Goal: Task Accomplishment & Management: Complete application form

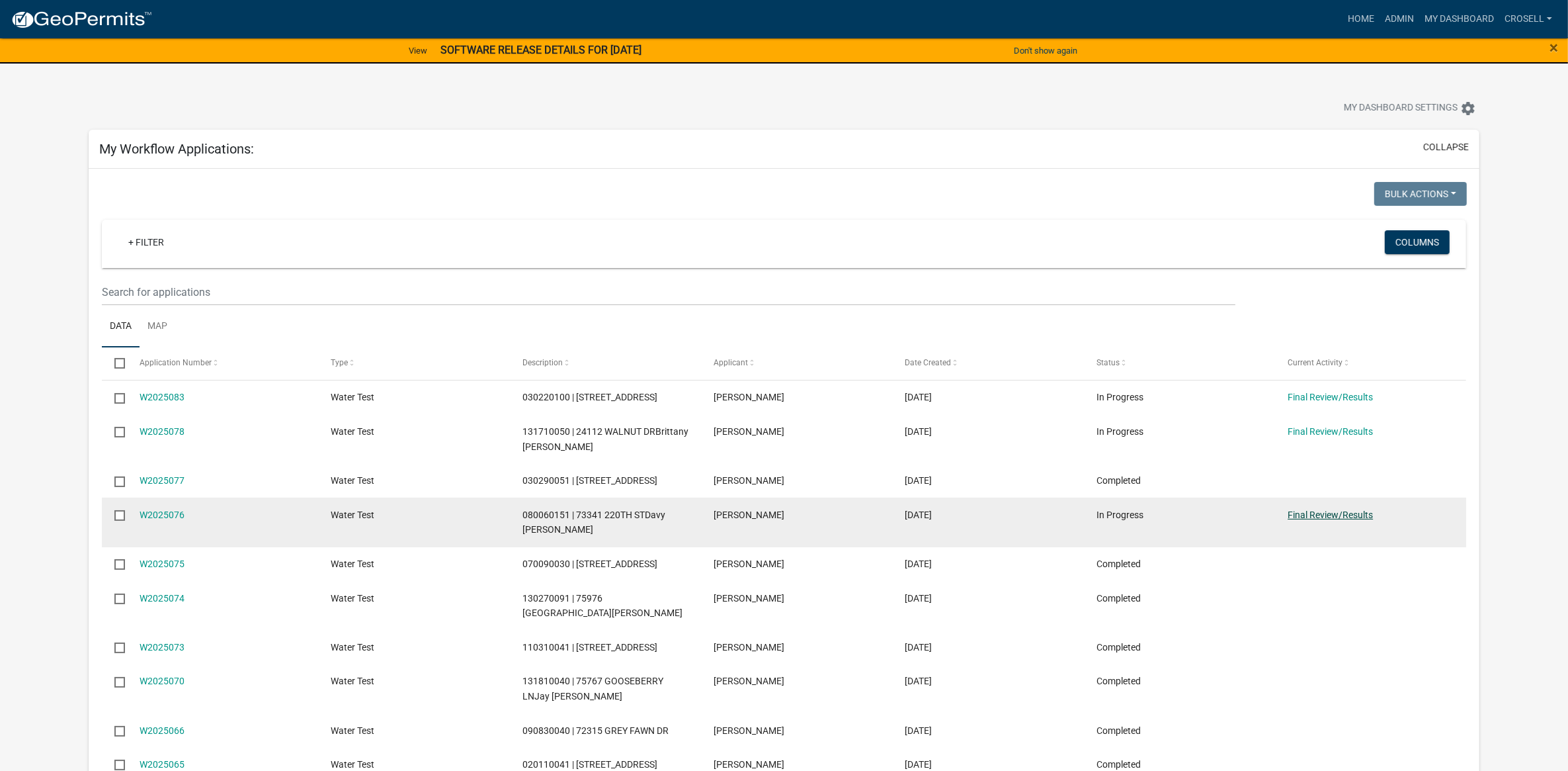
click at [1316, 517] on link "Final Review/Results" at bounding box center [1330, 514] width 85 height 11
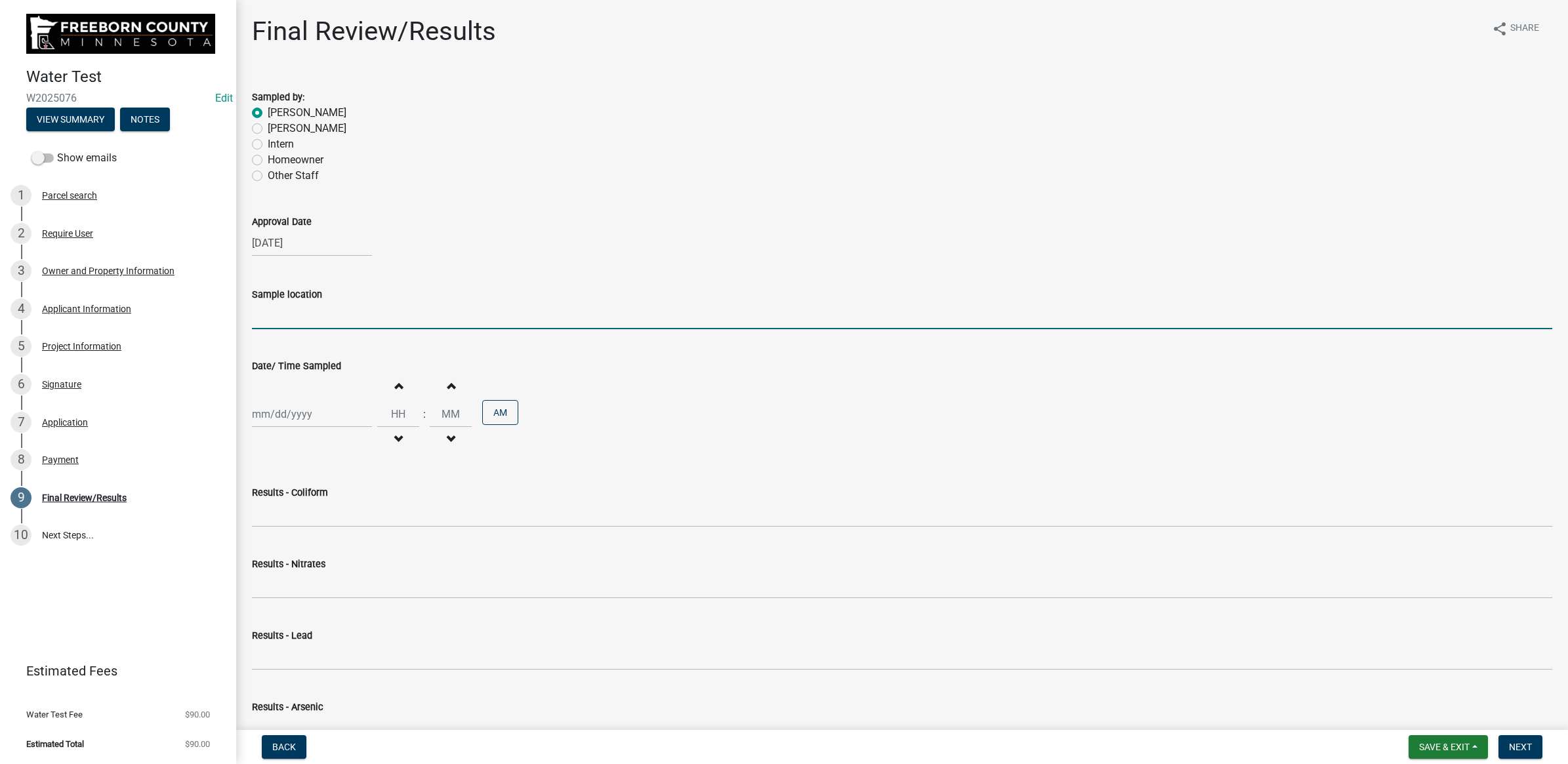
click at [355, 318] on input "Sample location" at bounding box center [902, 315] width 1300 height 27
type input "House/Shed Spigot"
select select "9"
select select "2025"
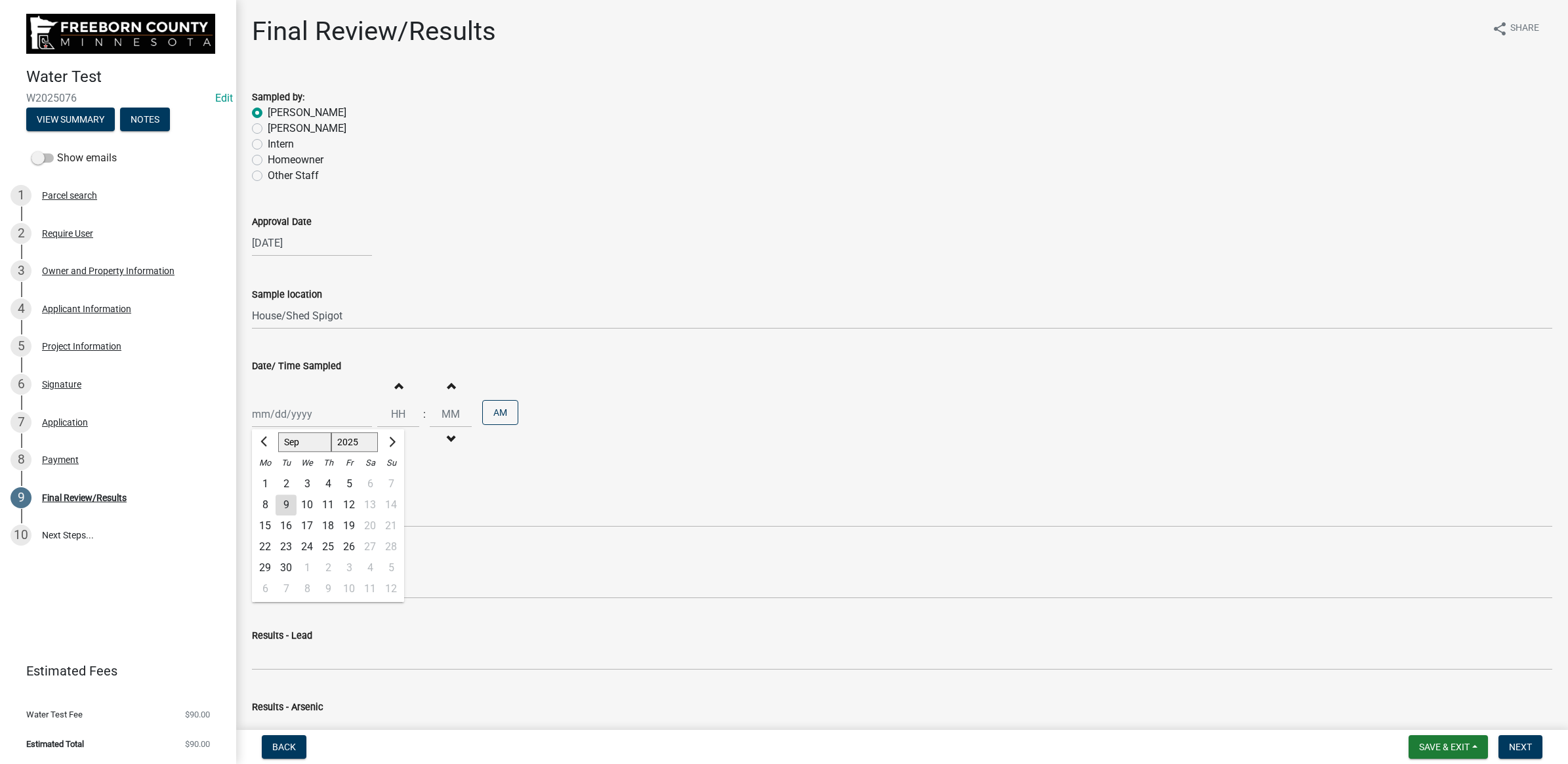
click at [291, 484] on div "2" at bounding box center [286, 484] width 21 height 21
type input "[DATE]"
click at [378, 411] on input "Hours" at bounding box center [399, 414] width 42 height 27
type input "11"
type input "03"
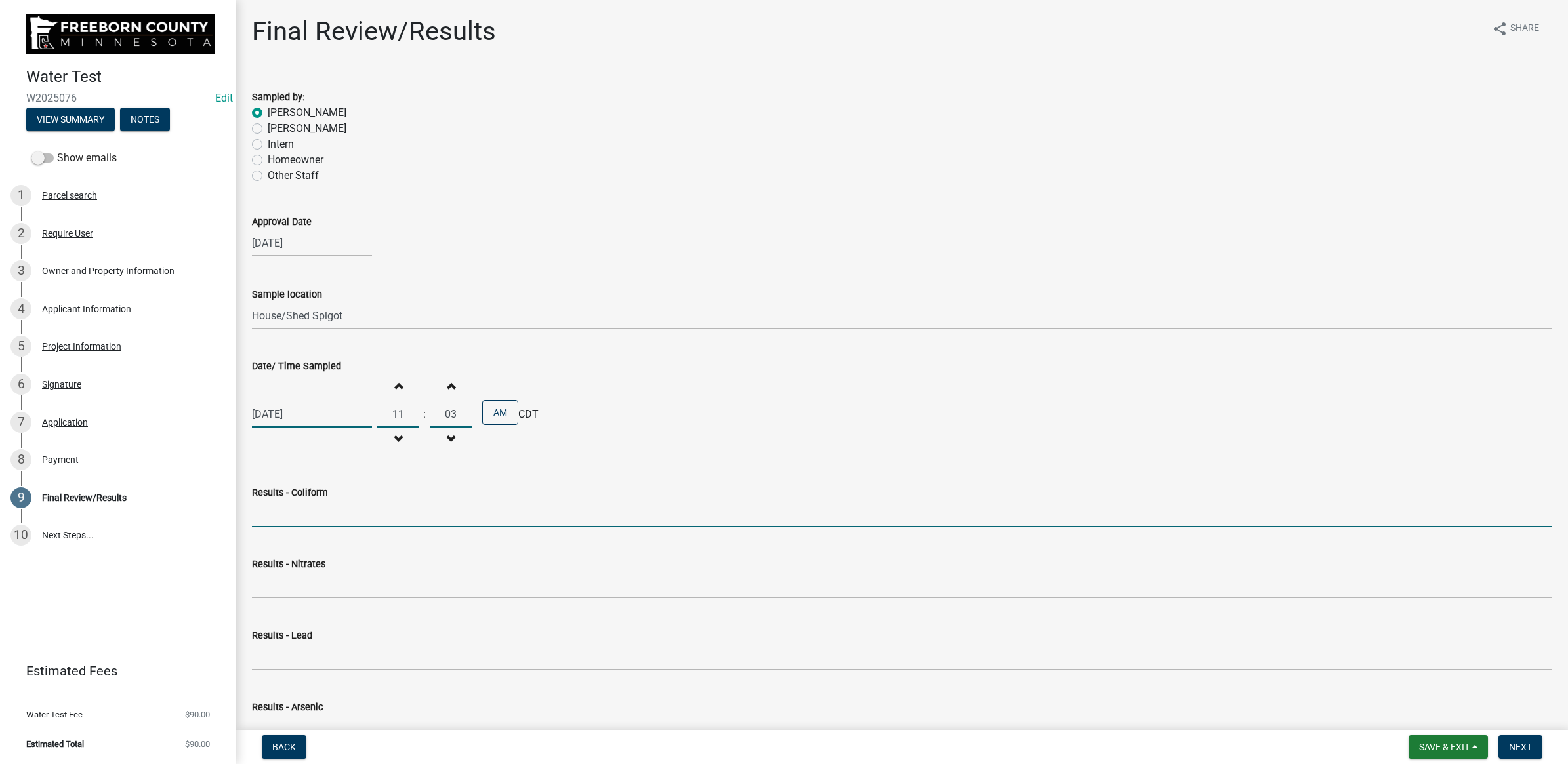
click at [351, 503] on input "Results - Coliform" at bounding box center [902, 514] width 1300 height 27
type input "<1 CFU/100ml"
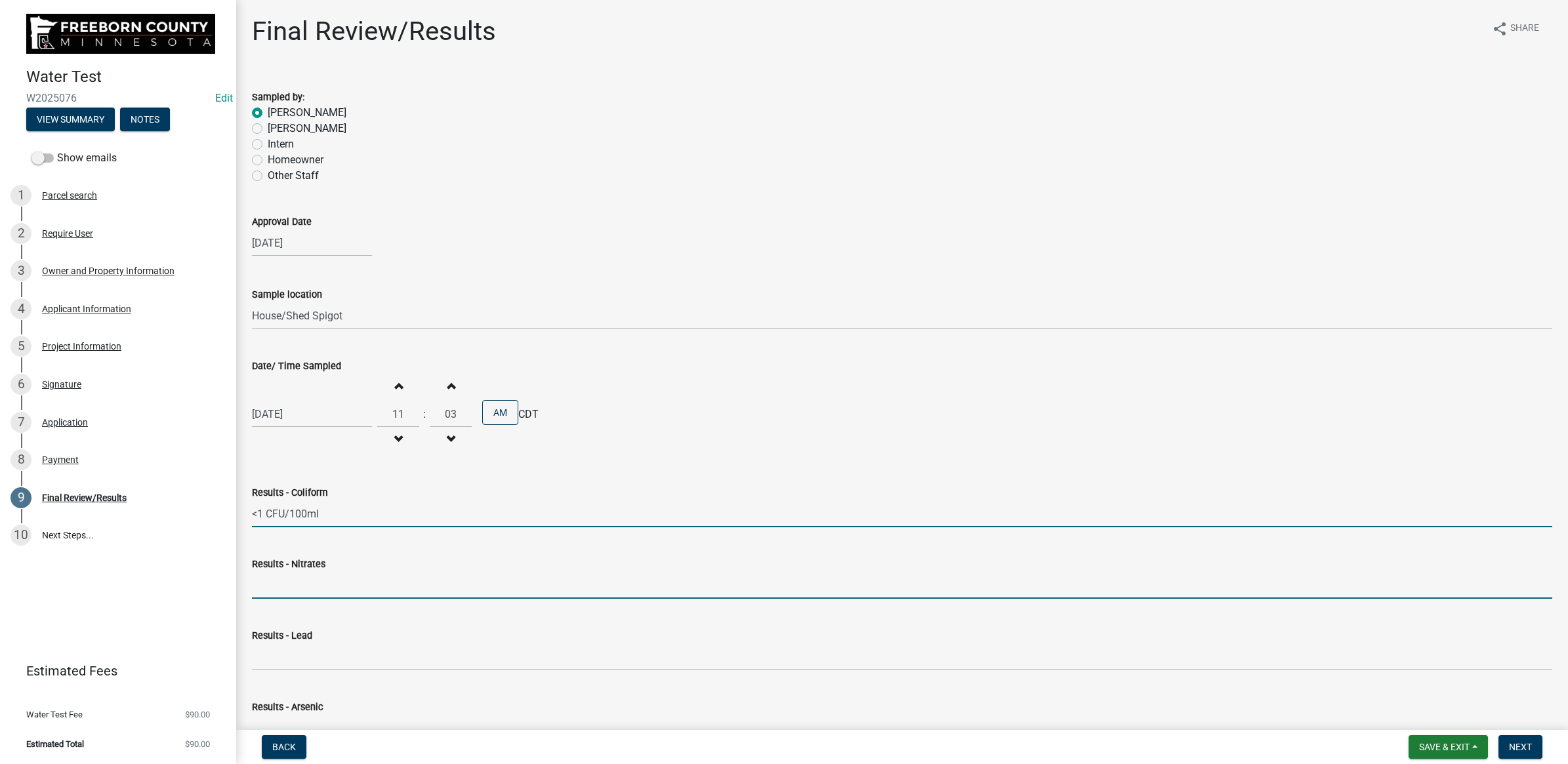
type input "<0.05 mg/L"
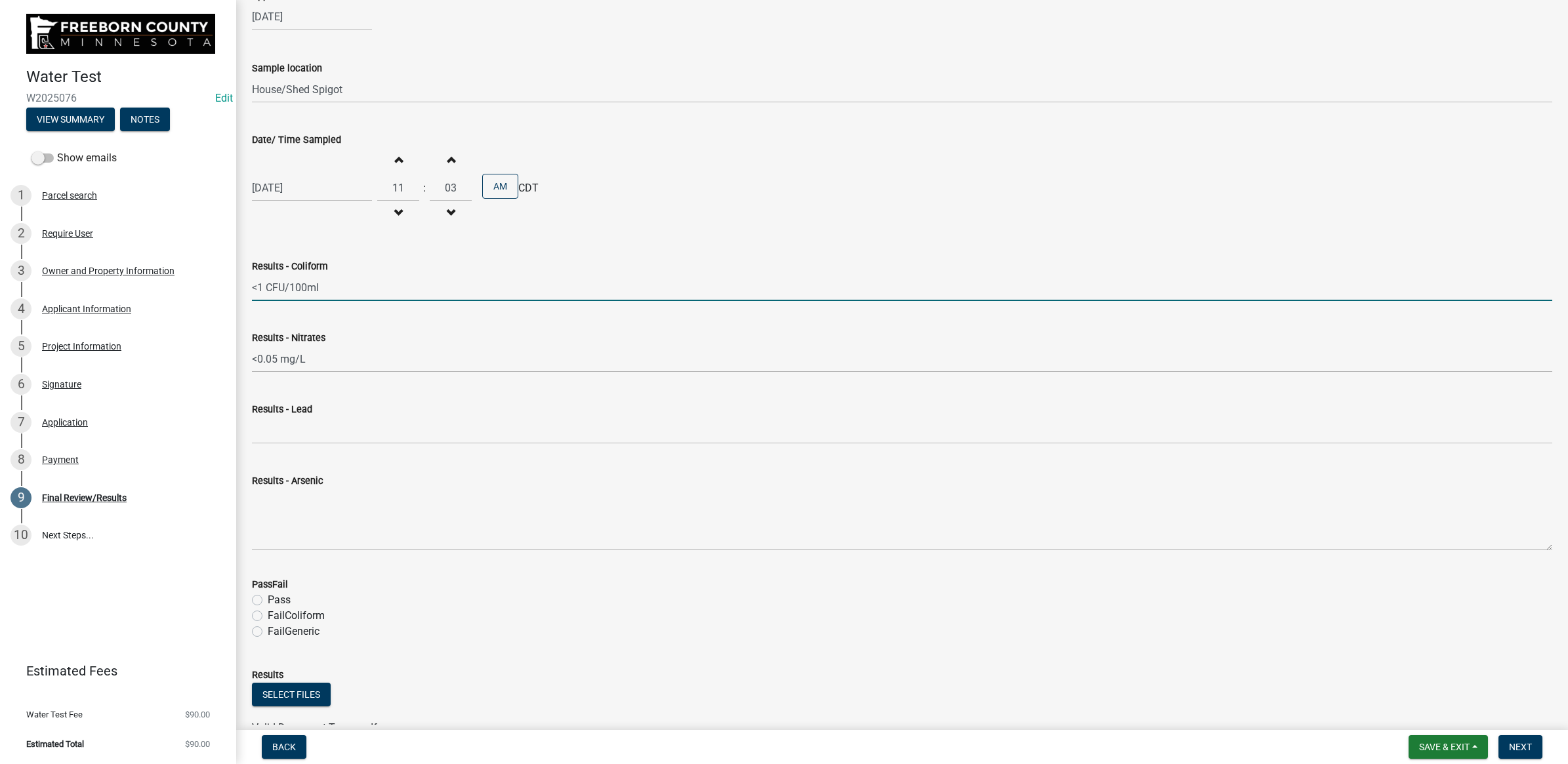
scroll to position [246, 0]
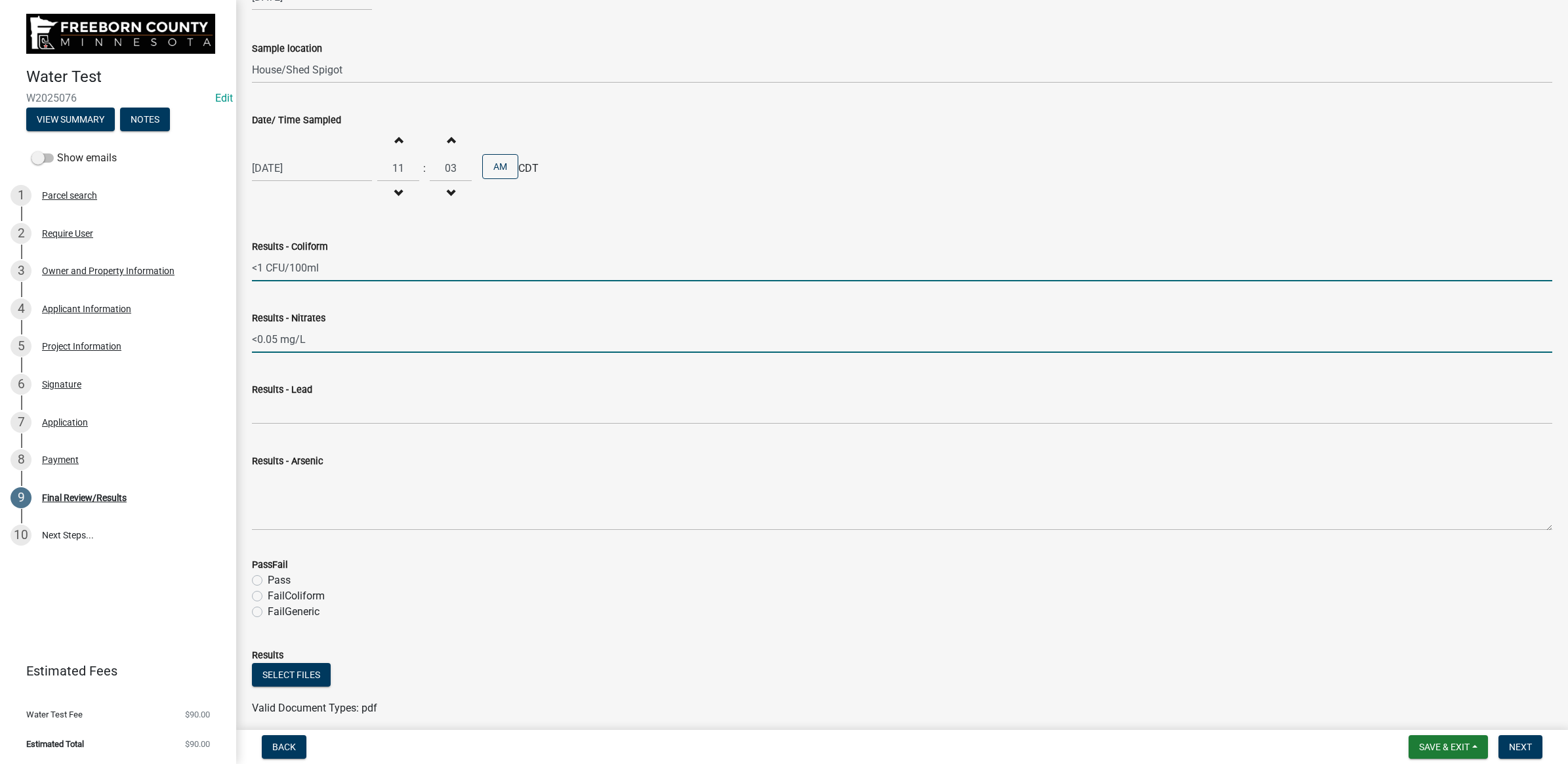
click at [273, 339] on input "<0.05 mg/L" at bounding box center [902, 339] width 1300 height 27
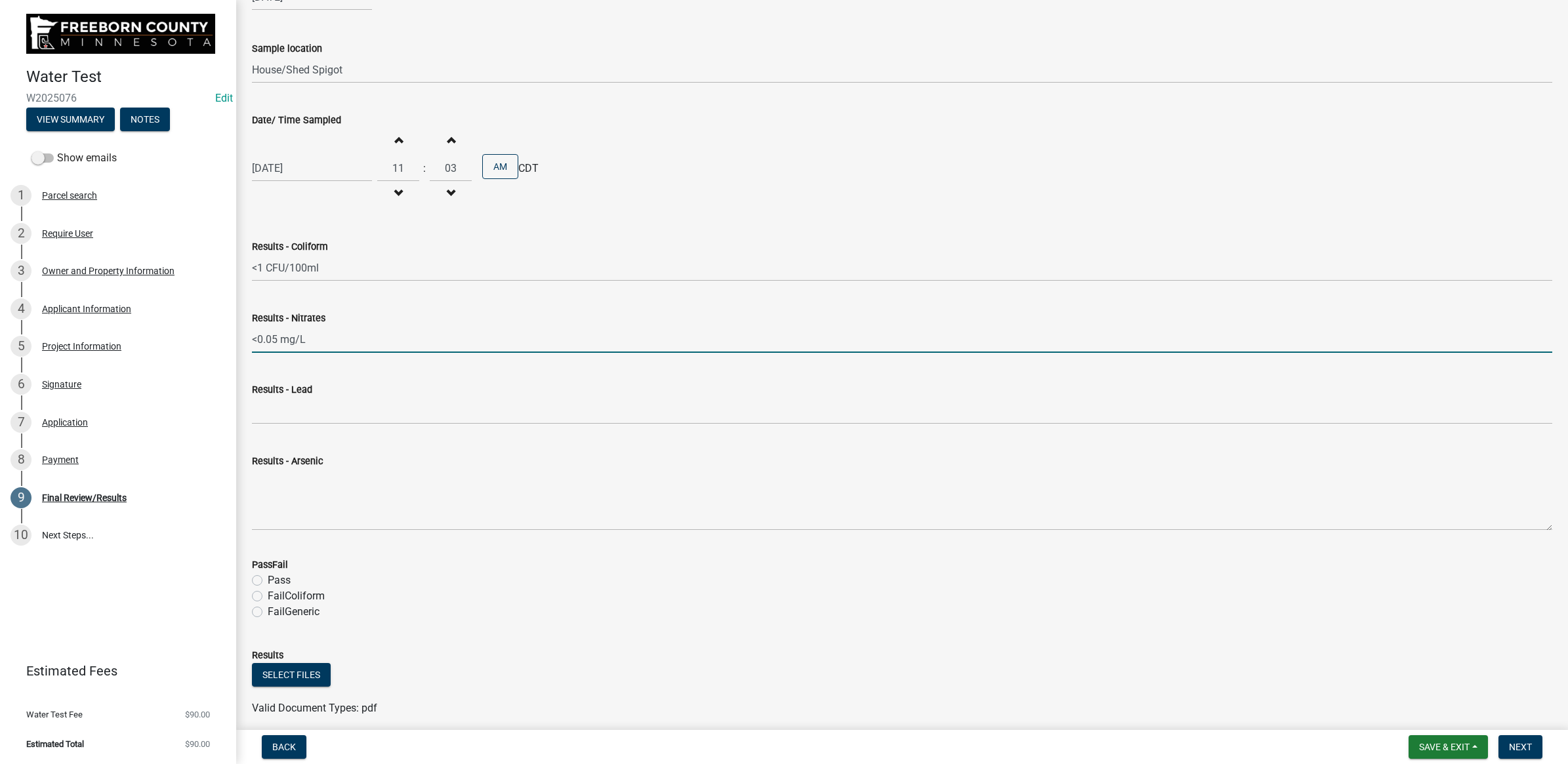
click at [279, 341] on input "<0.05 mg/L" at bounding box center [902, 339] width 1300 height 27
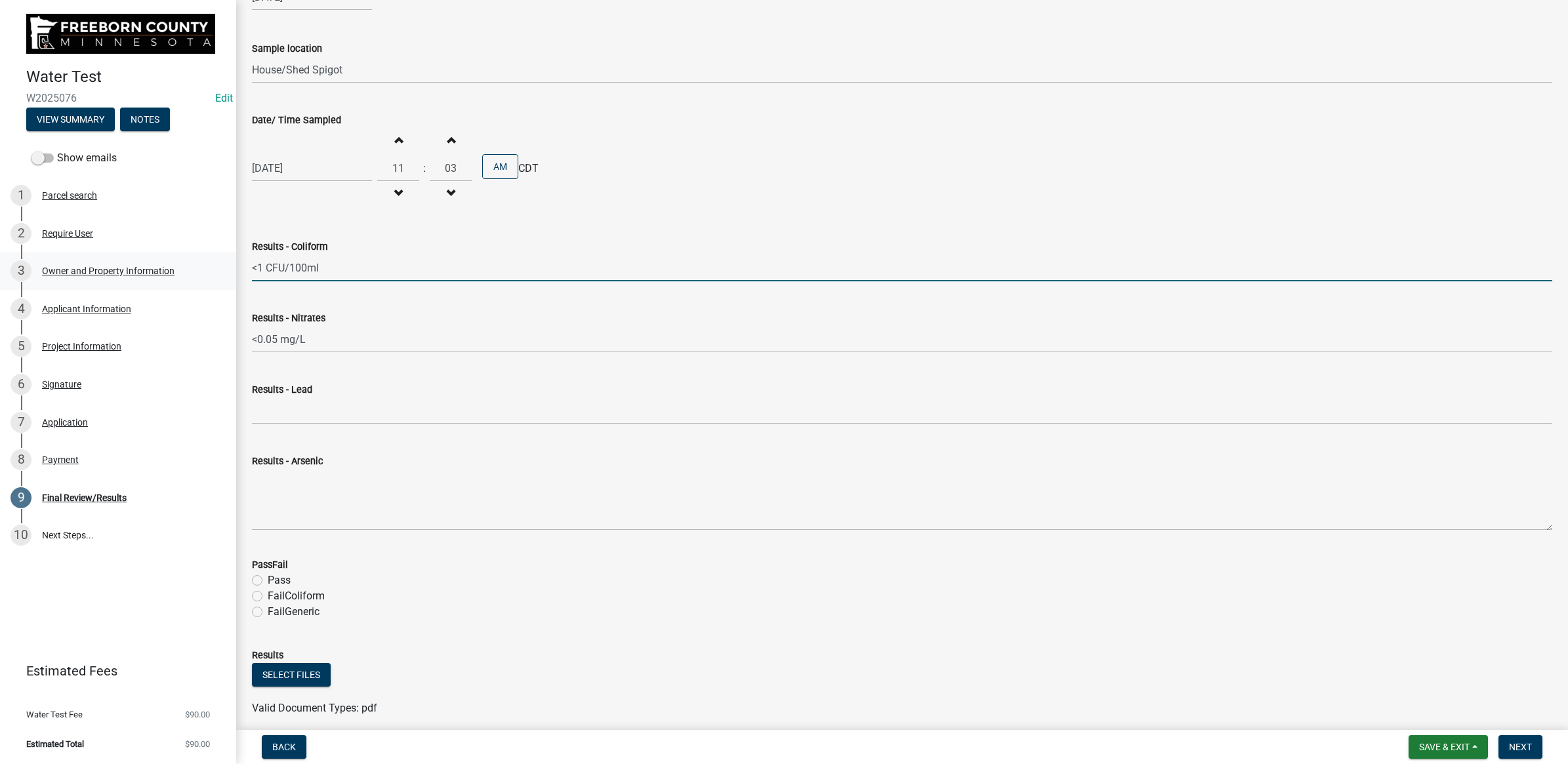
drag, startPoint x: 263, startPoint y: 263, endPoint x: 233, endPoint y: 268, distance: 30.4
click at [233, 268] on div "Water Test W2025076 Edit View Summary Notes Show emails 1 Parcel search 2 Requi…" at bounding box center [784, 382] width 1568 height 764
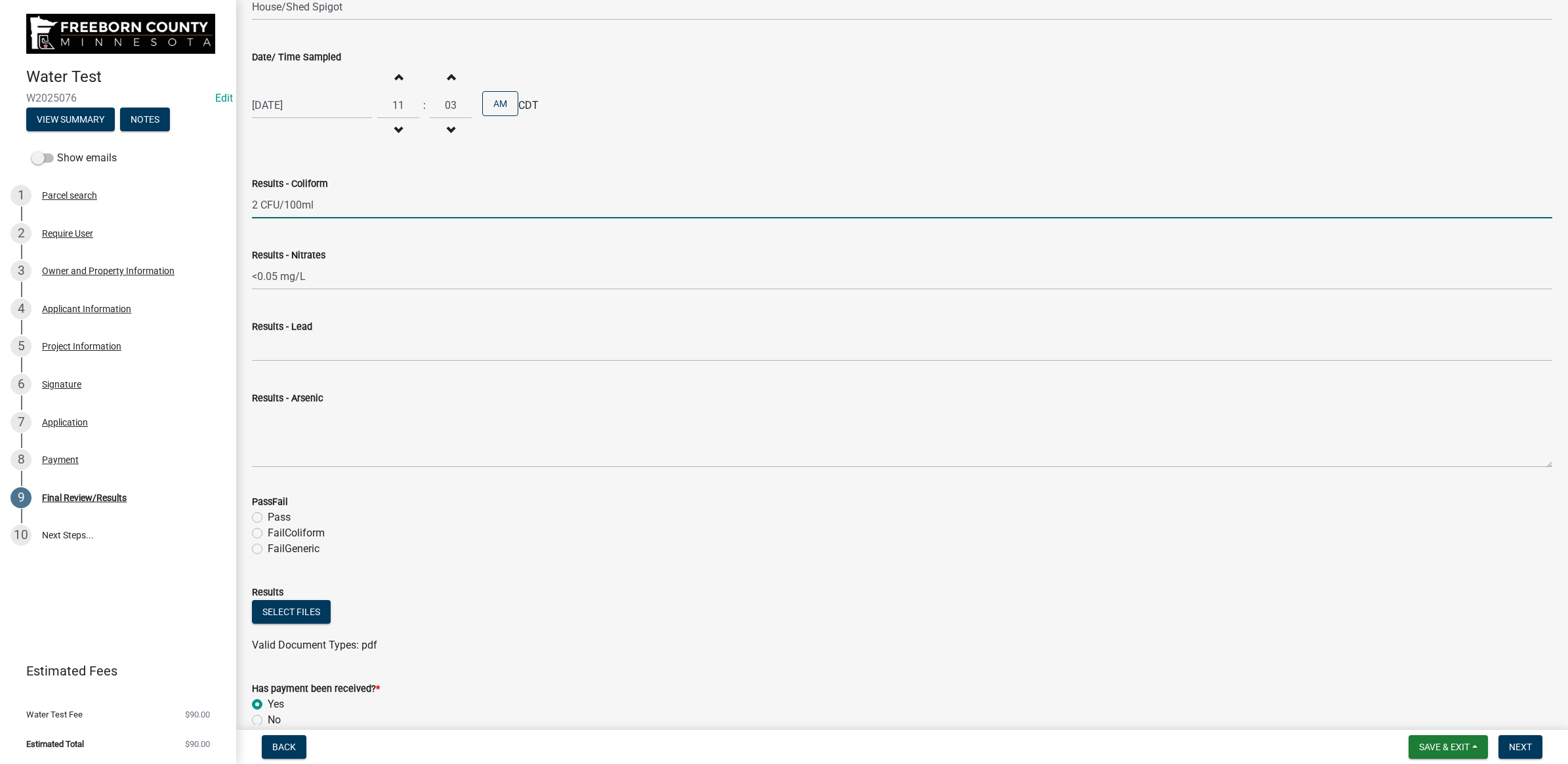
scroll to position [375, 0]
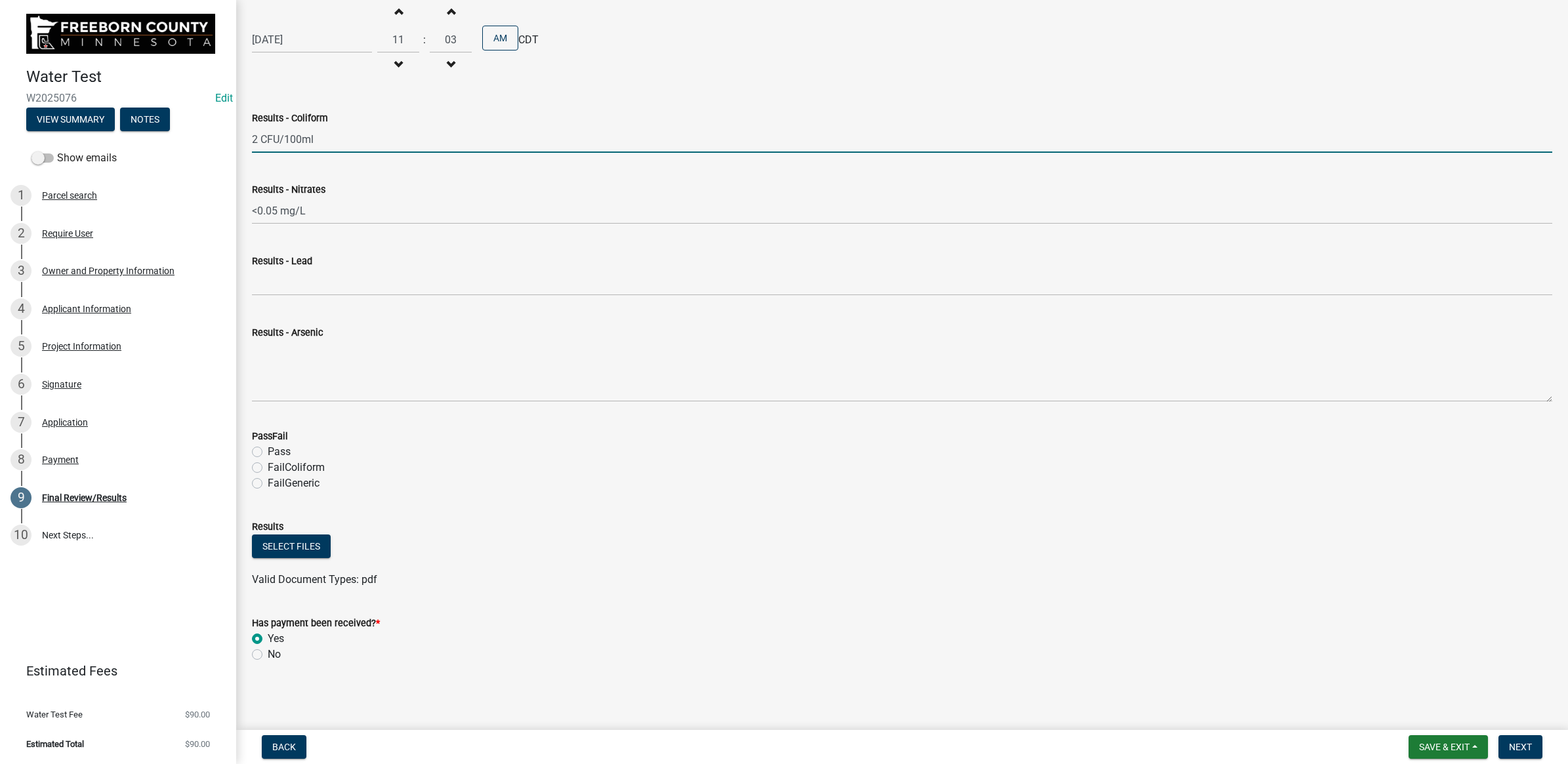
type input "2 CFU/100ml"
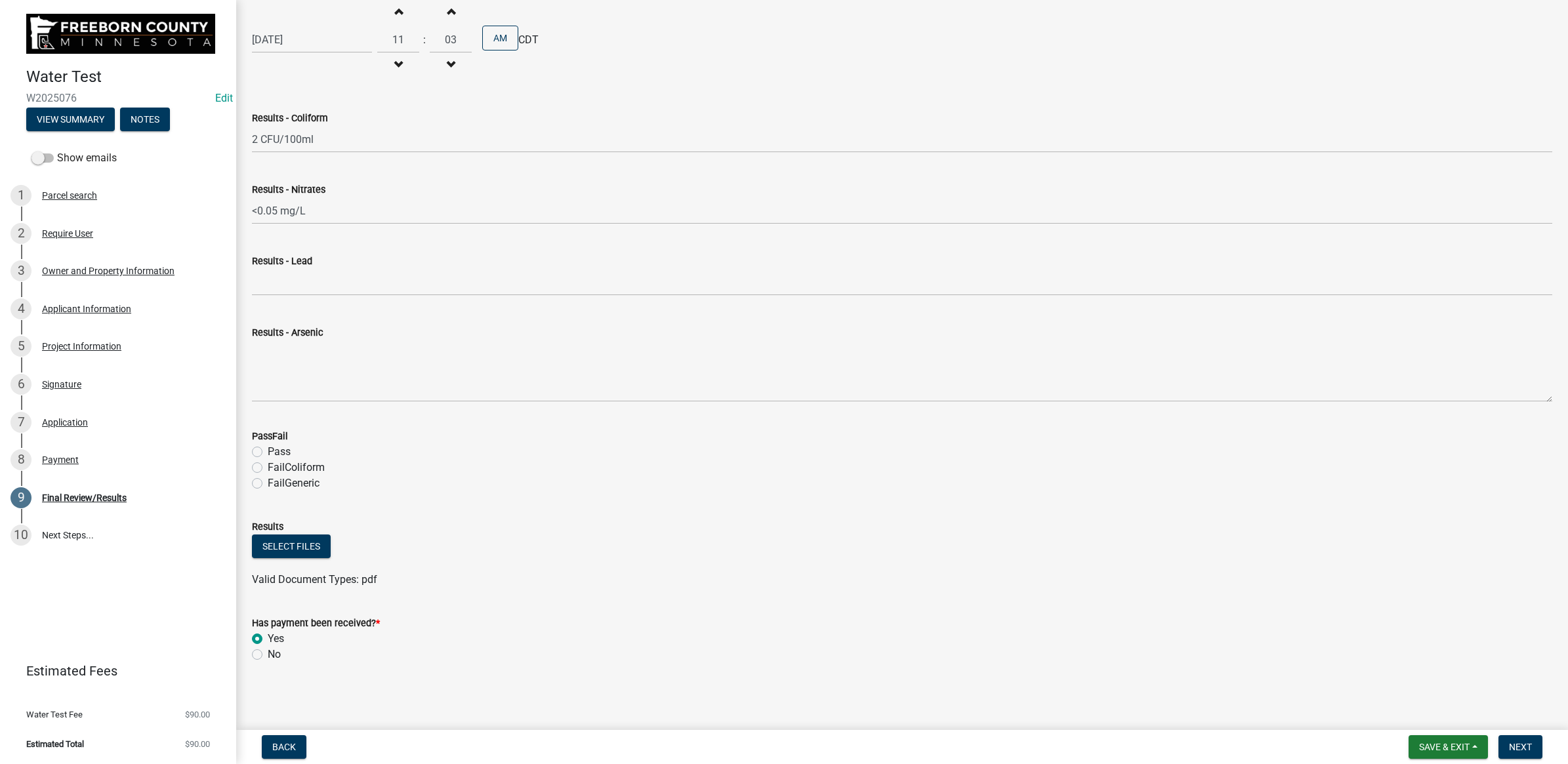
click at [268, 466] on label "FailColiform" at bounding box center [296, 468] width 57 height 15
click at [268, 466] on input "FailColiform" at bounding box center [272, 464] width 8 height 8
radio input "true"
click at [310, 550] on button "Select files" at bounding box center [292, 546] width 79 height 24
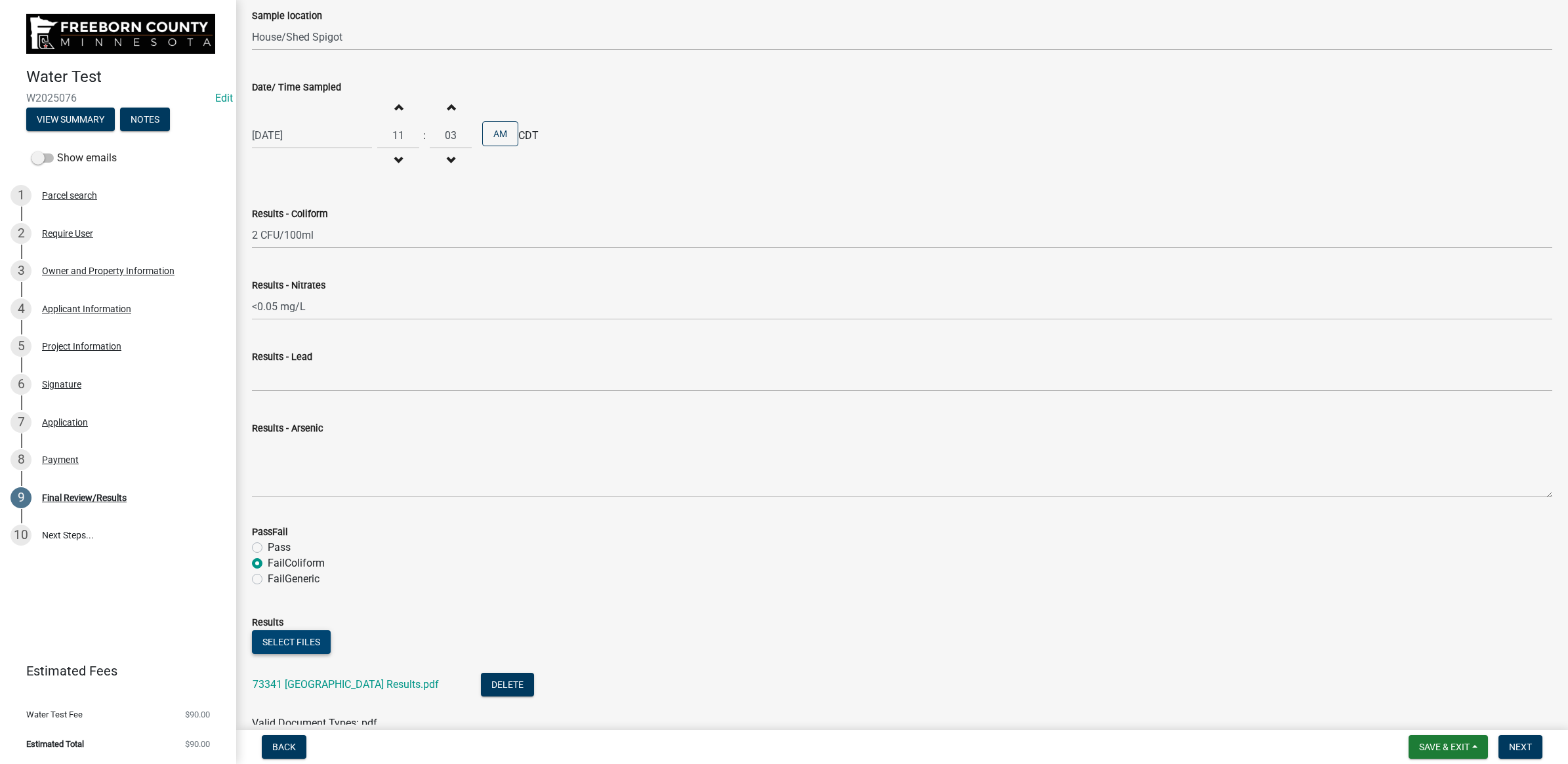
scroll to position [422, 0]
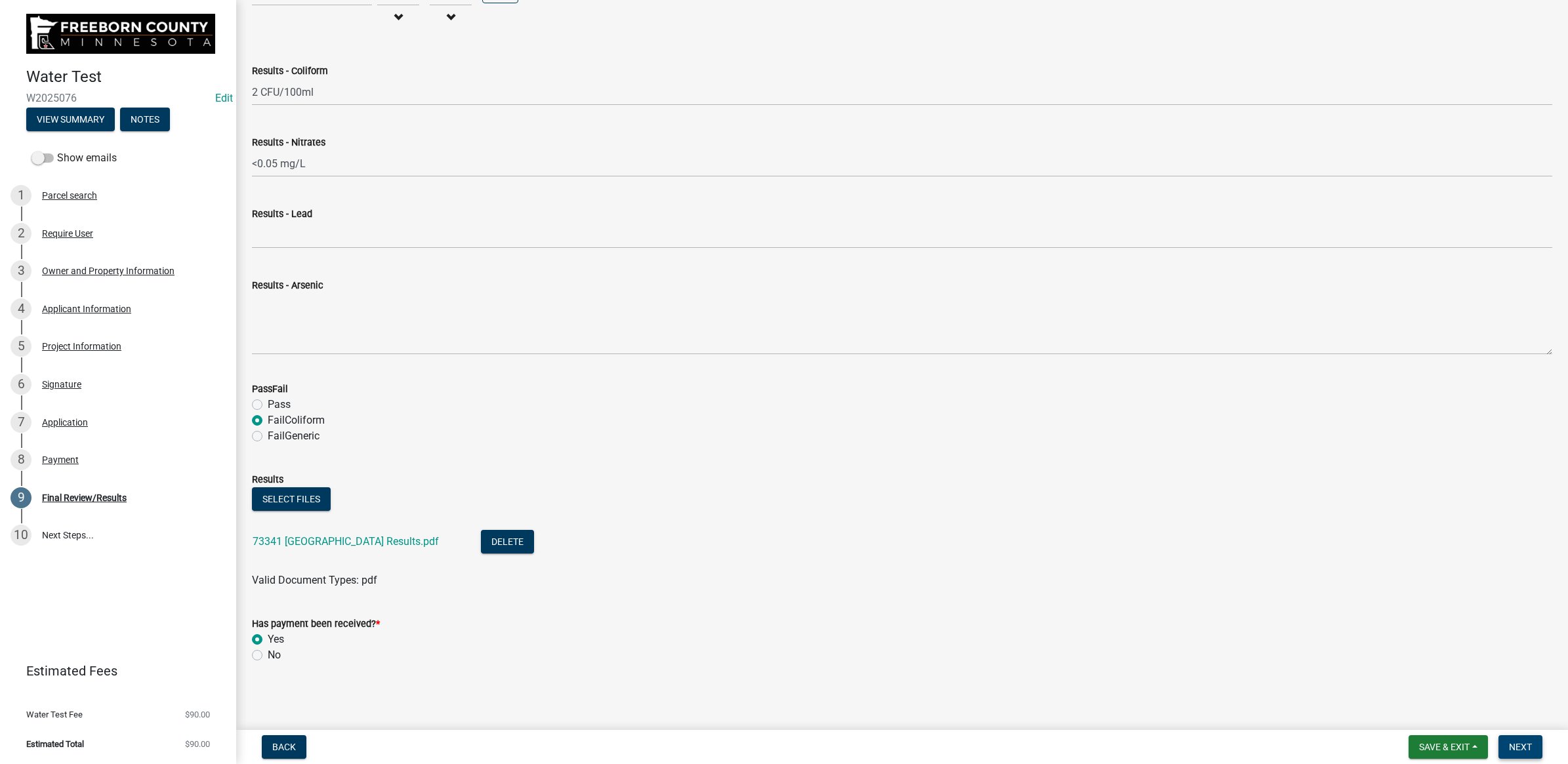
click at [1526, 743] on span "Next" at bounding box center [1520, 746] width 23 height 11
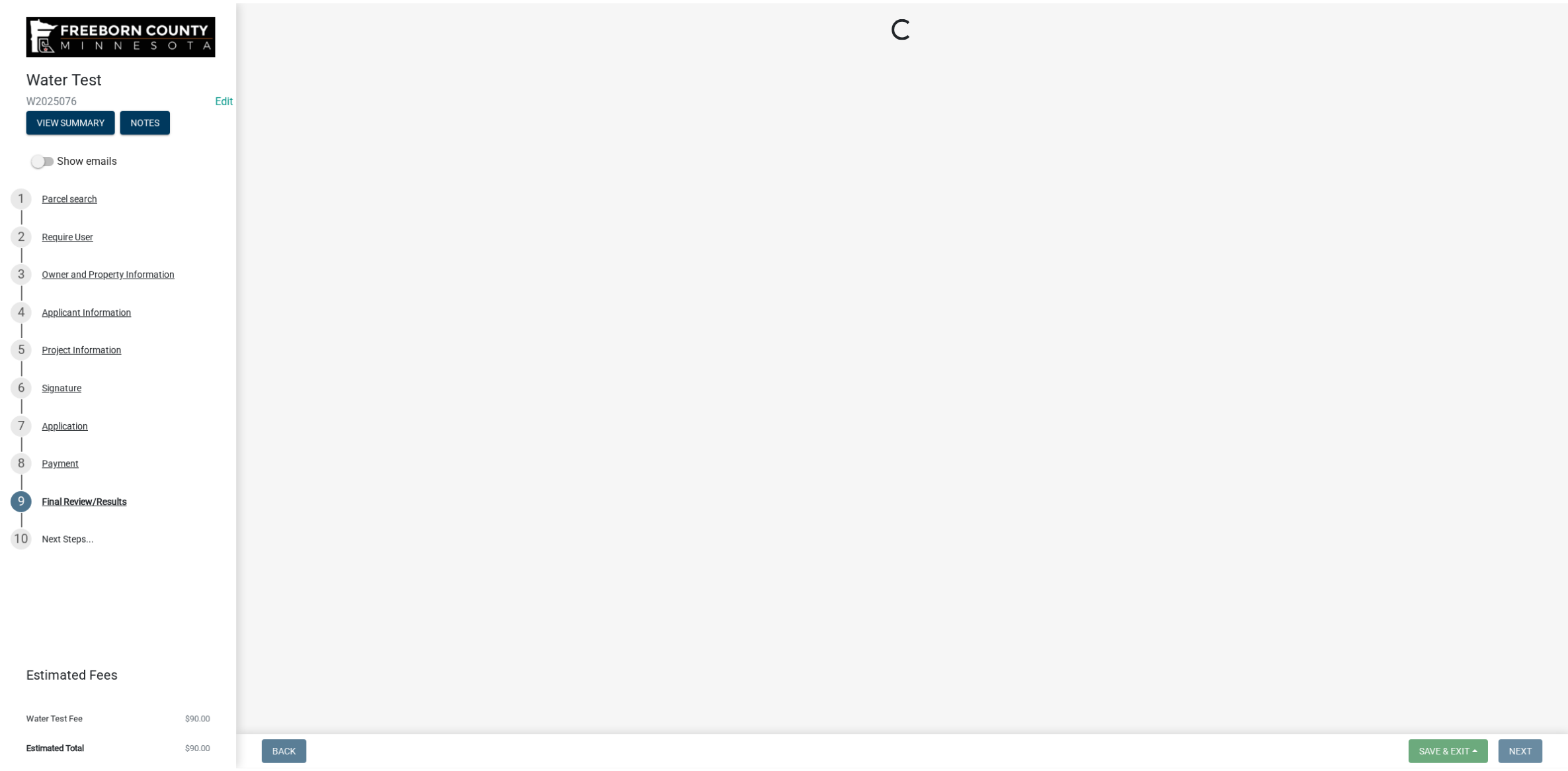
scroll to position [0, 0]
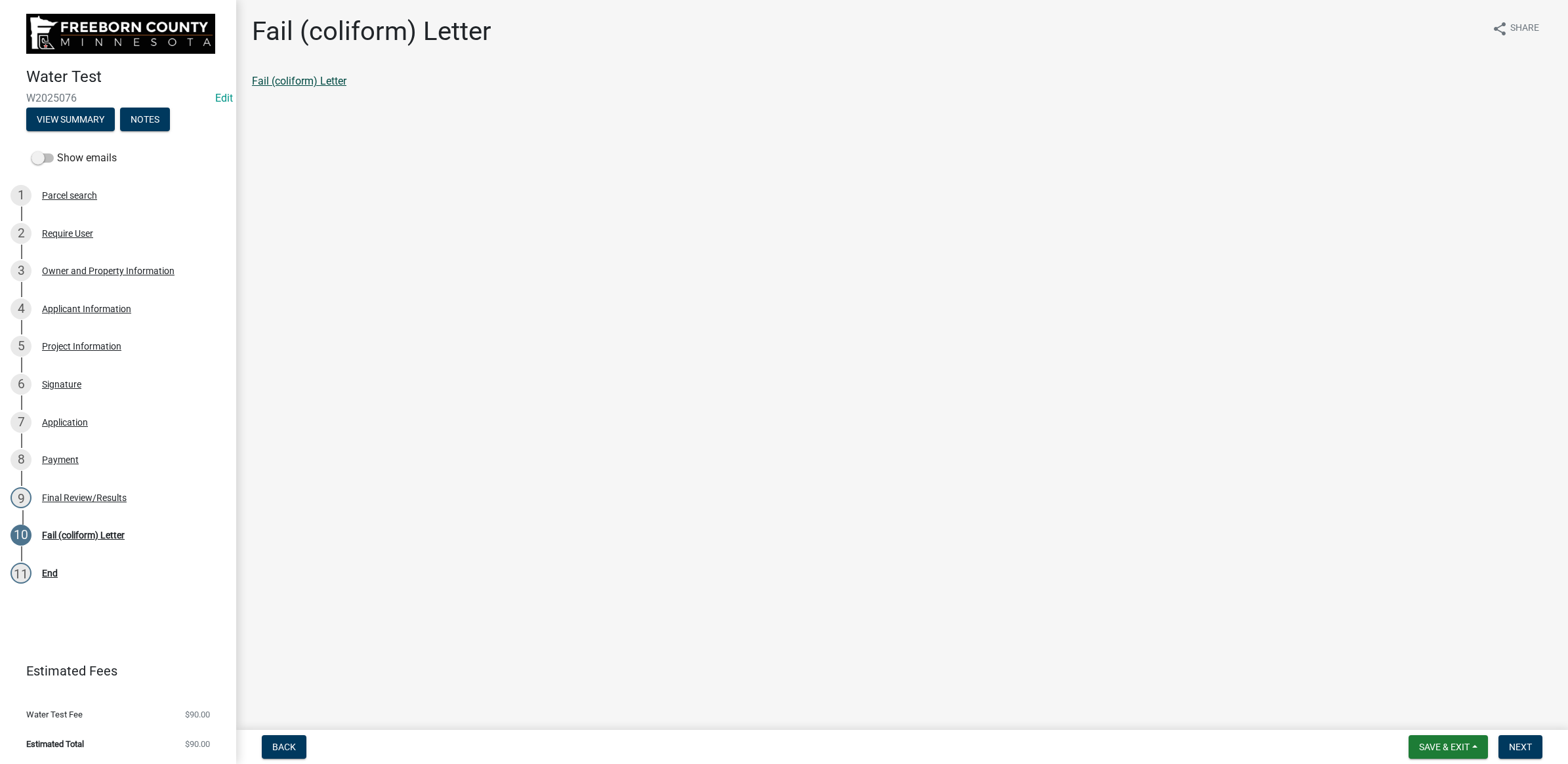
click at [330, 80] on link "Fail (coliform) Letter" at bounding box center [299, 81] width 94 height 13
click at [1536, 748] on button "Next" at bounding box center [1520, 747] width 44 height 24
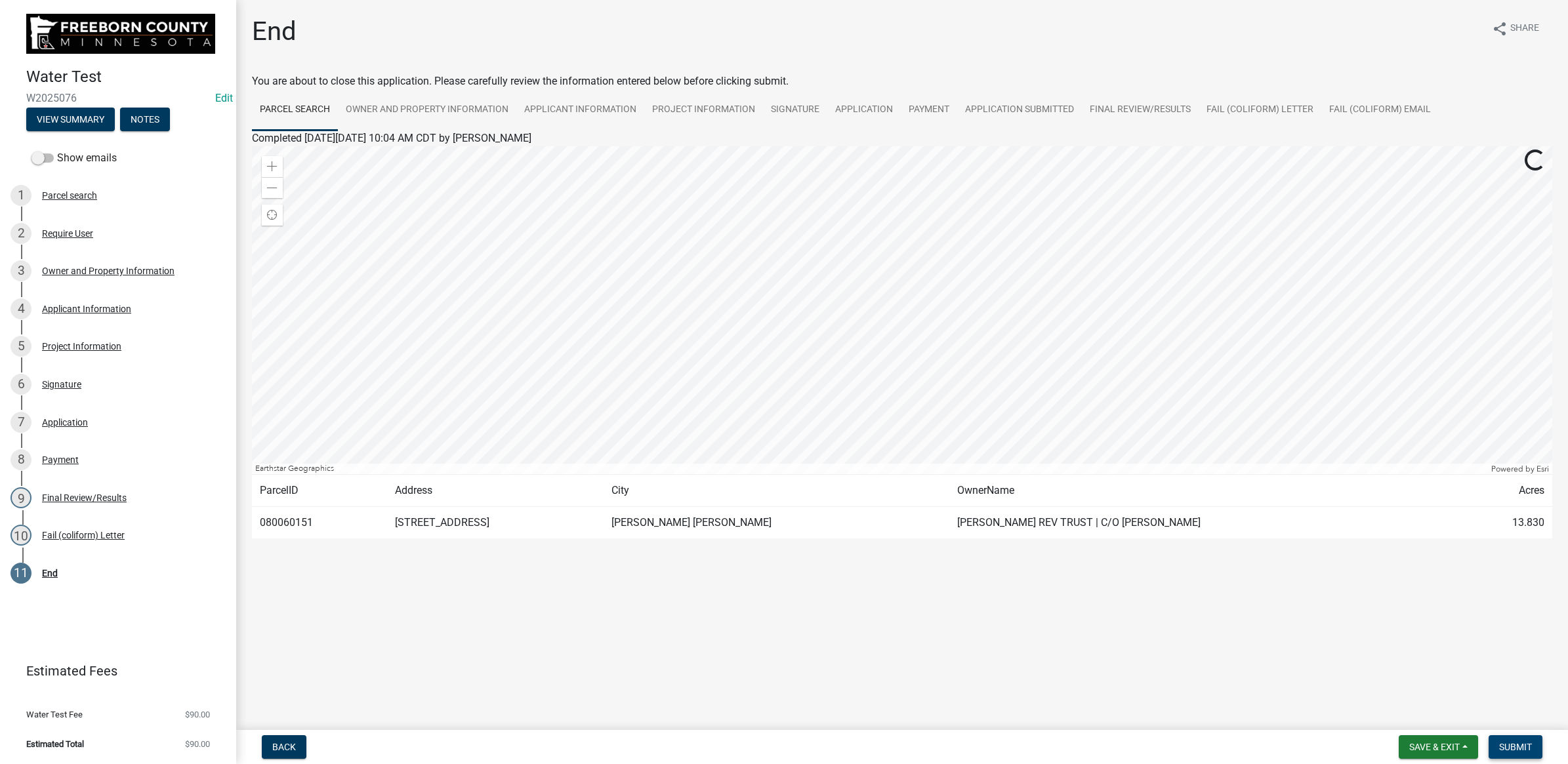
click at [1531, 745] on span "Submit" at bounding box center [1515, 746] width 33 height 11
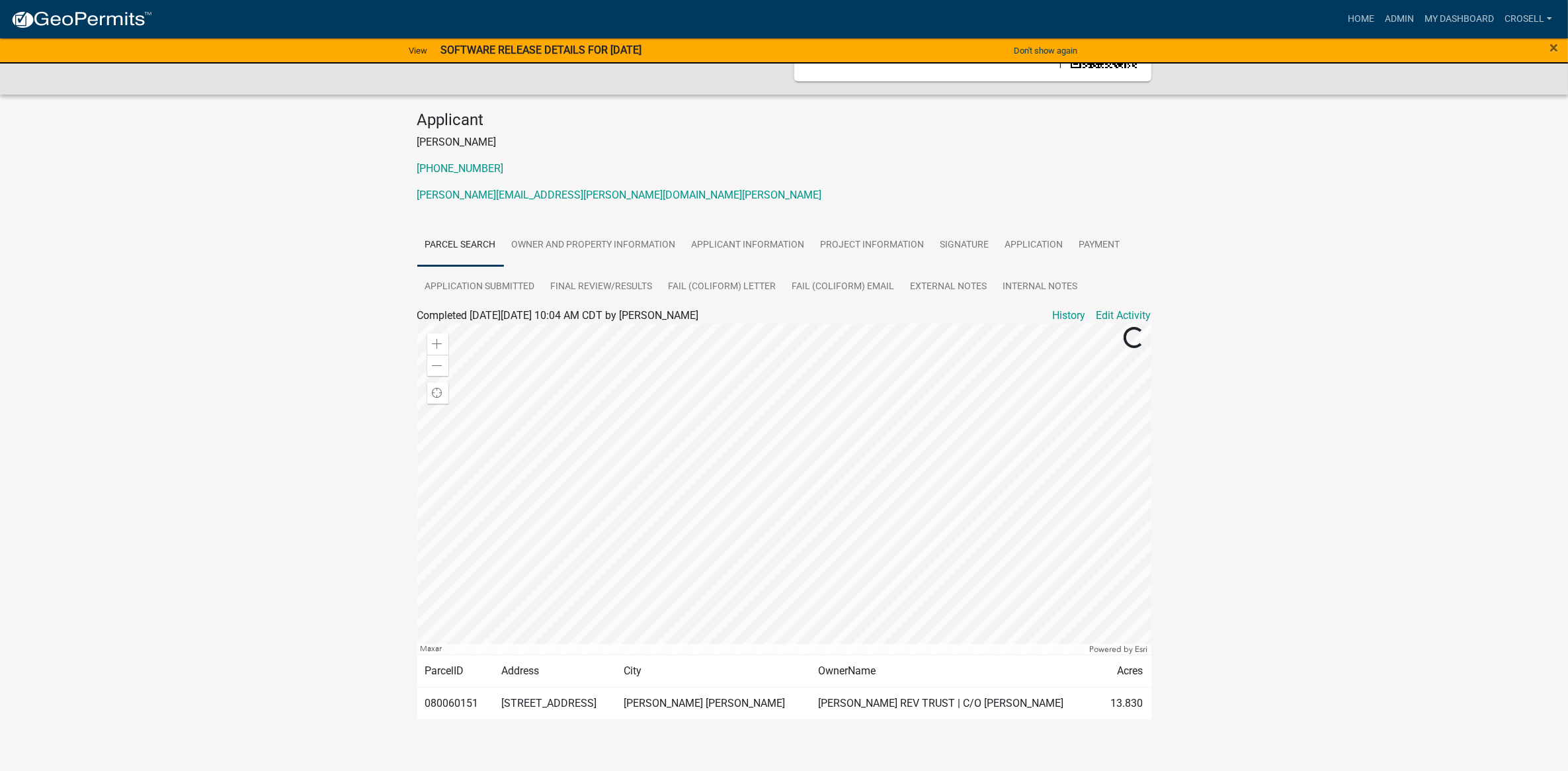
scroll to position [103, 0]
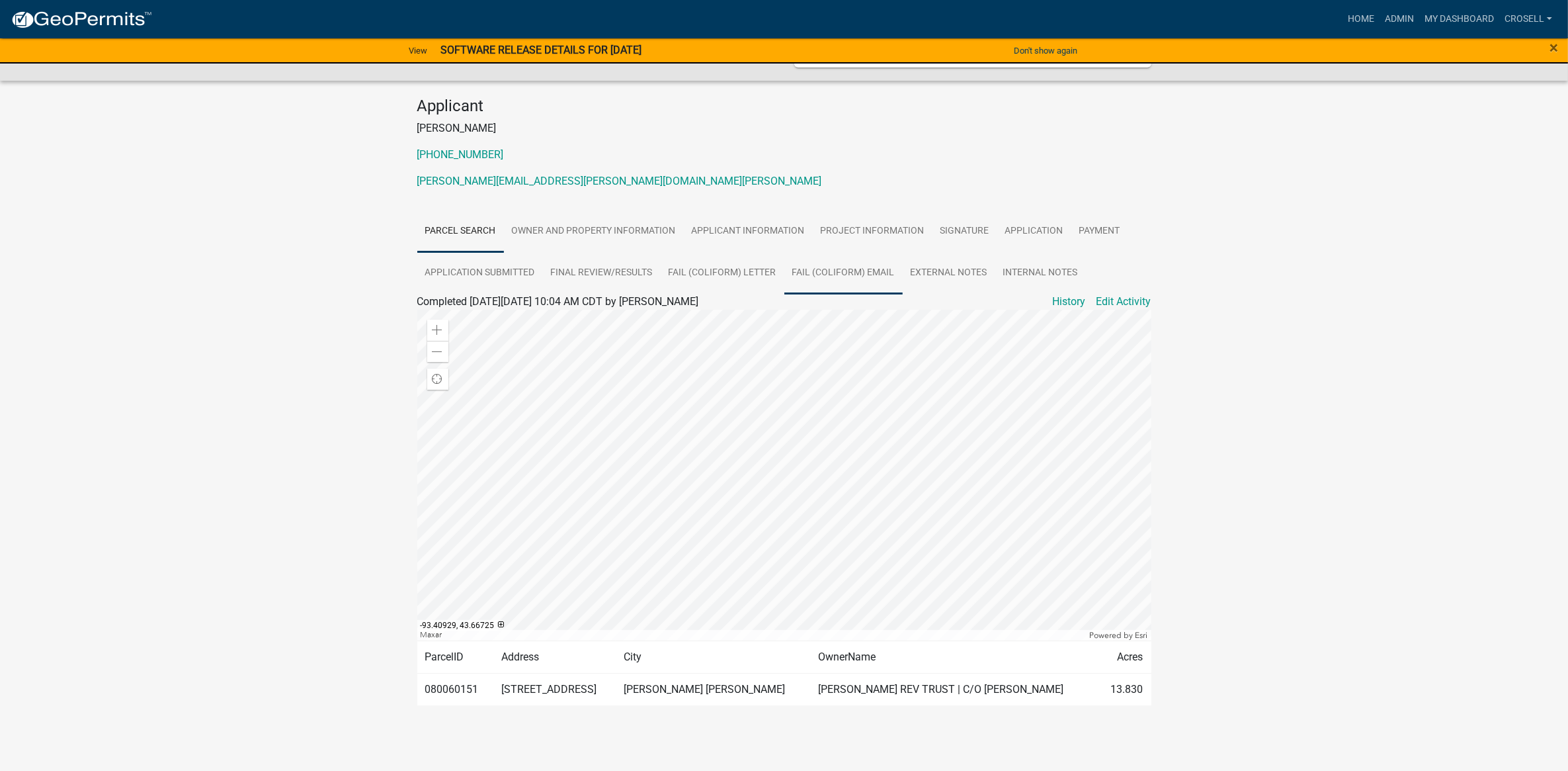
click at [865, 269] on link "Fail (coliform) Email" at bounding box center [844, 274] width 119 height 43
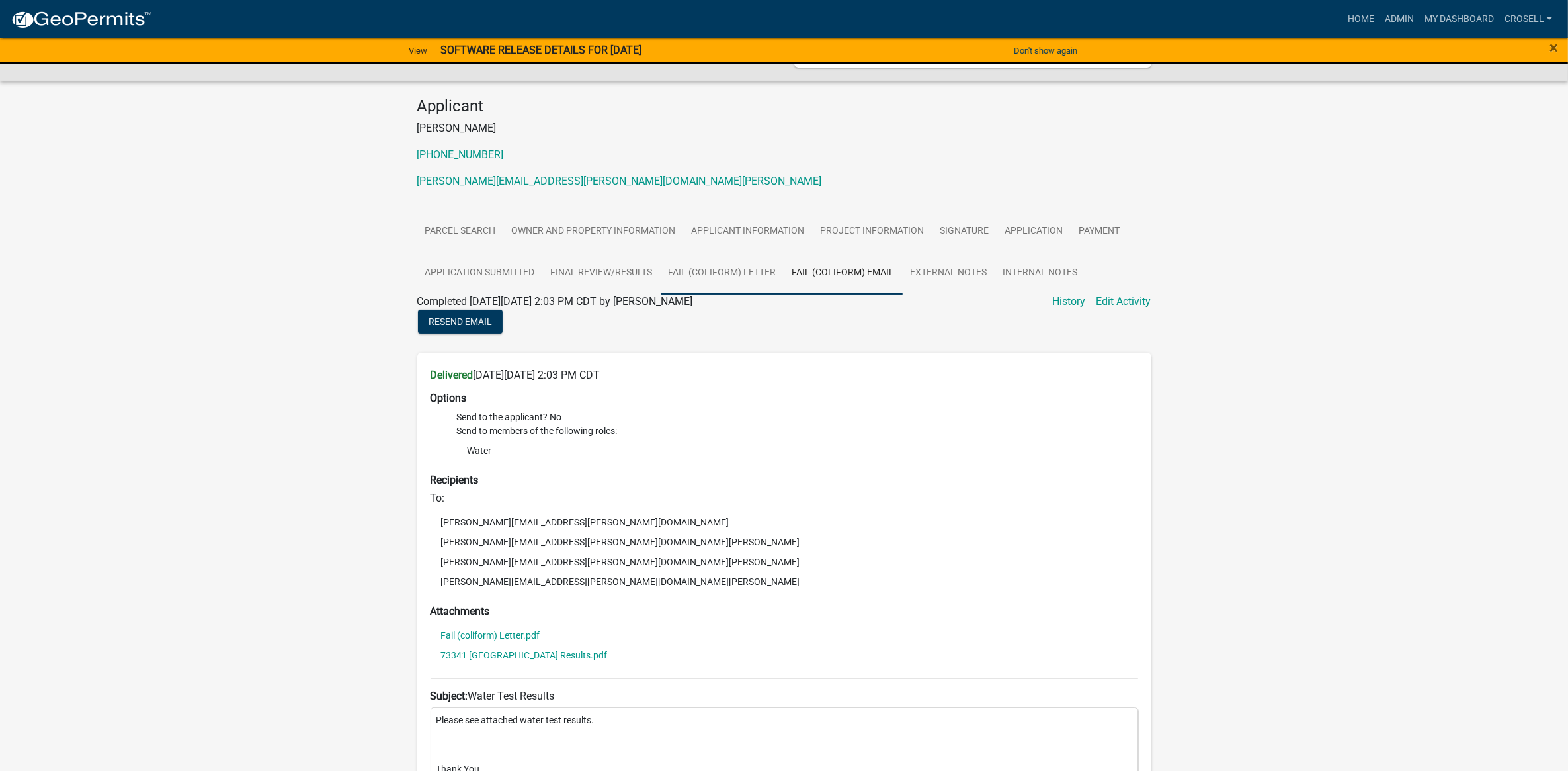
click at [756, 273] on link "Fail (coliform) Letter" at bounding box center [722, 274] width 124 height 43
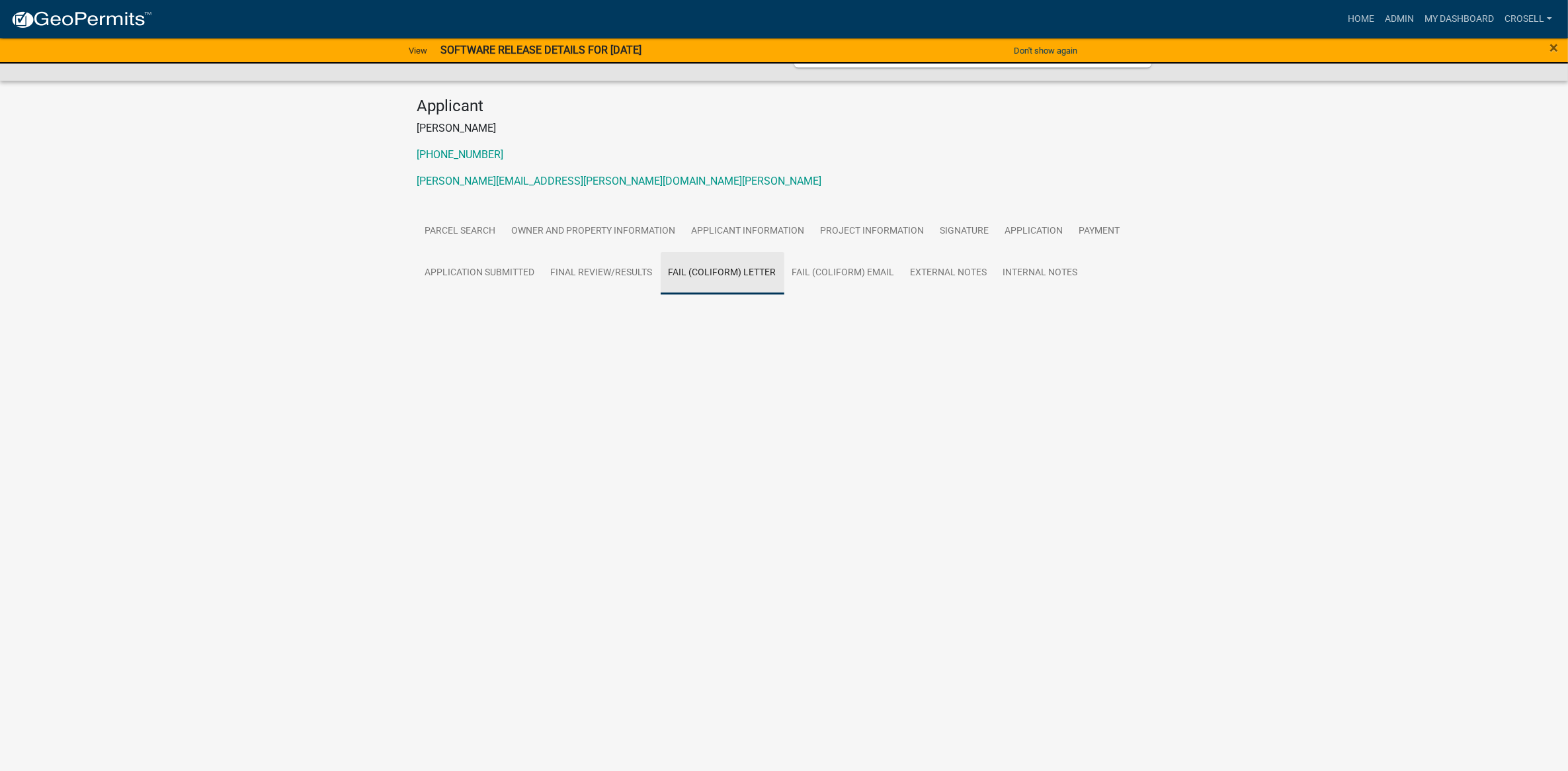
scroll to position [0, 0]
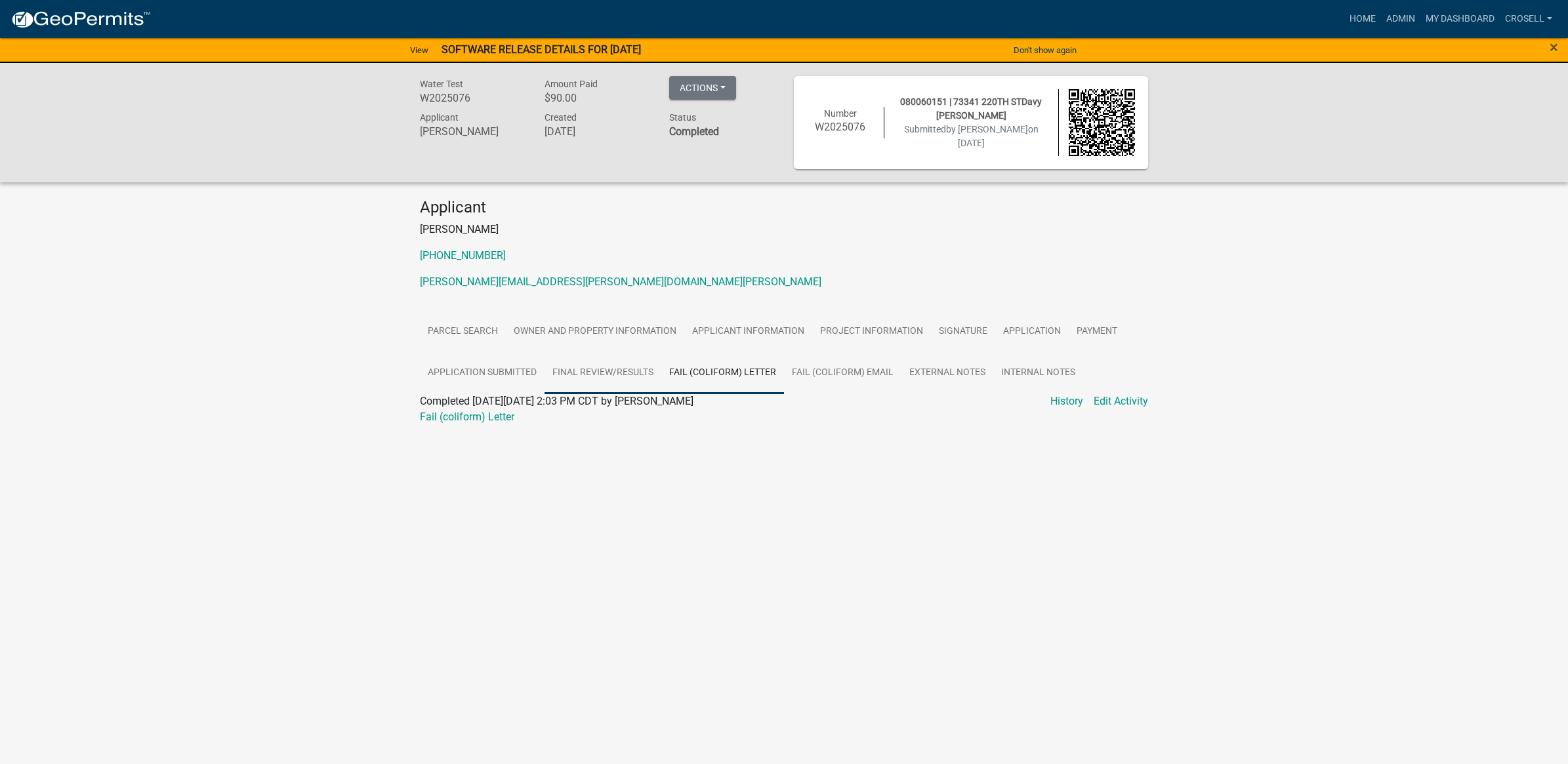
click at [622, 371] on link "Final Review/Results" at bounding box center [603, 373] width 117 height 42
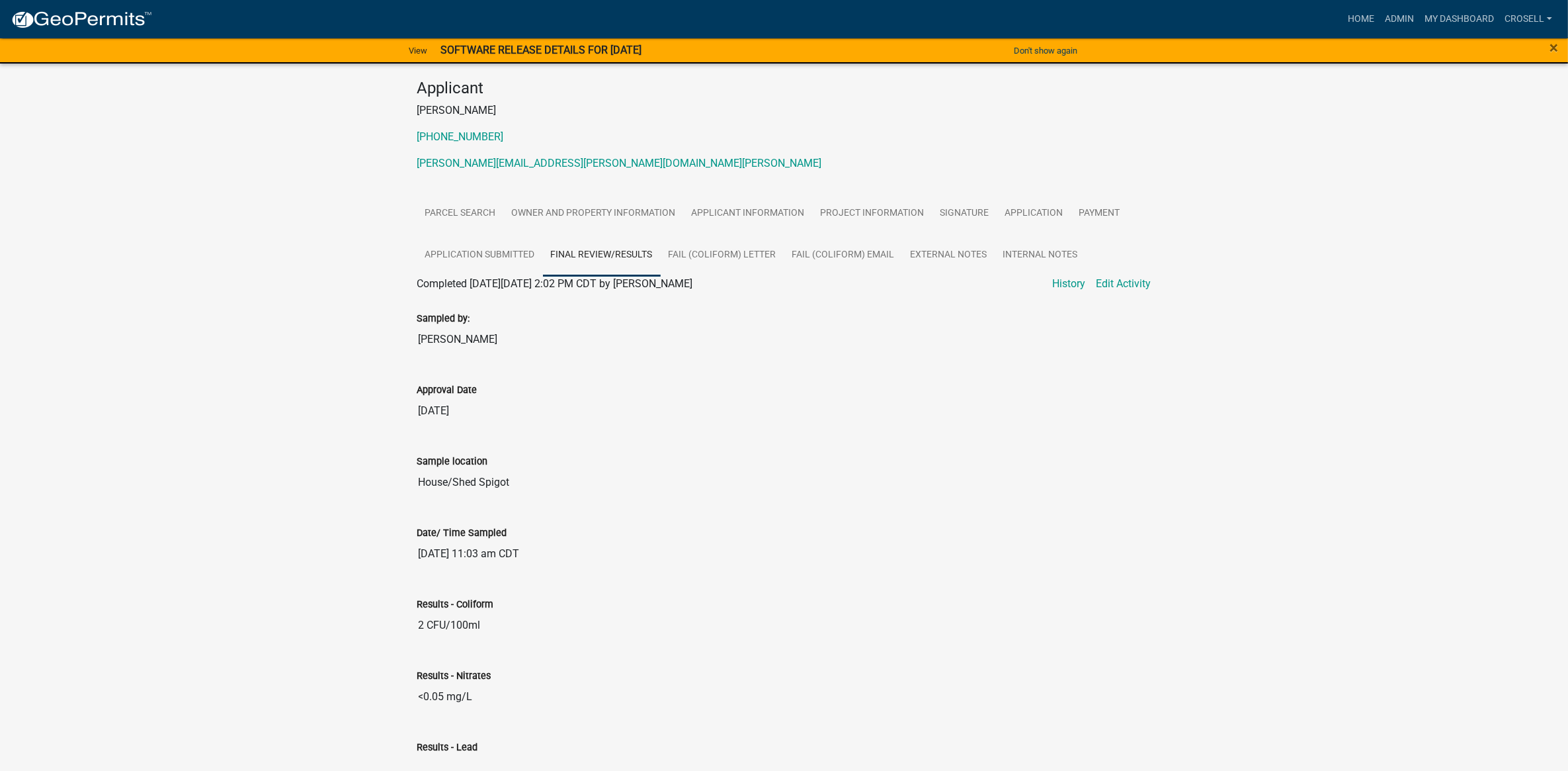
scroll to position [50, 0]
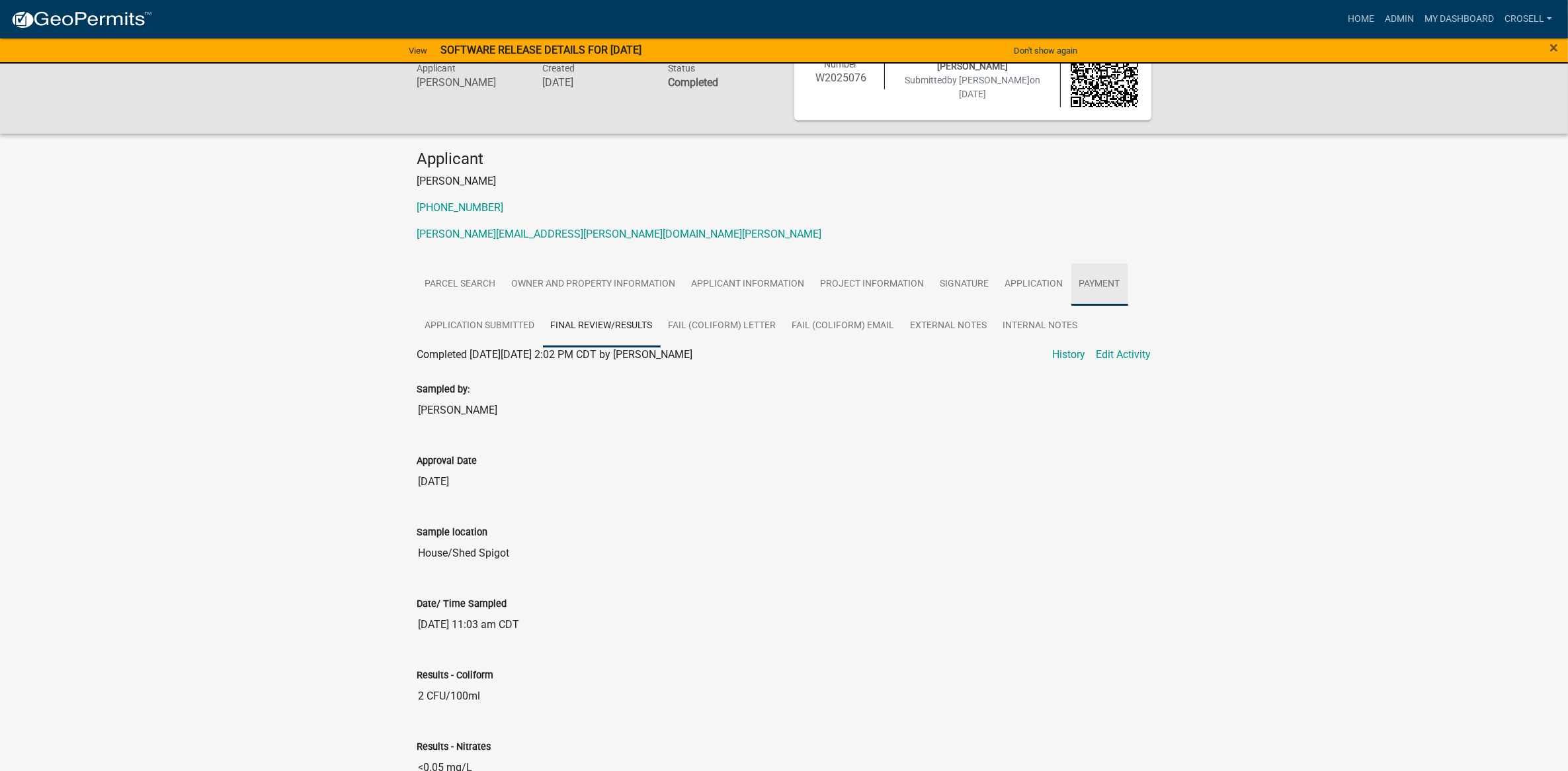
click at [1072, 281] on link "Payment" at bounding box center [1100, 285] width 57 height 43
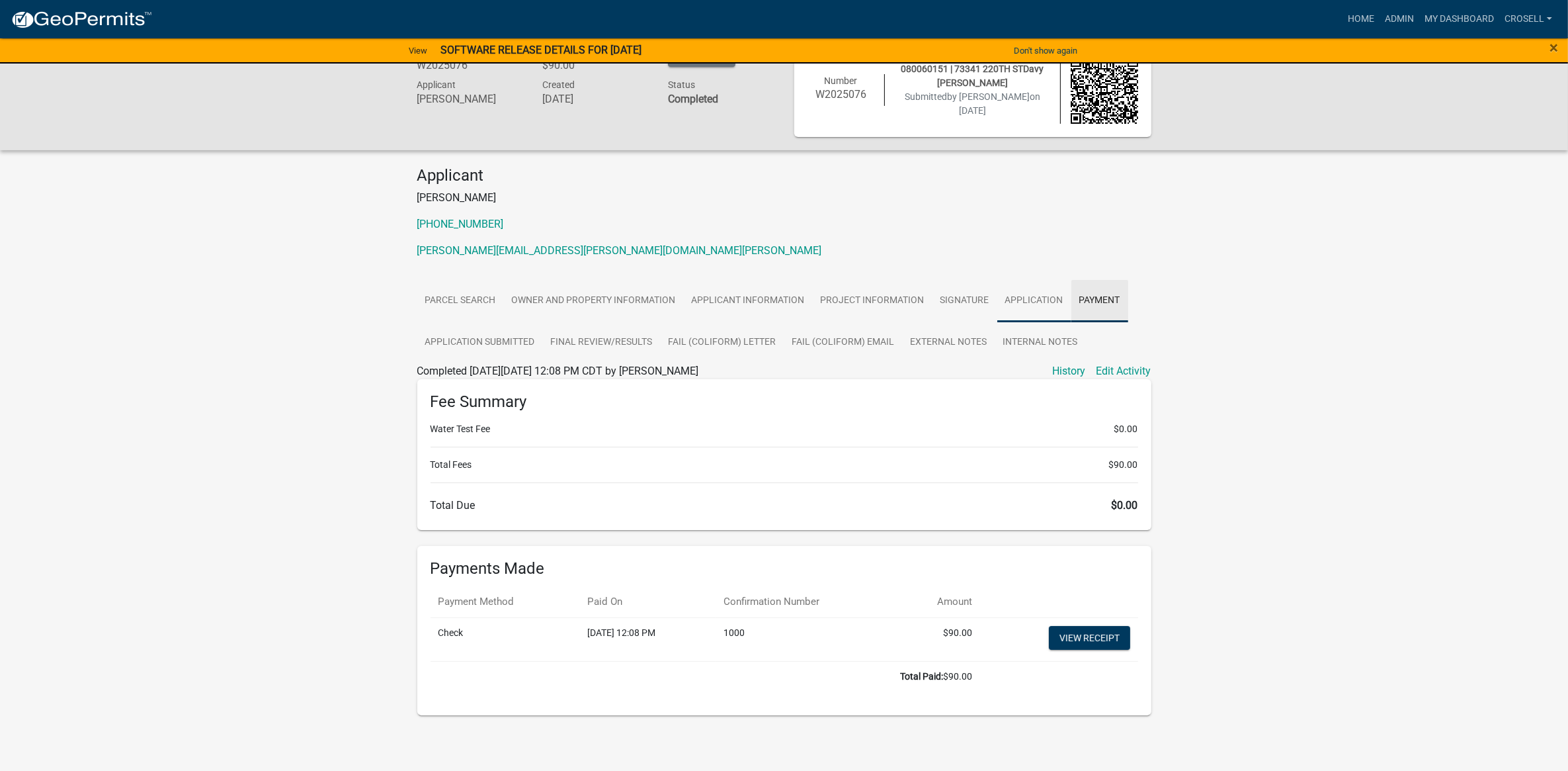
scroll to position [33, 0]
click at [1038, 298] on link "Application" at bounding box center [1035, 302] width 74 height 43
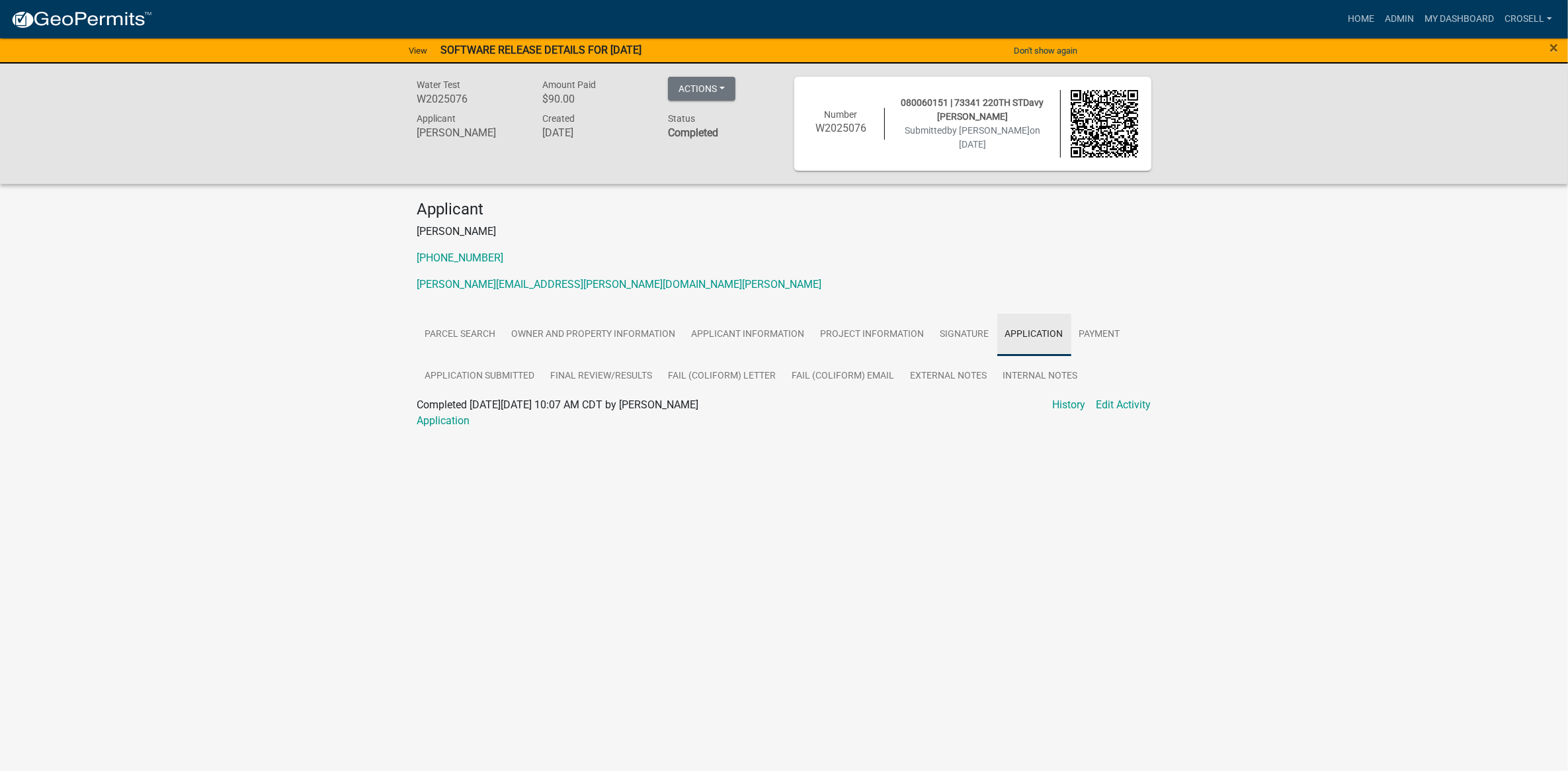
scroll to position [0, 0]
click at [951, 336] on link "Signature" at bounding box center [971, 335] width 65 height 43
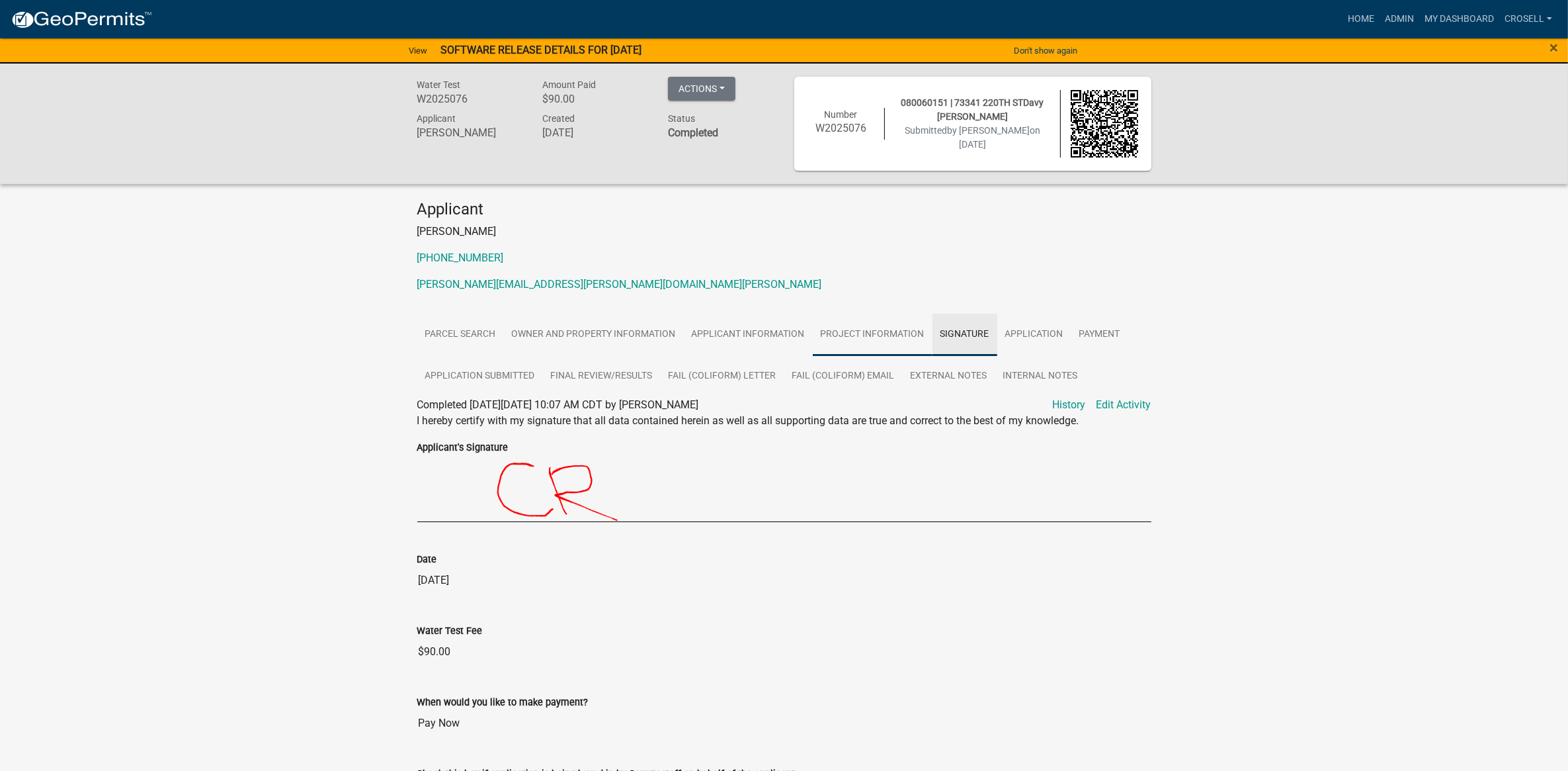
click at [893, 338] on link "Project Information" at bounding box center [873, 335] width 120 height 43
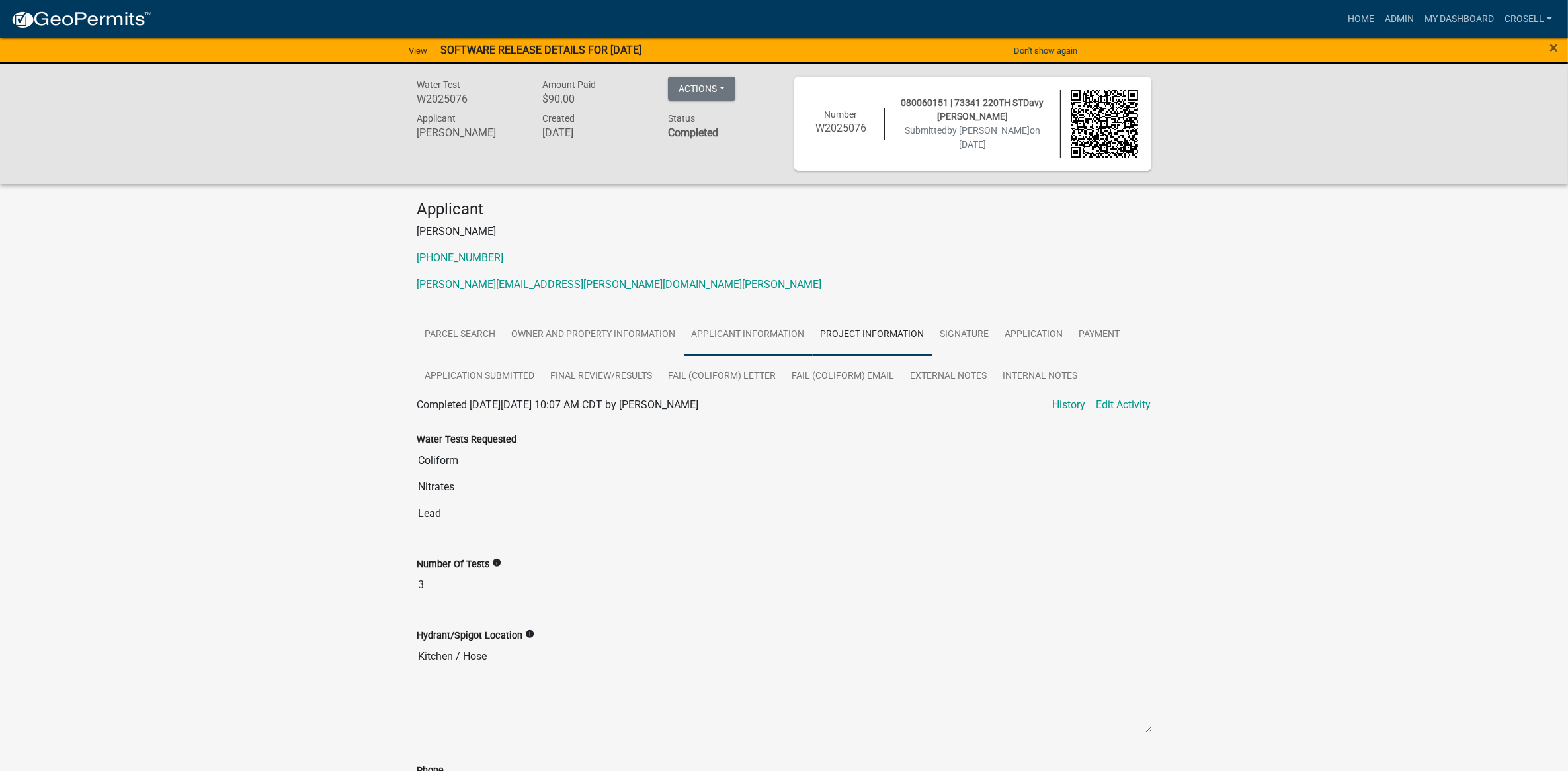
click at [769, 328] on link "Applicant Information" at bounding box center [748, 335] width 129 height 43
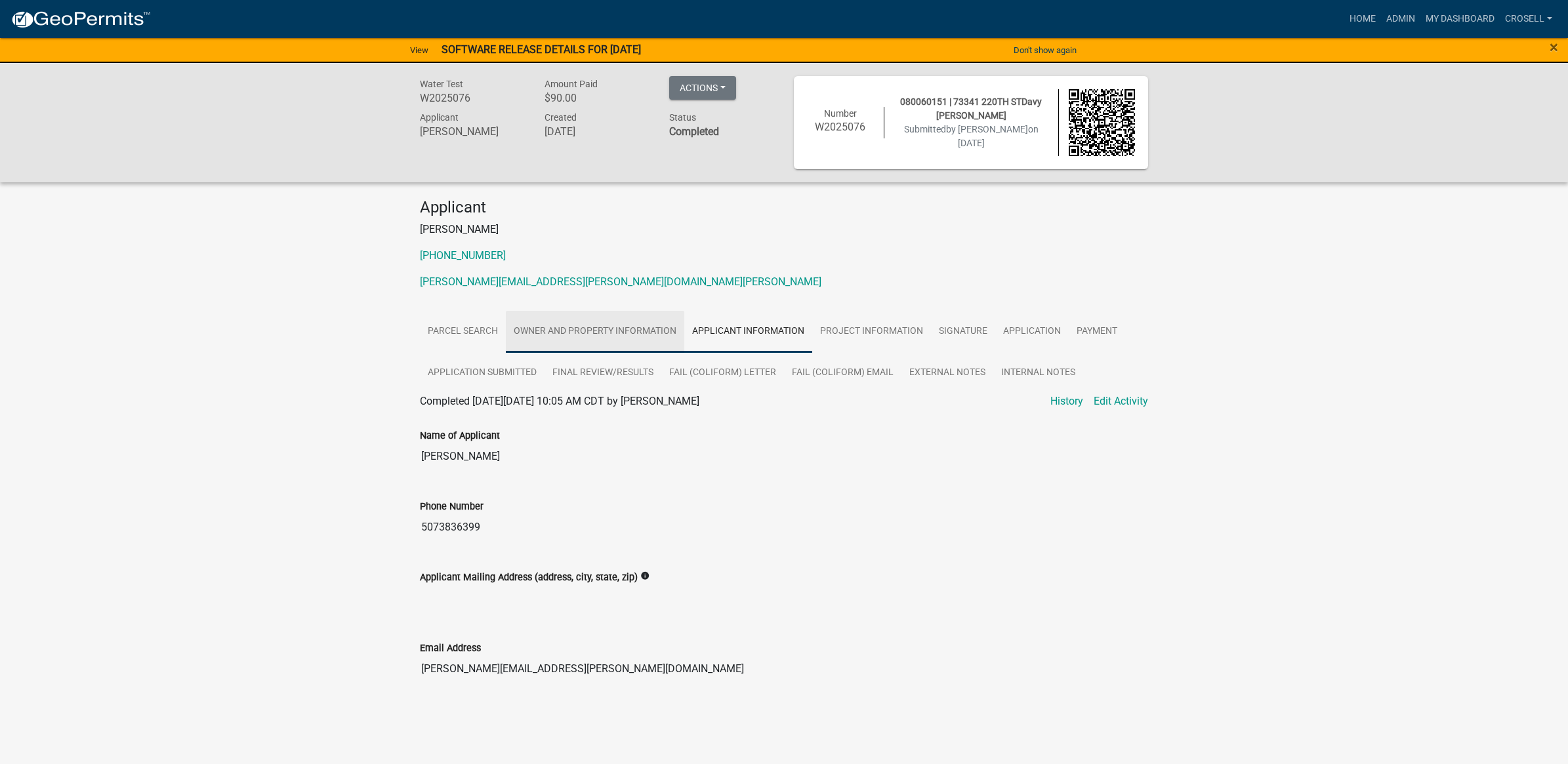
click at [626, 337] on link "Owner and Property Information" at bounding box center [595, 332] width 178 height 42
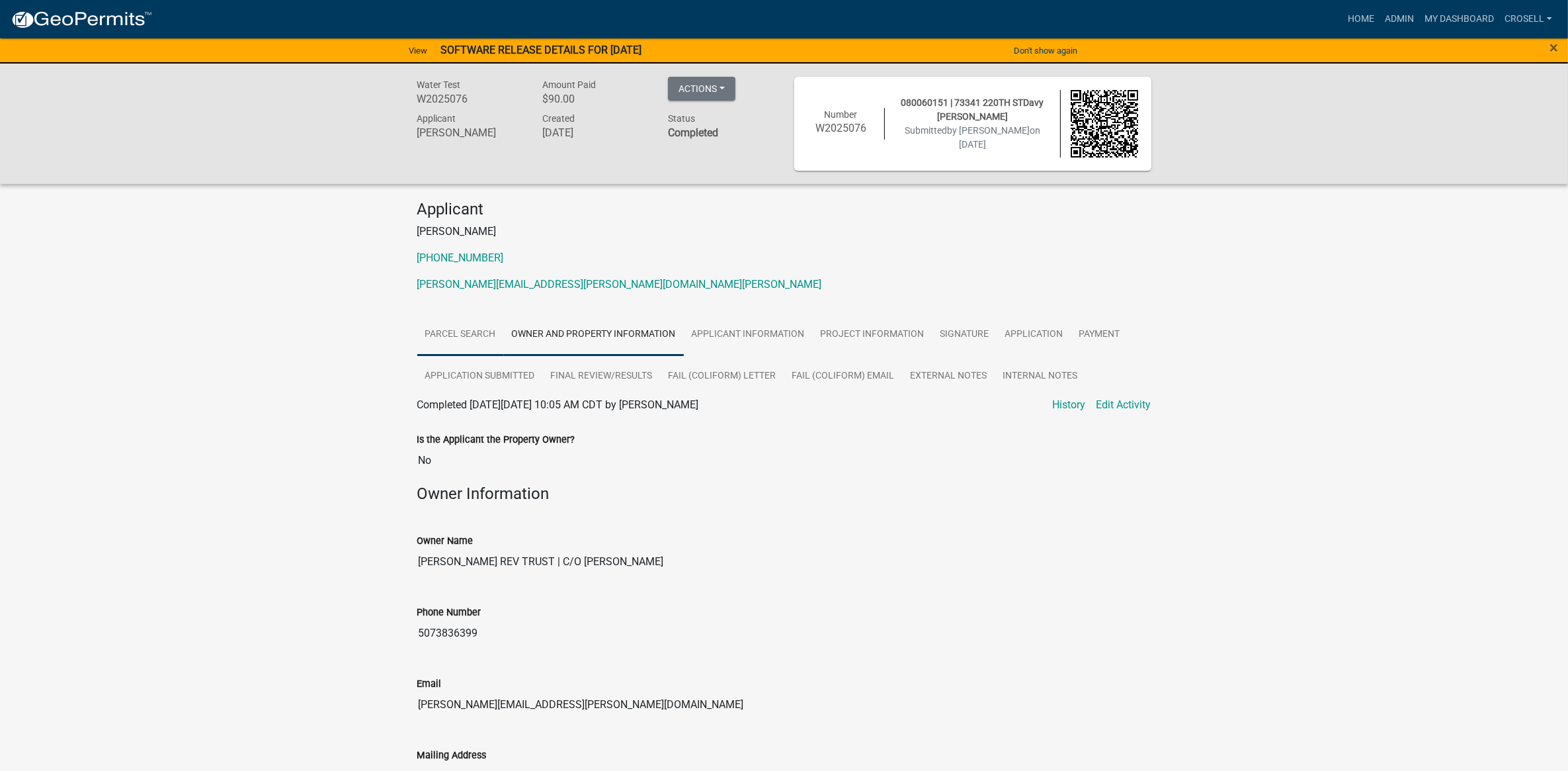
click at [472, 331] on link "Parcel search" at bounding box center [461, 335] width 87 height 43
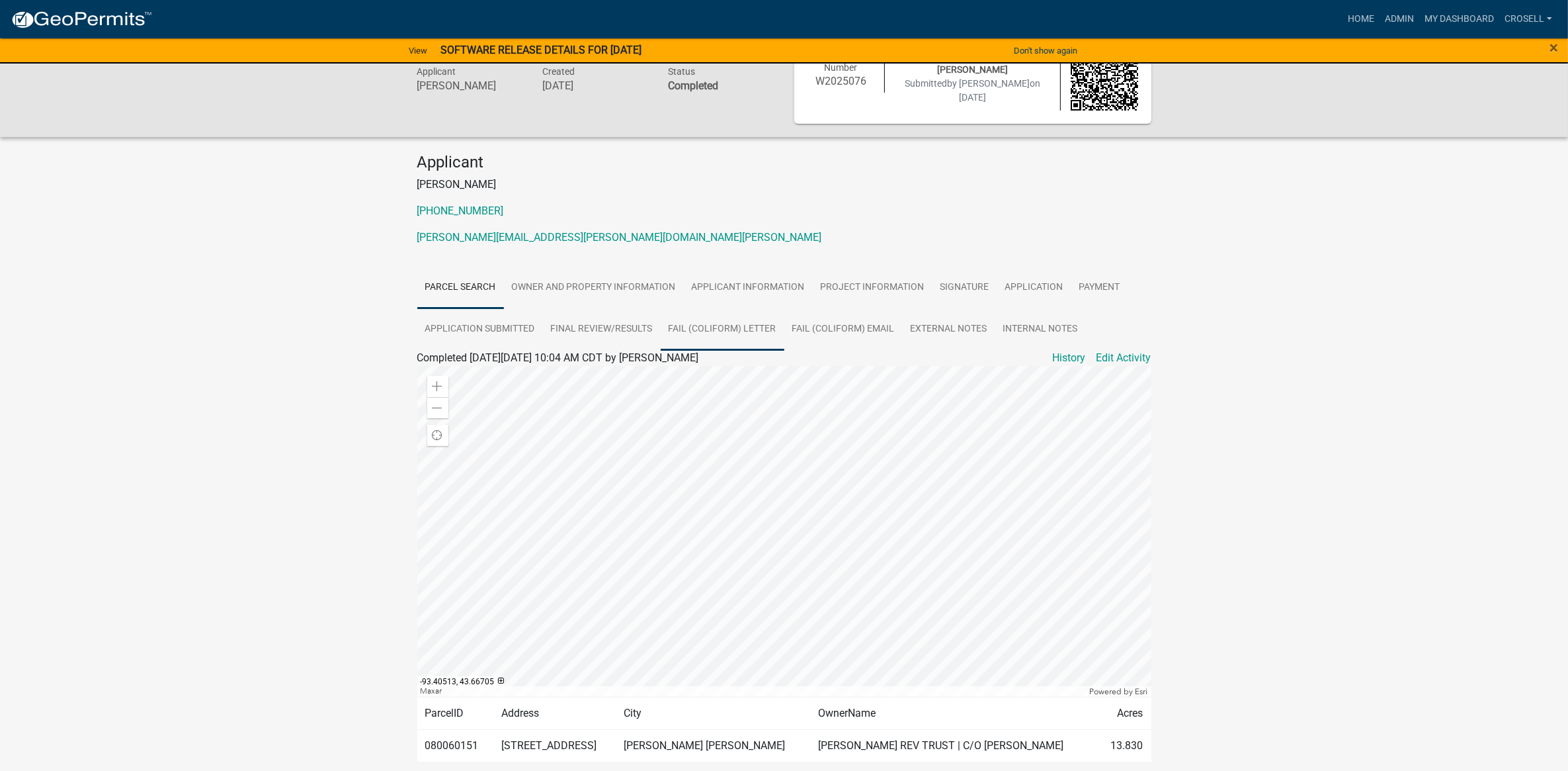
scroll to position [103, 0]
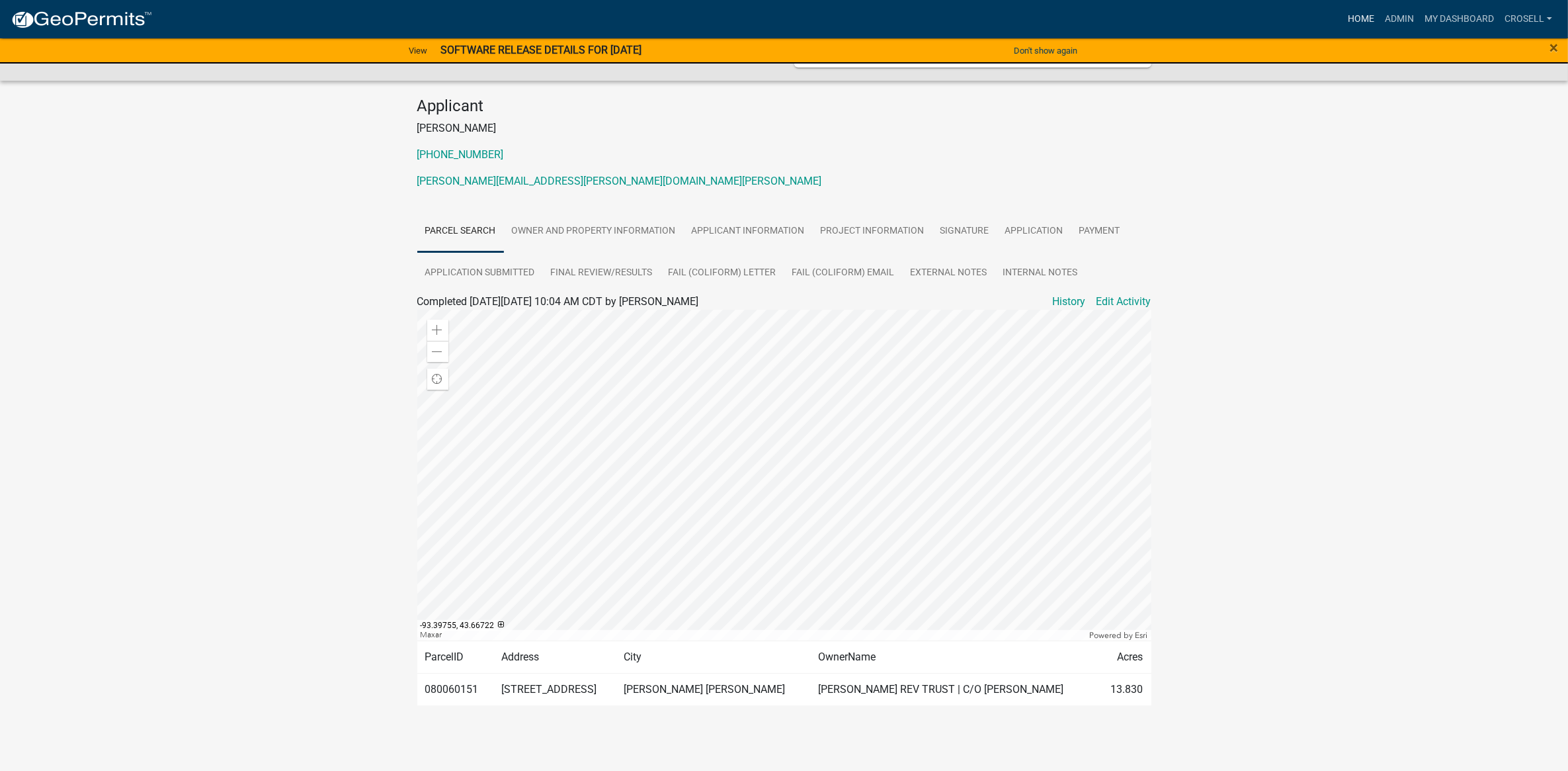
click at [1361, 21] on link "Home" at bounding box center [1361, 18] width 37 height 25
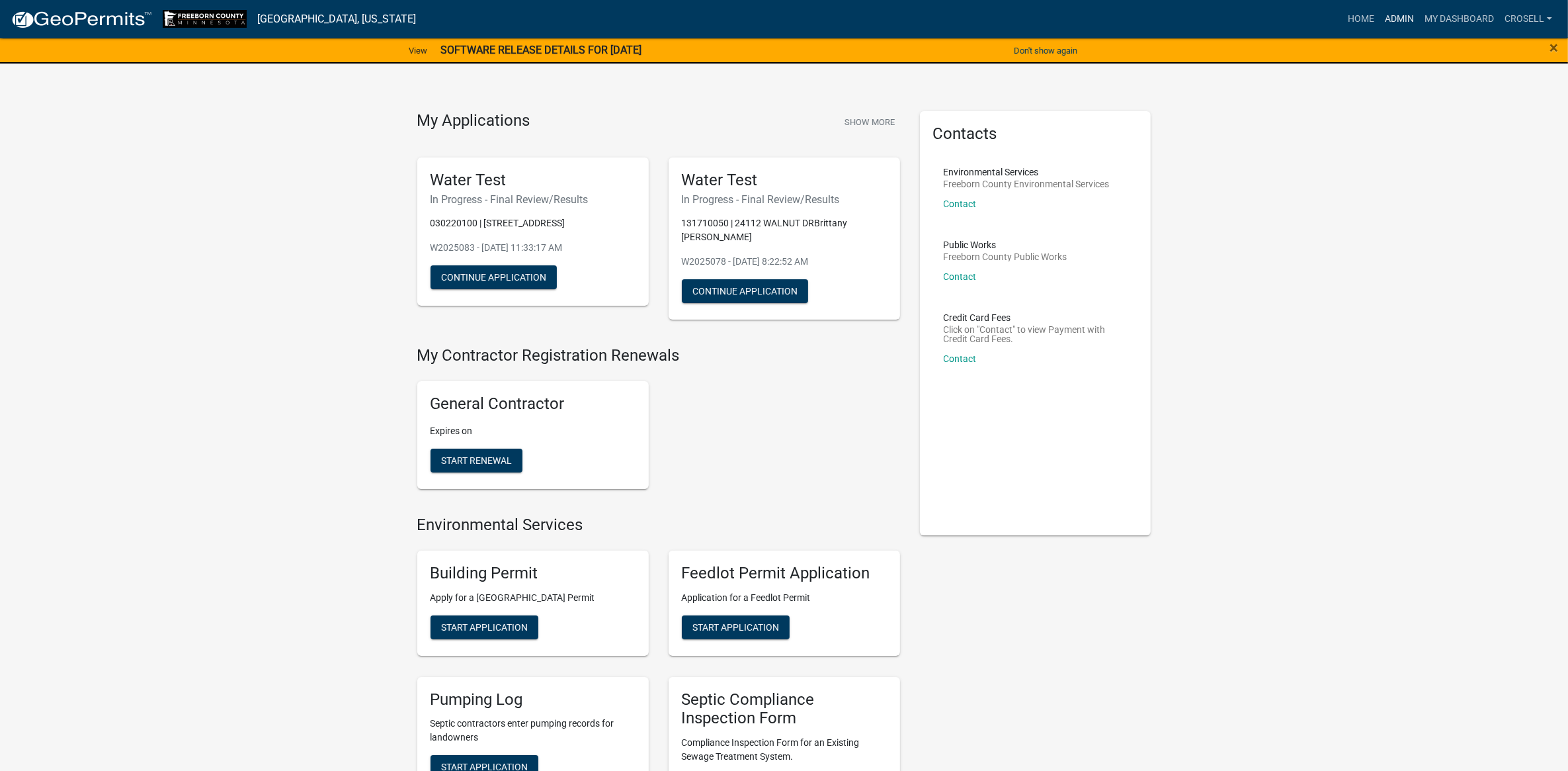
click at [1397, 18] on link "Admin" at bounding box center [1400, 18] width 40 height 25
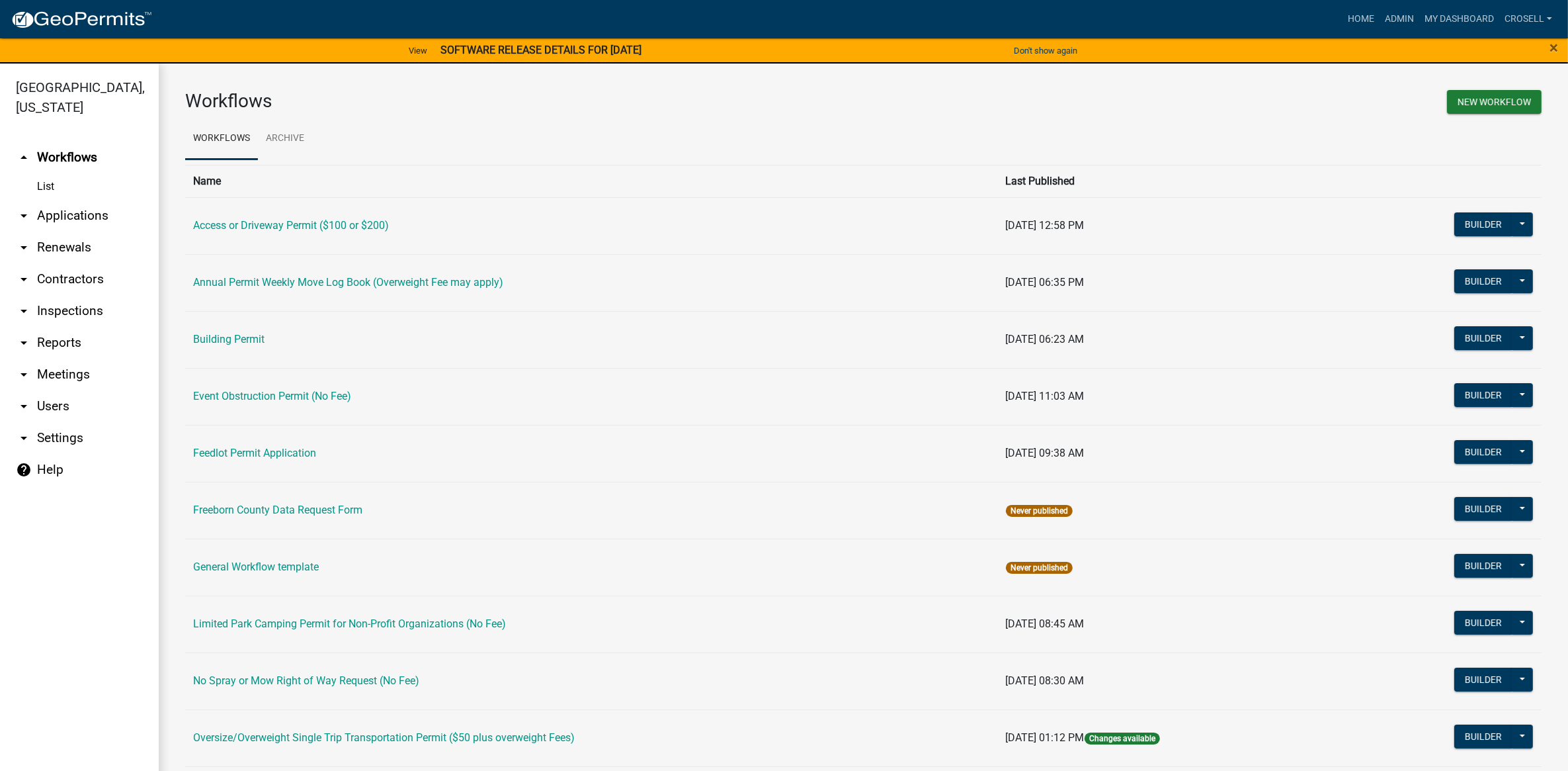
click at [72, 219] on link "arrow_drop_down Applications" at bounding box center [80, 215] width 159 height 32
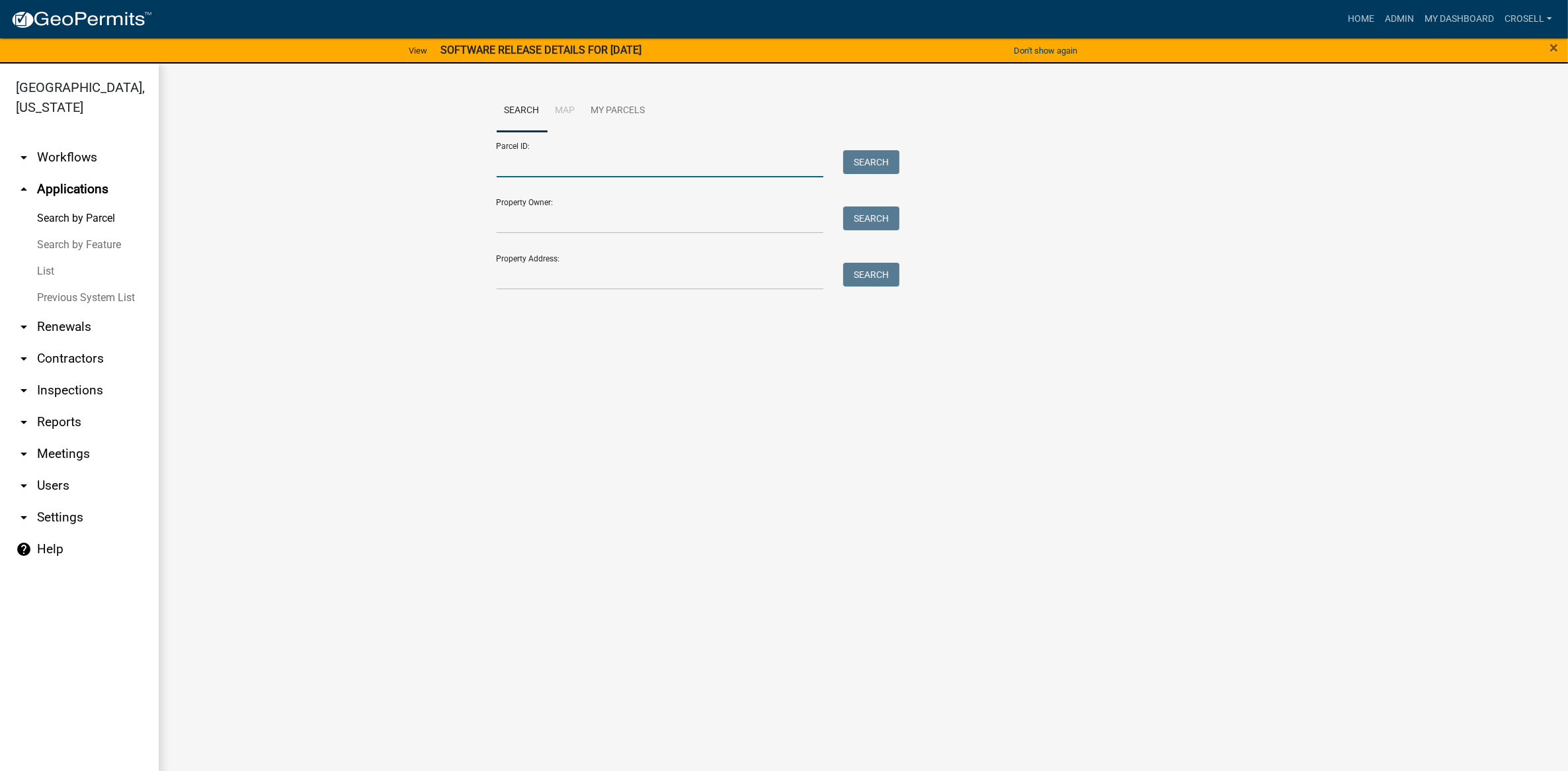
click at [574, 160] on input "Parcel ID:" at bounding box center [660, 163] width 327 height 27
click at [866, 173] on button "Search" at bounding box center [871, 162] width 56 height 24
click at [722, 164] on input "0800601513" at bounding box center [660, 163] width 327 height 27
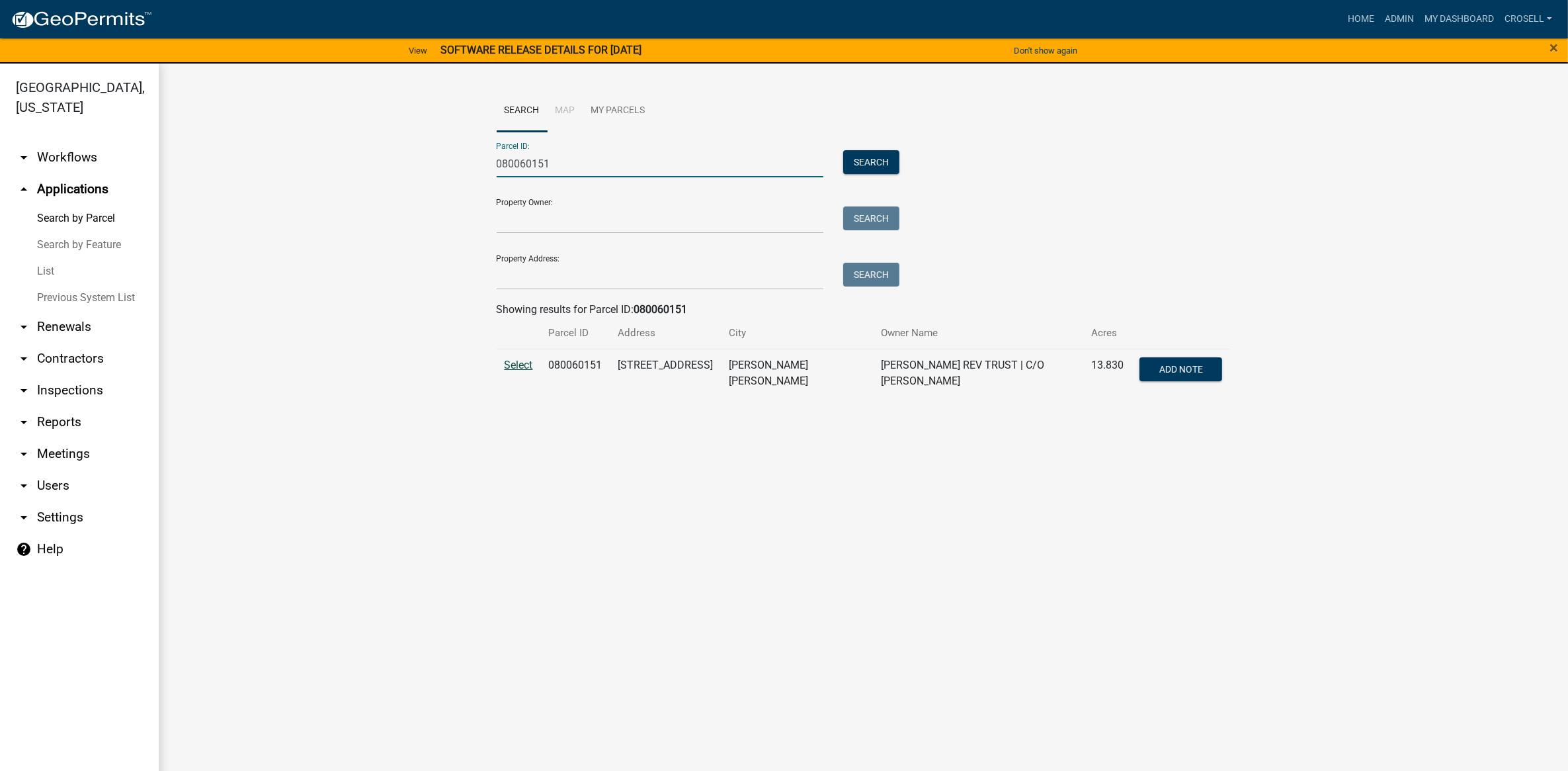
type input "080060151"
click at [523, 362] on span "Select" at bounding box center [519, 365] width 28 height 13
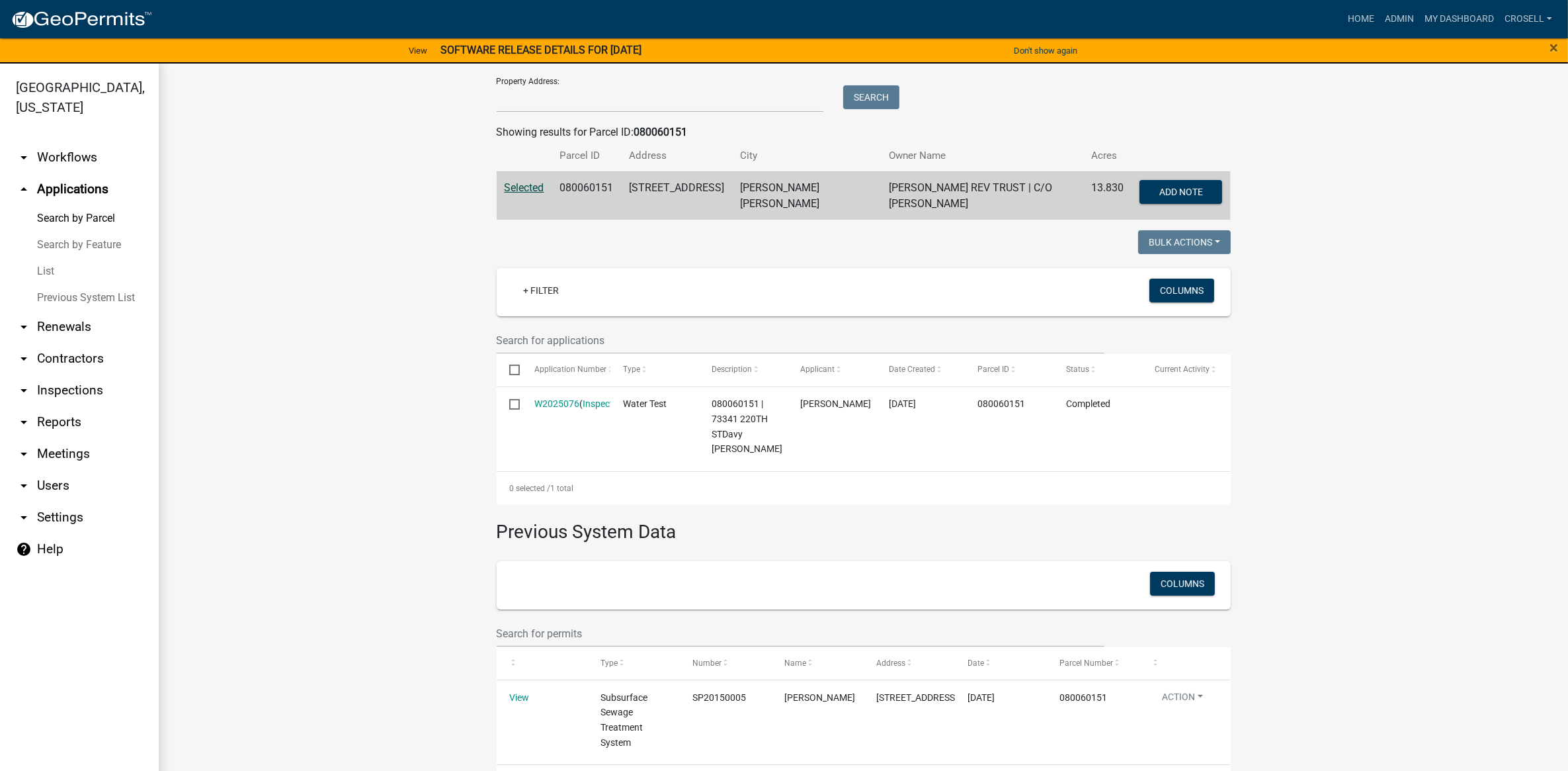
scroll to position [214, 0]
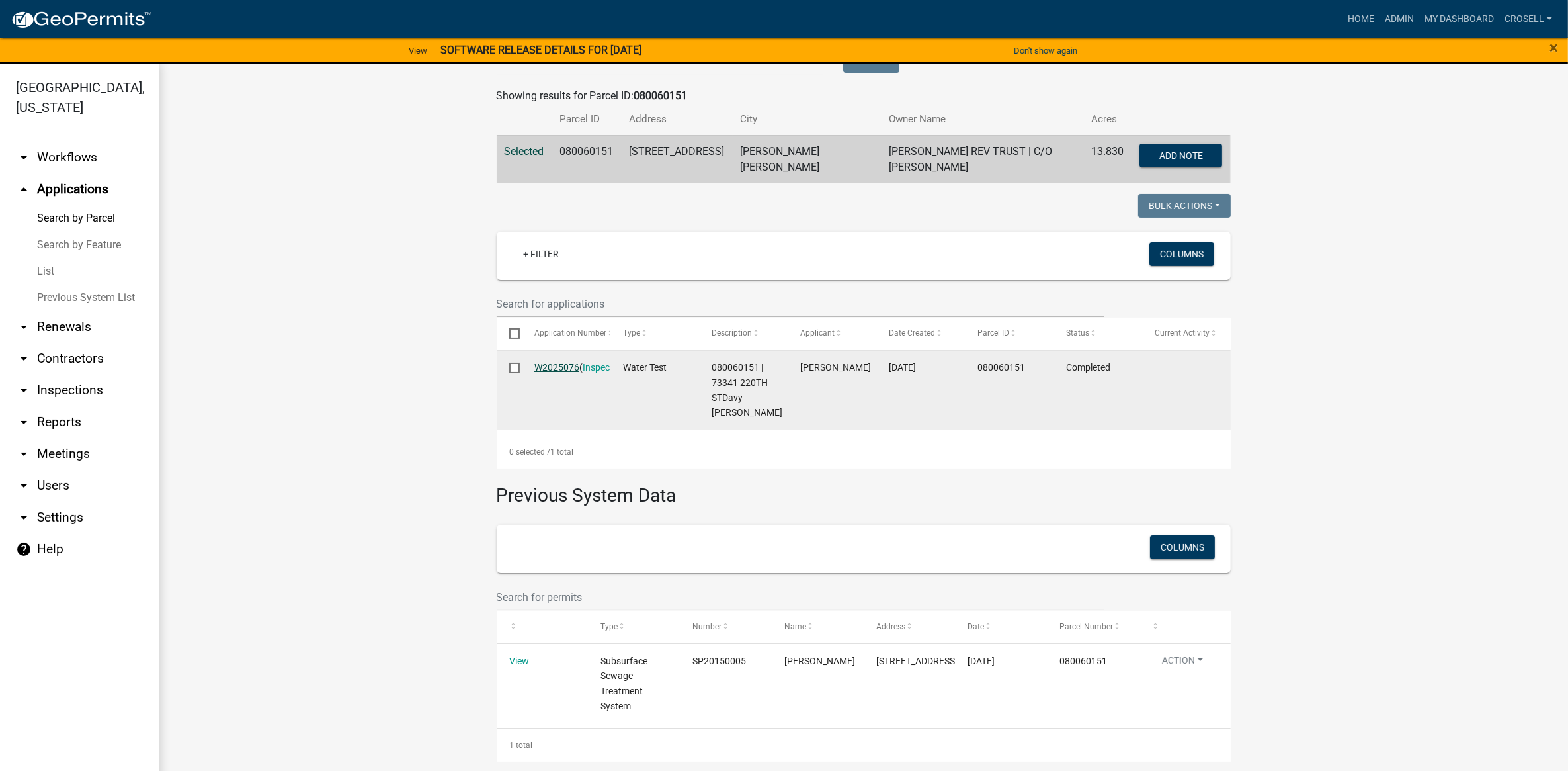
click at [556, 367] on link "W2025076" at bounding box center [557, 367] width 45 height 11
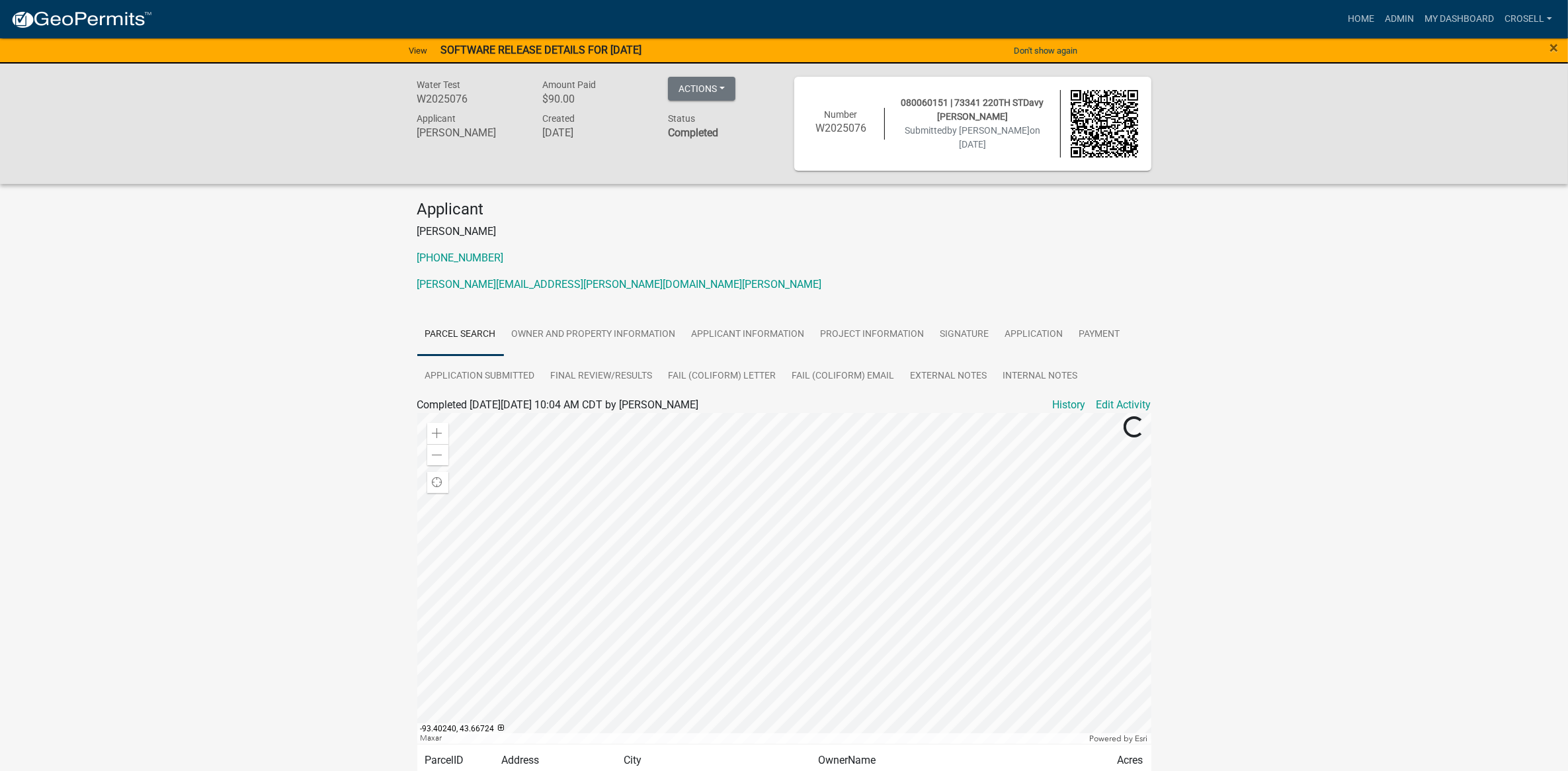
click at [722, 74] on div "Water Test W2025076 Amount Paid $90.00 Actions View receipt Printer Friendly Re…" at bounding box center [784, 124] width 1568 height 121
click at [728, 91] on button "Actions" at bounding box center [702, 89] width 67 height 24
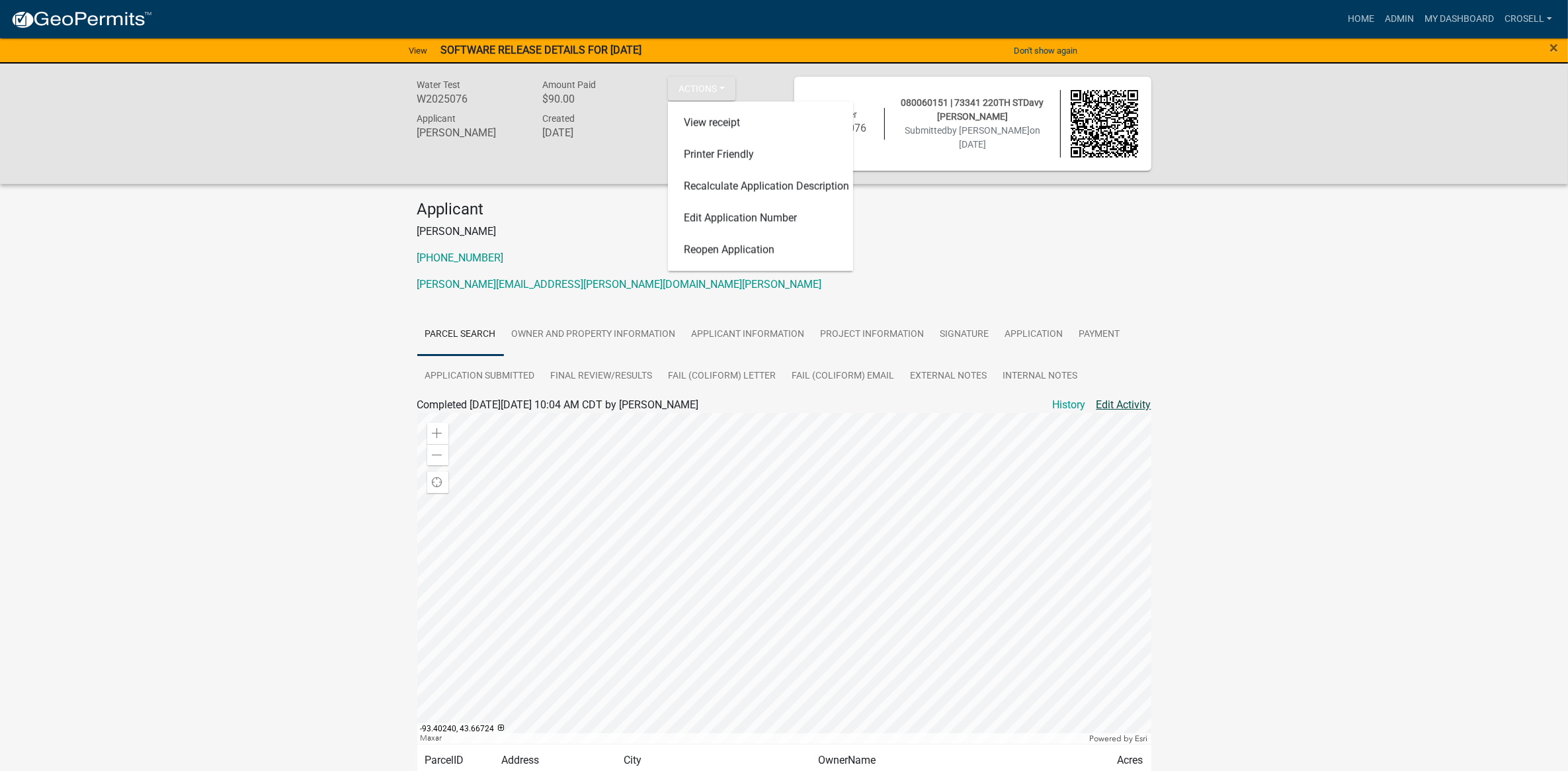
click at [1109, 406] on link "Edit Activity" at bounding box center [1123, 405] width 55 height 16
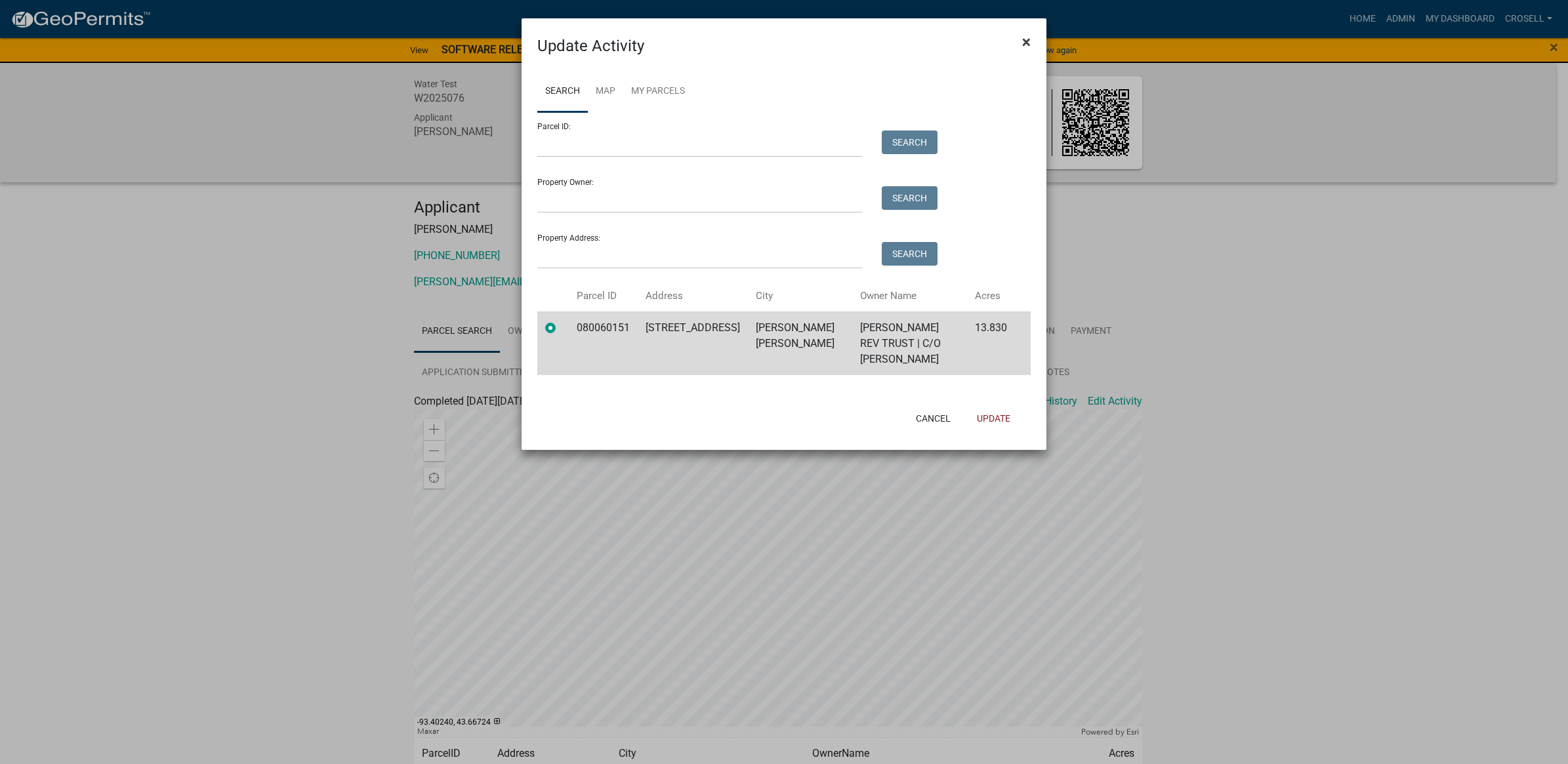
click at [1024, 39] on span "×" at bounding box center [1026, 42] width 8 height 18
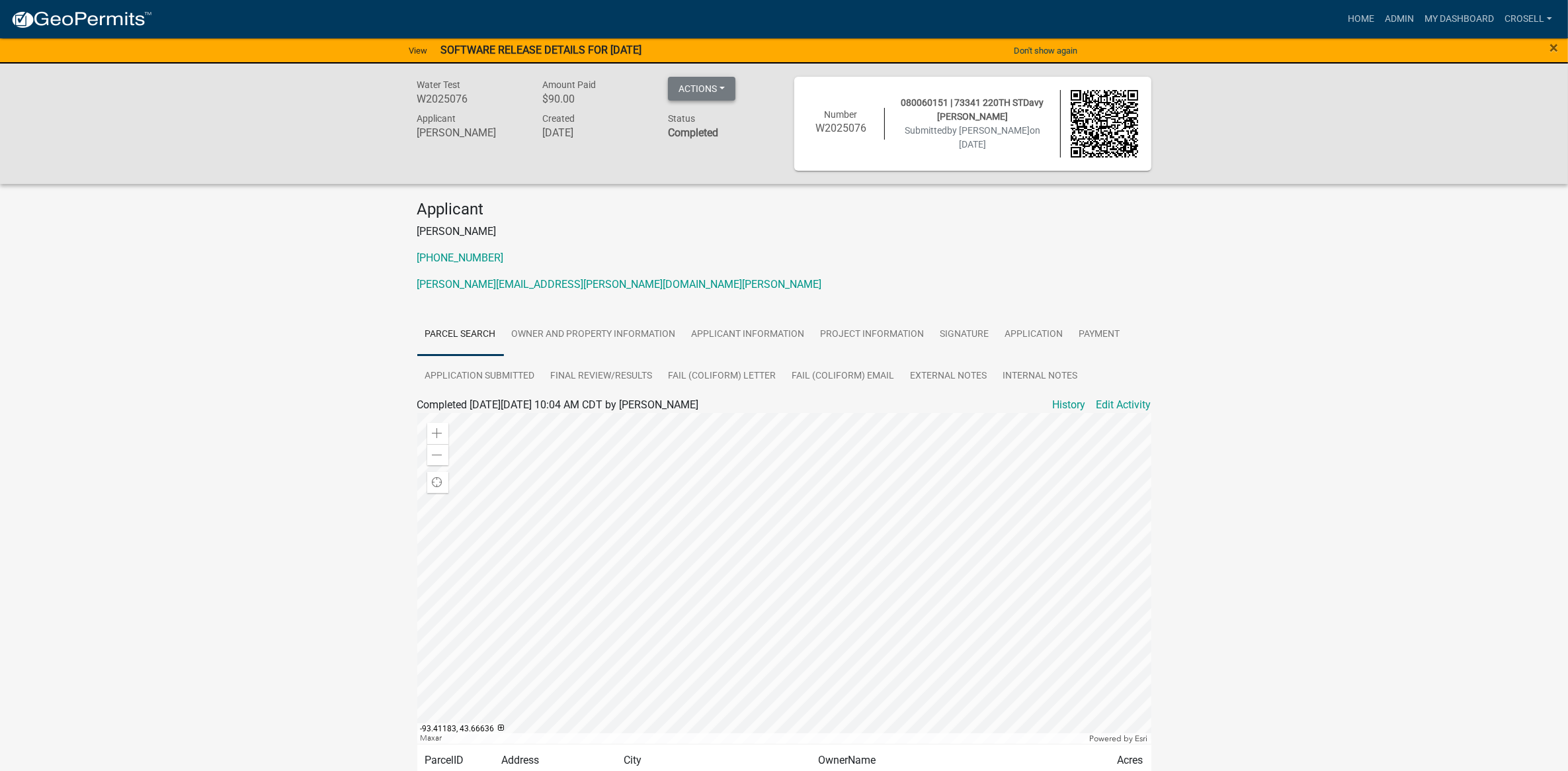
click at [687, 96] on button "Actions" at bounding box center [702, 89] width 67 height 24
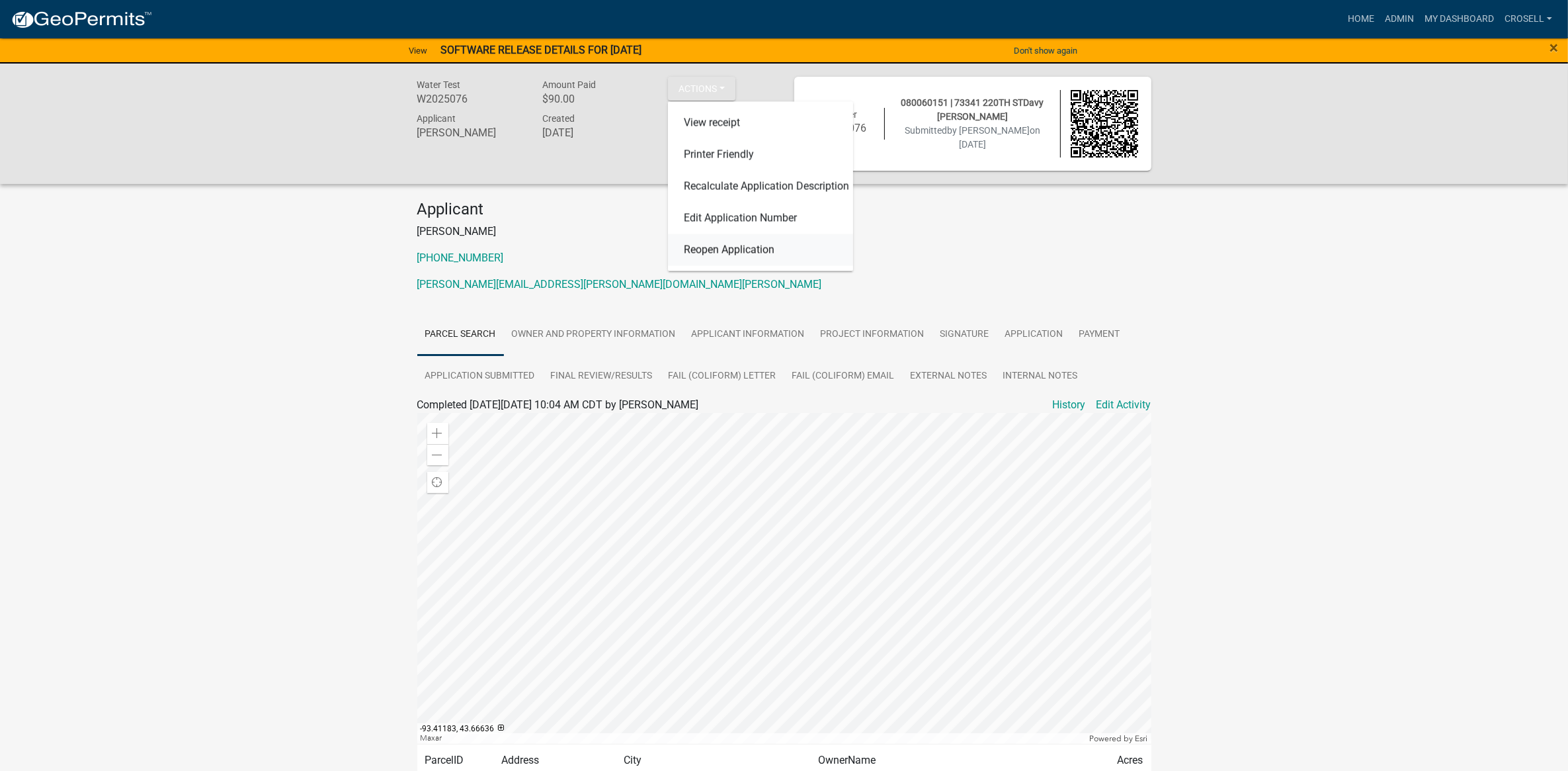
click at [714, 250] on link "Reopen Application" at bounding box center [761, 250] width 185 height 32
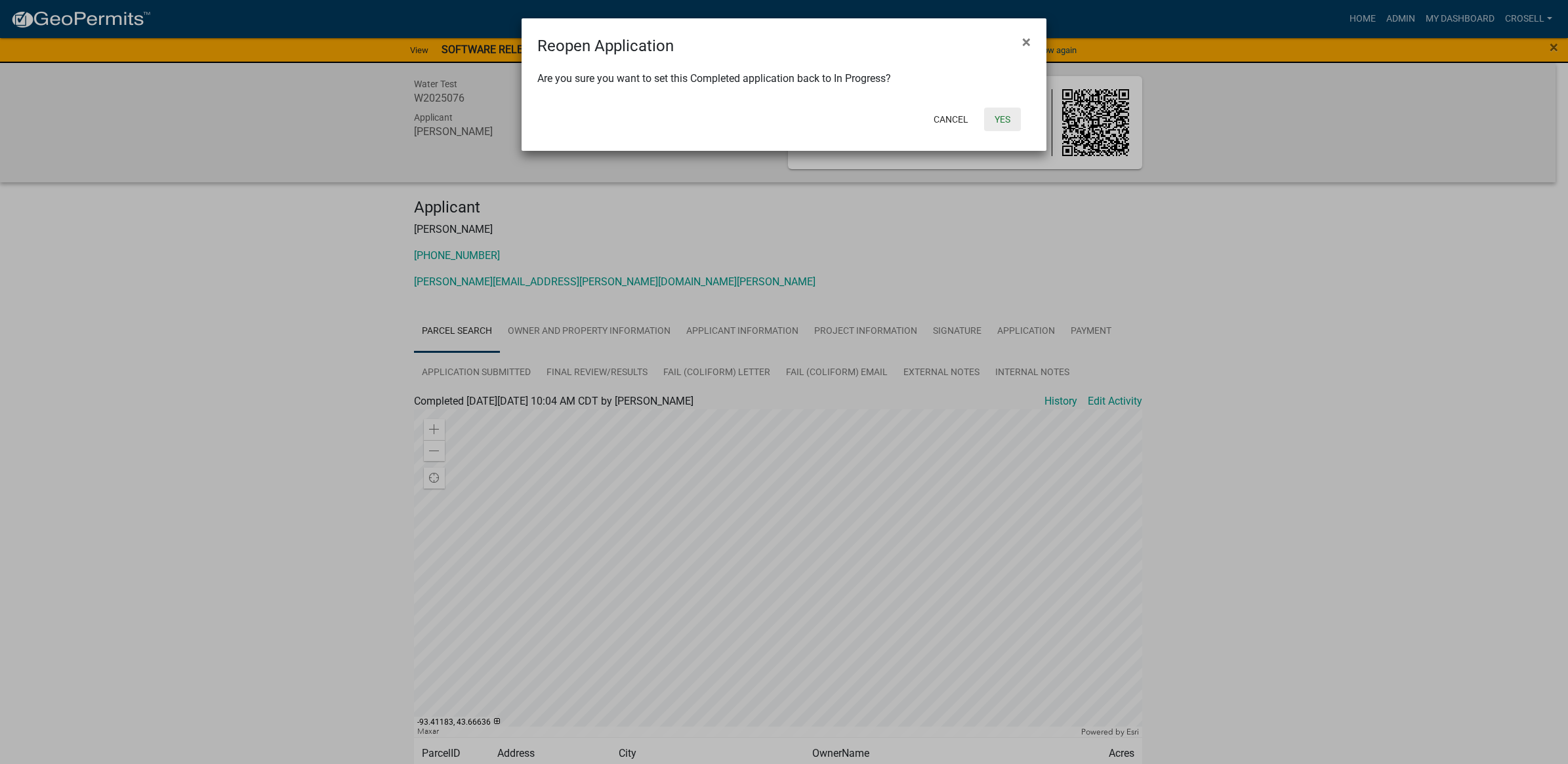
click at [1004, 110] on button "Yes" at bounding box center [1002, 120] width 37 height 24
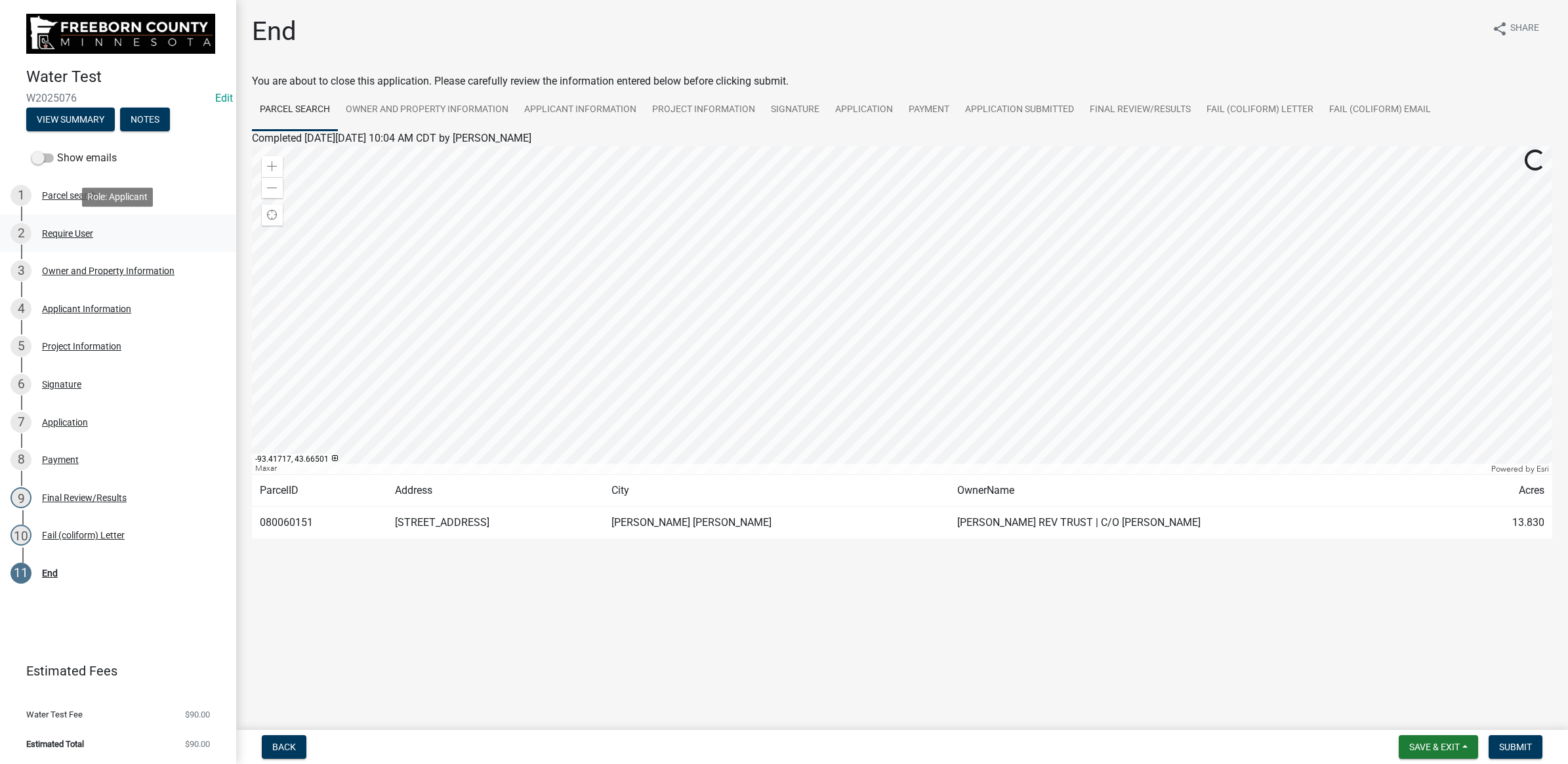
click at [67, 229] on div "Require User" at bounding box center [68, 233] width 51 height 9
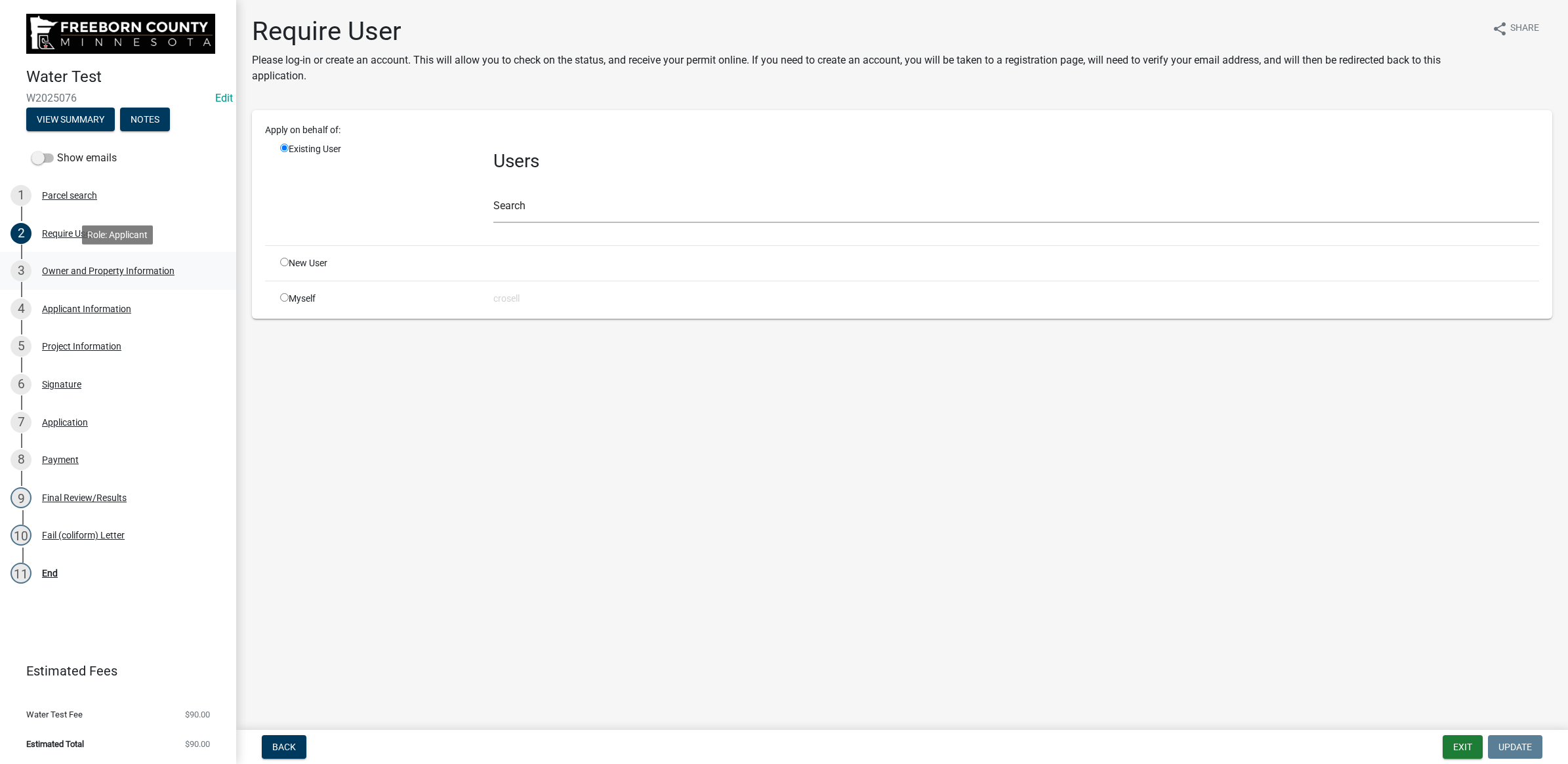
click at [85, 266] on div "Owner and Property Information" at bounding box center [108, 270] width 132 height 9
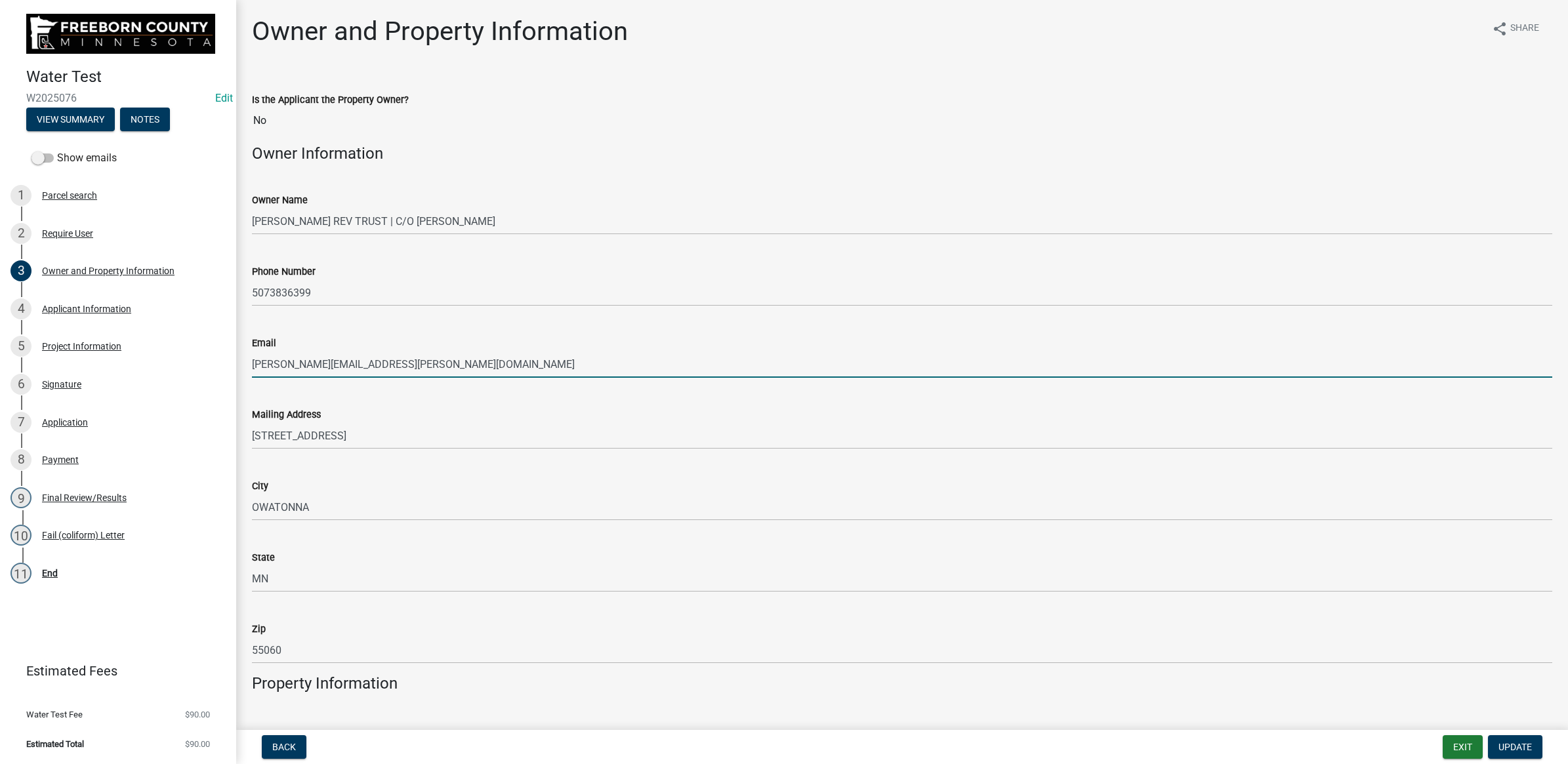
click at [446, 351] on input "[PERSON_NAME][EMAIL_ADDRESS][PERSON_NAME][DOMAIN_NAME]" at bounding box center [902, 364] width 1300 height 27
drag, startPoint x: 456, startPoint y: 368, endPoint x: 175, endPoint y: 368, distance: 281.0
click at [175, 368] on div "Water Test W2025076 Edit View Summary Notes Show emails 1 Parcel search 2 Requi…" at bounding box center [784, 382] width 1568 height 764
type input "[EMAIL_ADDRESS][DOMAIN_NAME]"
drag, startPoint x: 408, startPoint y: 371, endPoint x: 197, endPoint y: 372, distance: 211.0
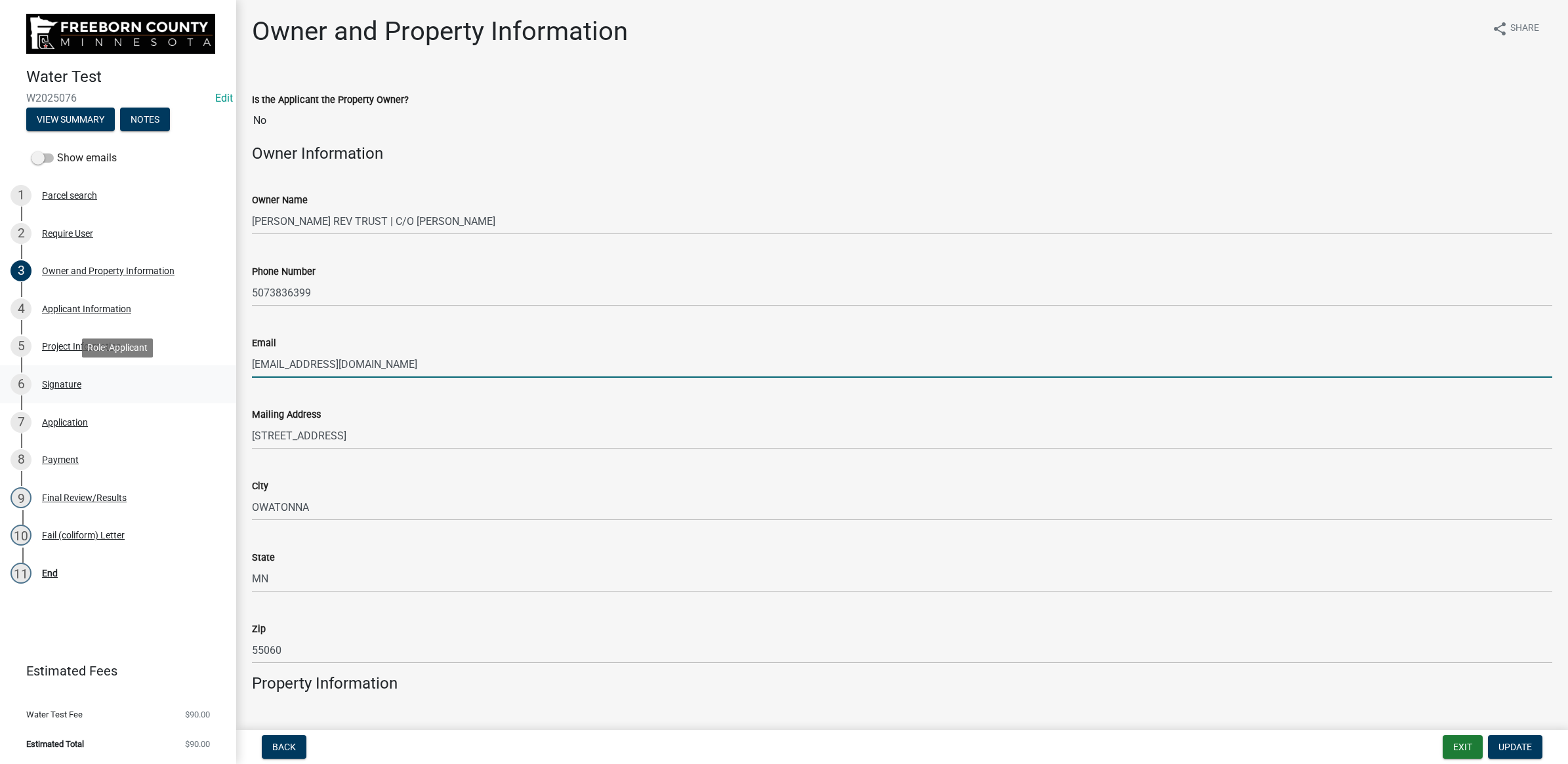
click at [197, 372] on div "Water Test W2025076 Edit View Summary Notes Show emails 1 Parcel search 2 Requi…" at bounding box center [784, 382] width 1568 height 764
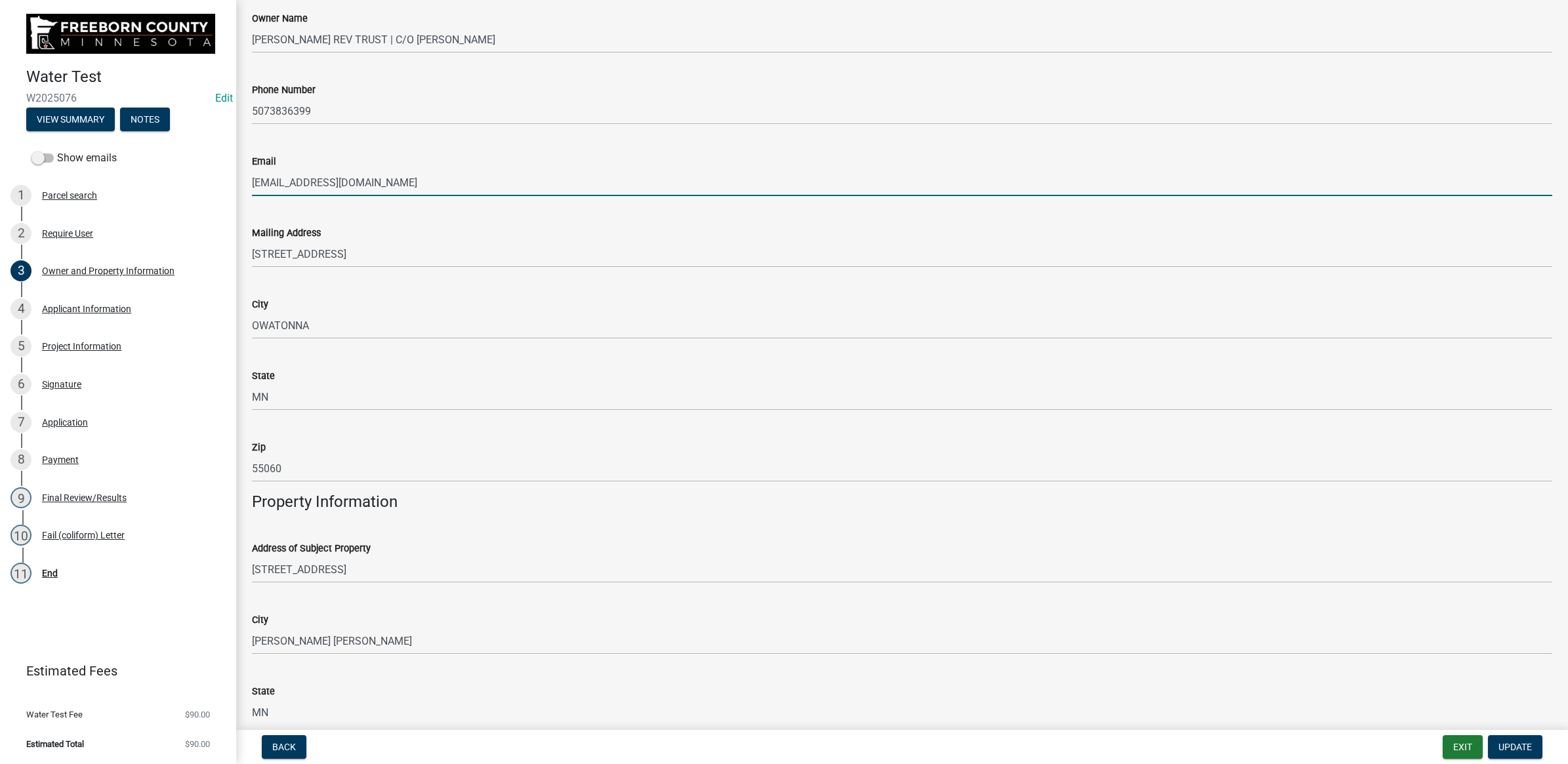
scroll to position [246, 0]
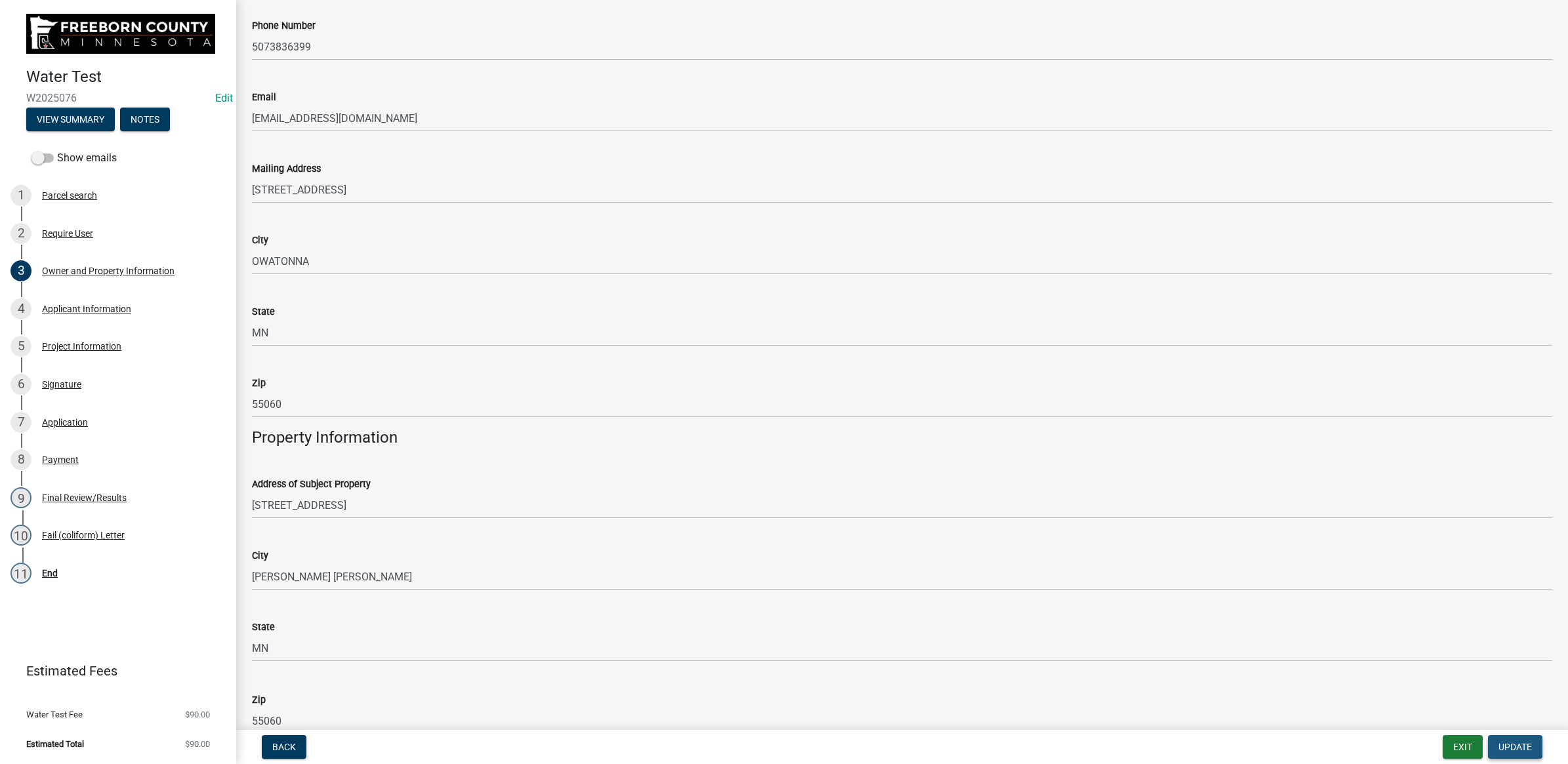
click at [1510, 751] on span "Update" at bounding box center [1515, 746] width 34 height 11
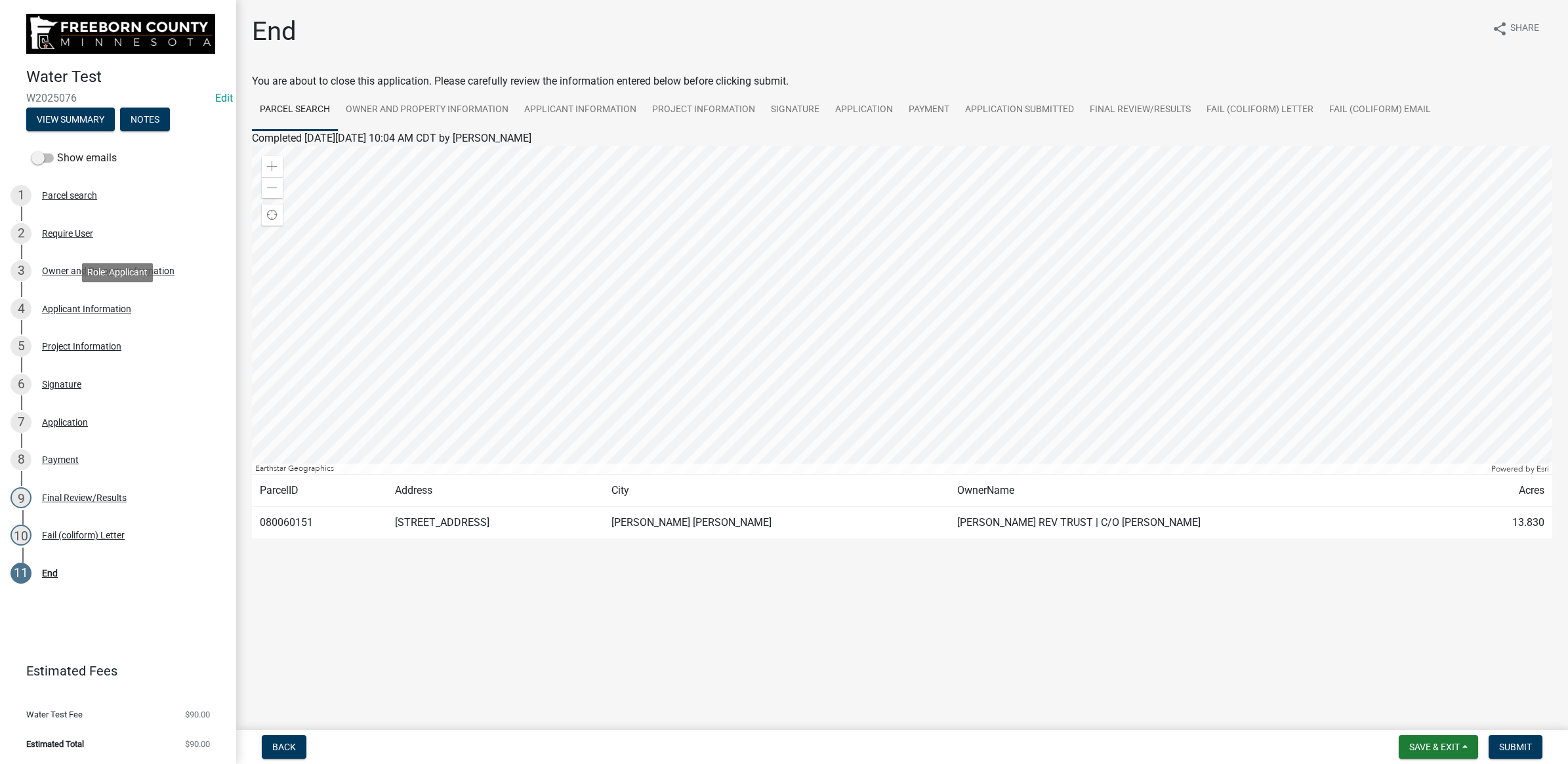
click at [93, 304] on div "Applicant Information" at bounding box center [87, 308] width 89 height 9
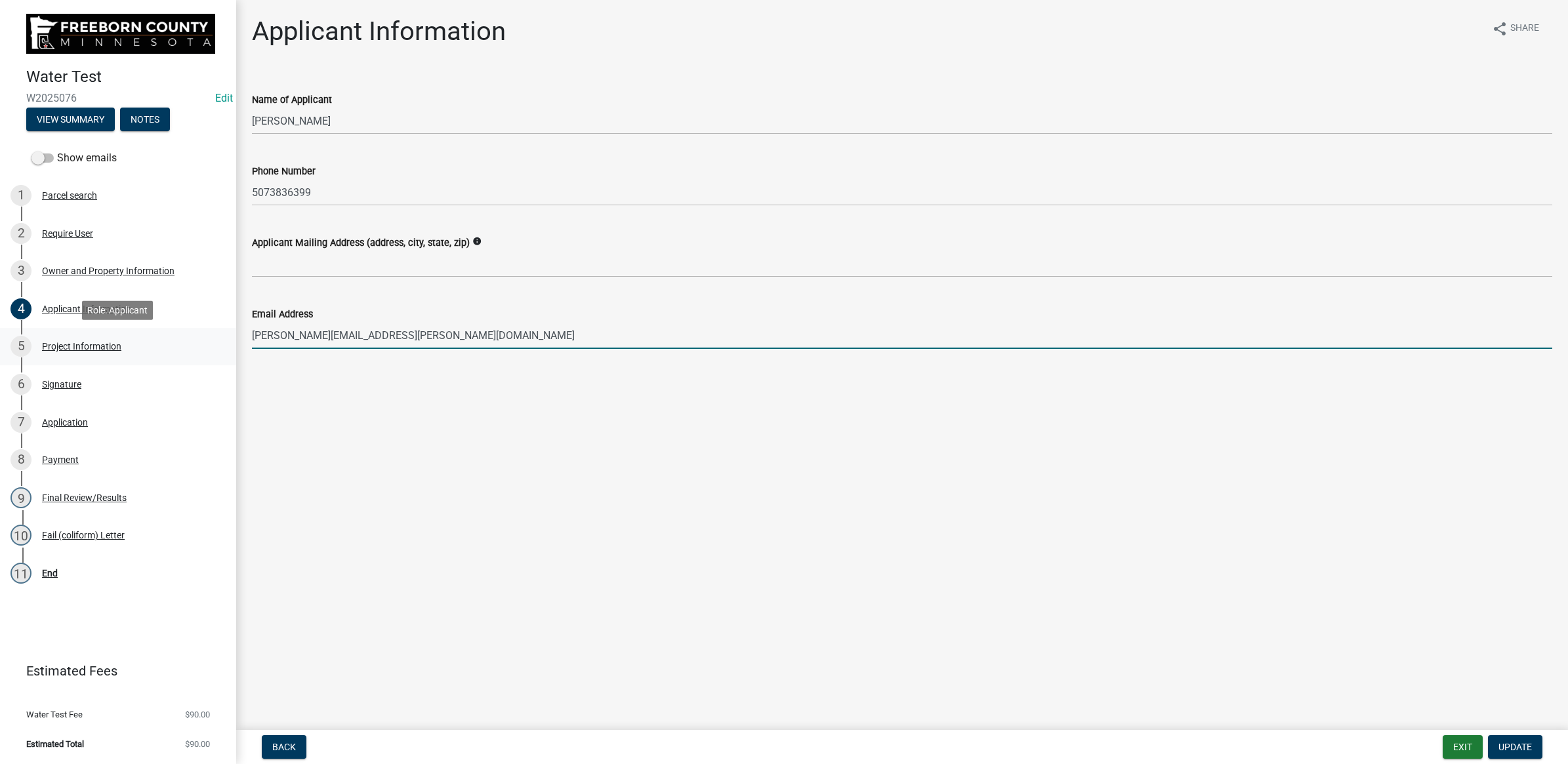
drag, startPoint x: 519, startPoint y: 344, endPoint x: 181, endPoint y: 344, distance: 338.0
click at [181, 344] on div "Water Test W2025076 Edit View Summary Notes Show emails 1 Parcel search 2 Requi…" at bounding box center [784, 382] width 1568 height 764
paste input "yvillarreal@landproz"
type input "[EMAIL_ADDRESS][DOMAIN_NAME]"
click at [1498, 749] on span "Update" at bounding box center [1515, 746] width 34 height 11
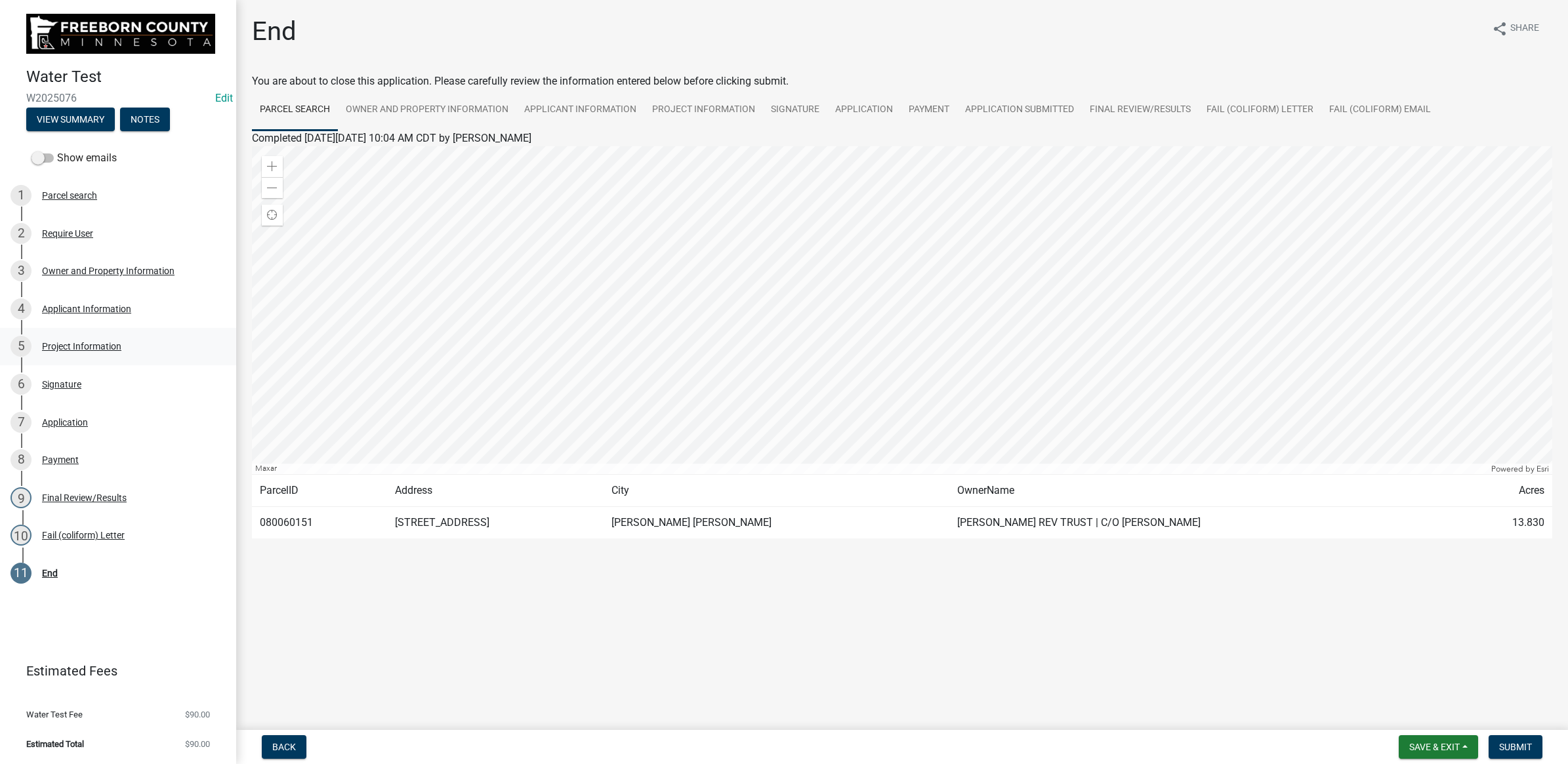
click at [64, 336] on div "5 Project Information" at bounding box center [113, 346] width 205 height 21
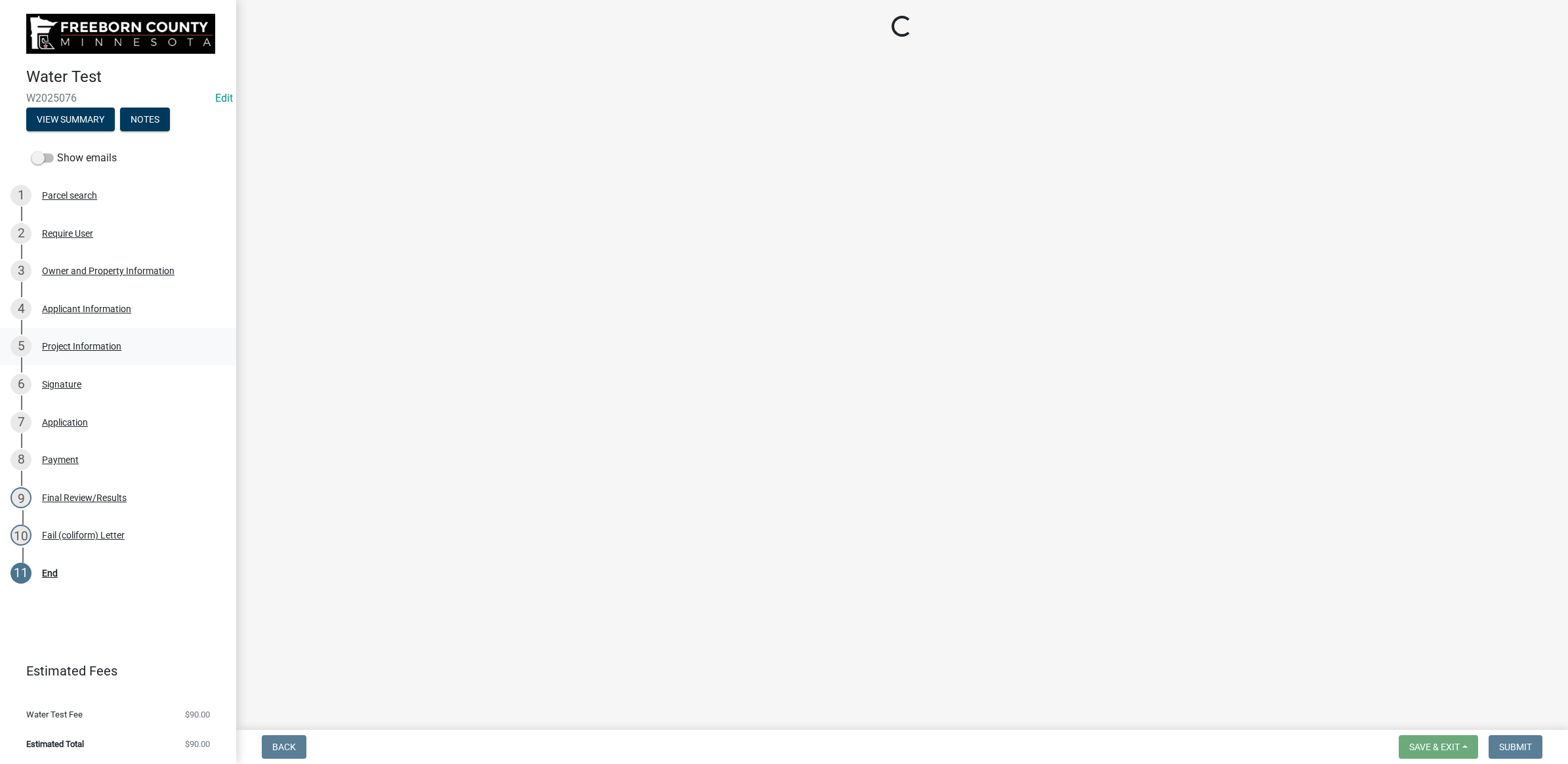
select select "4d7cd8c3-d58f-42af-93eb-f10333895f45"
select select "9db5755b-511d-4b48-a270-aea29f4132cf"
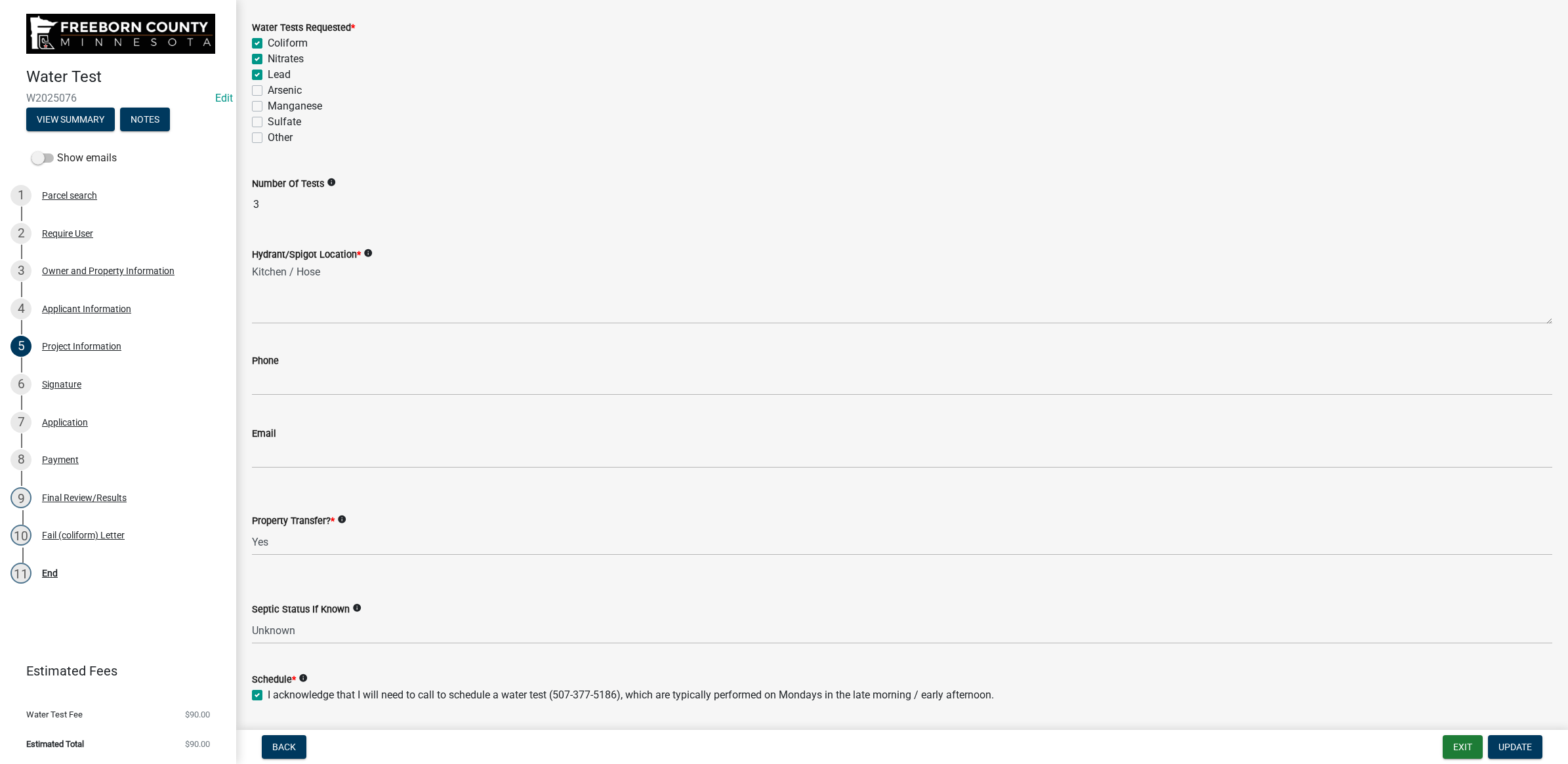
scroll to position [110, 0]
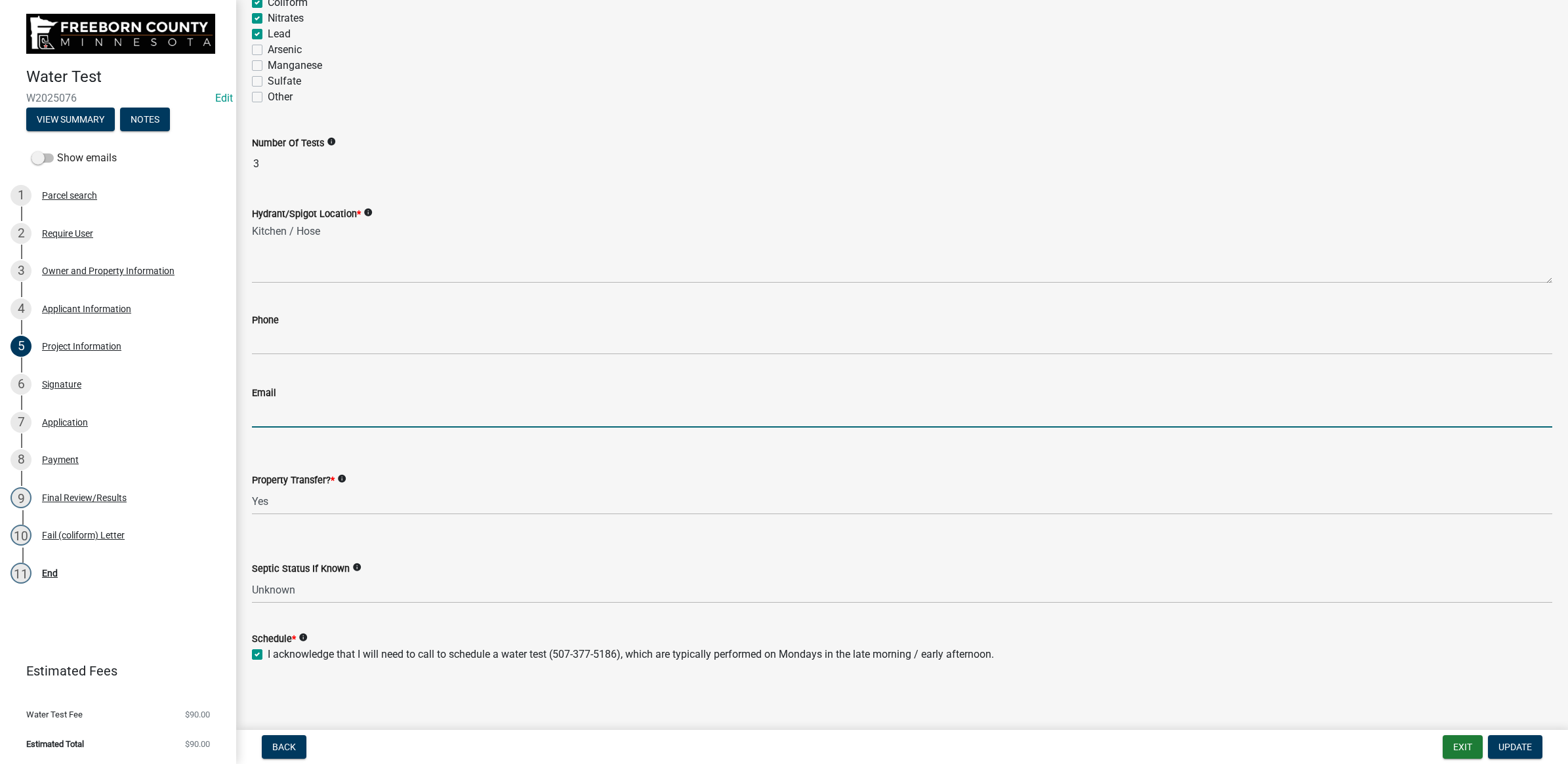
click at [292, 401] on input "Email" at bounding box center [902, 414] width 1300 height 27
paste input "[EMAIL_ADDRESS][DOMAIN_NAME]"
type input "[EMAIL_ADDRESS][DOMAIN_NAME]"
click at [1514, 744] on span "Update" at bounding box center [1515, 746] width 34 height 11
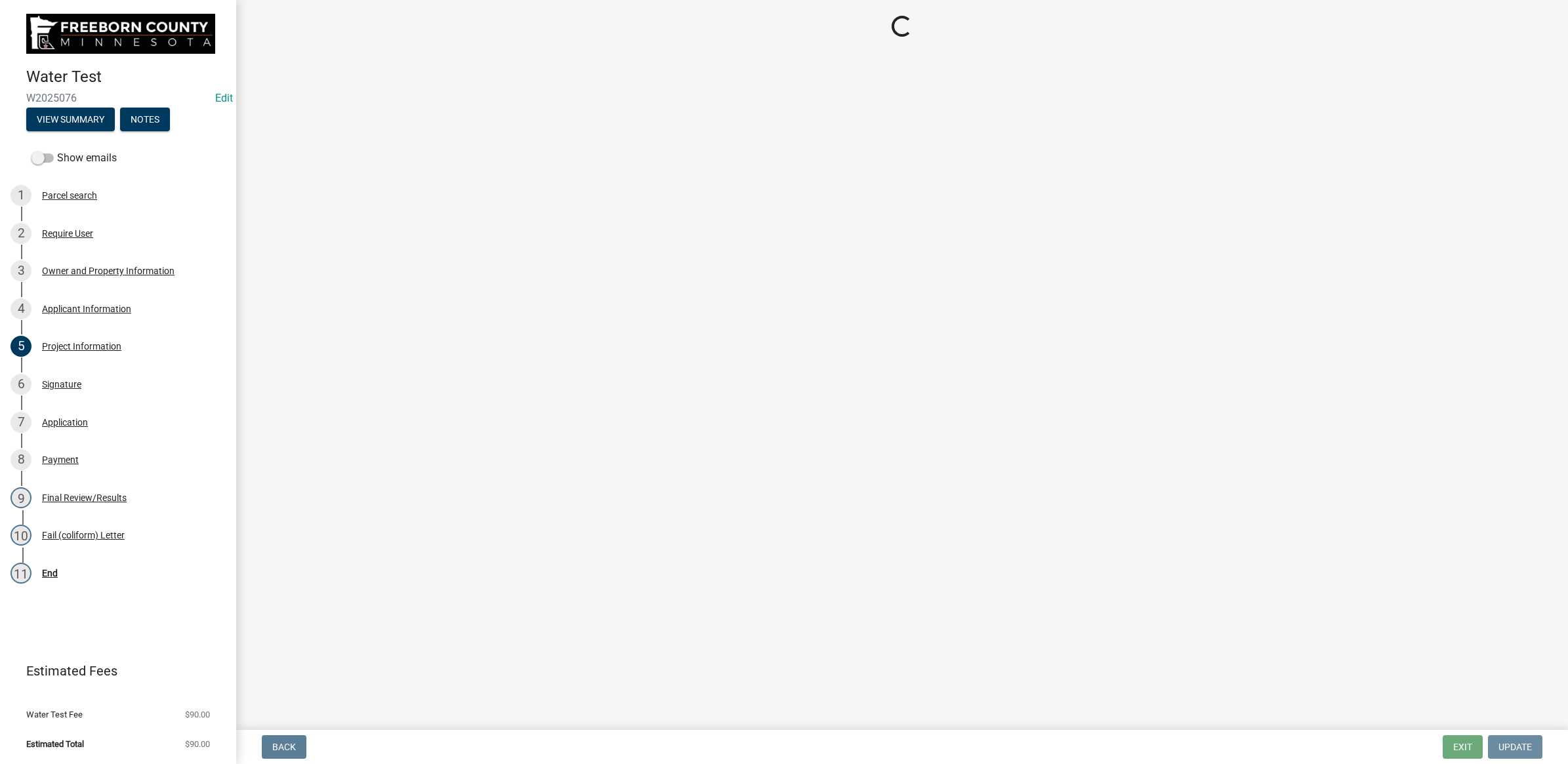
scroll to position [0, 0]
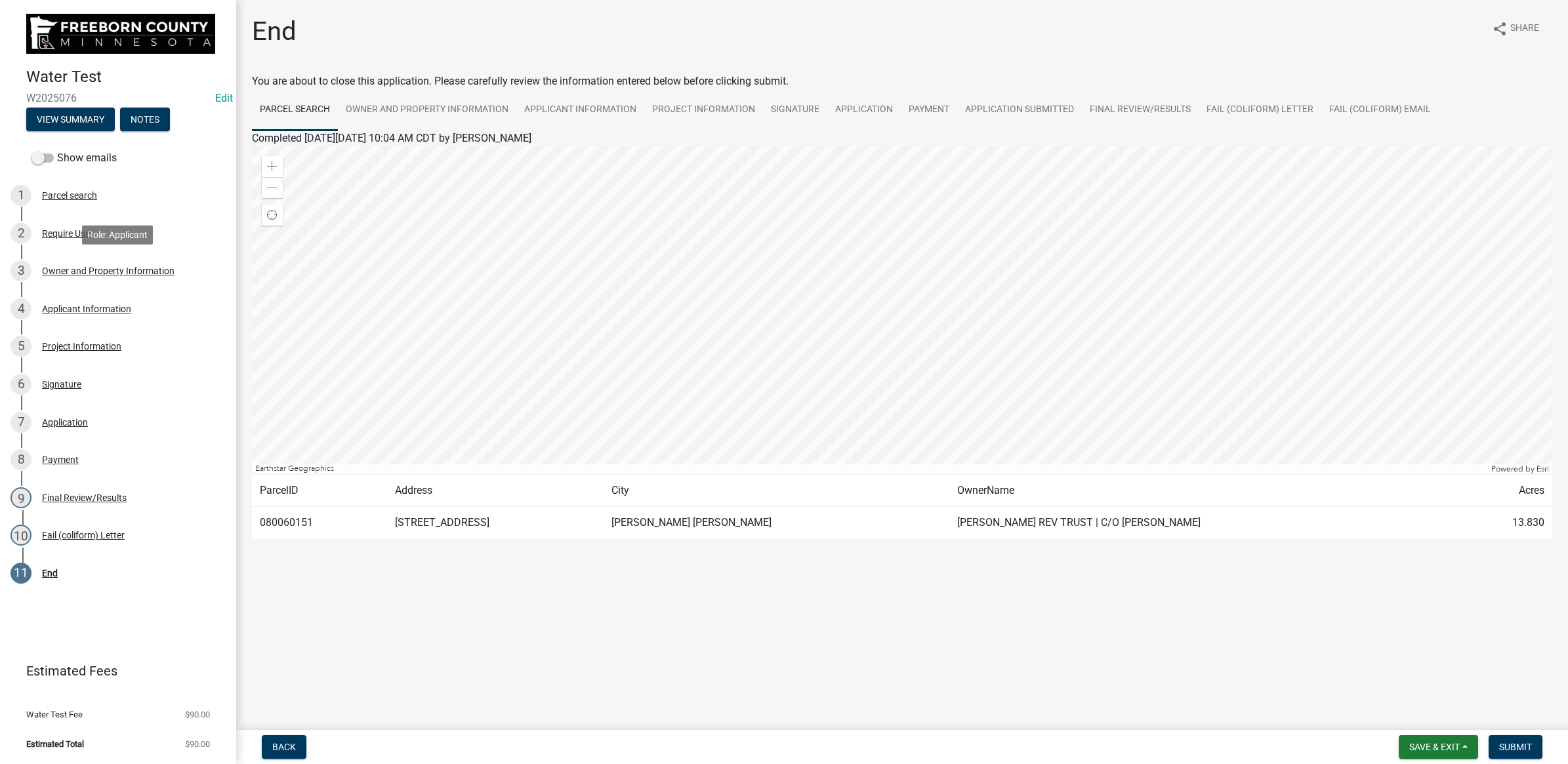
click at [64, 263] on div "3 Owner and Property Information" at bounding box center [113, 271] width 205 height 21
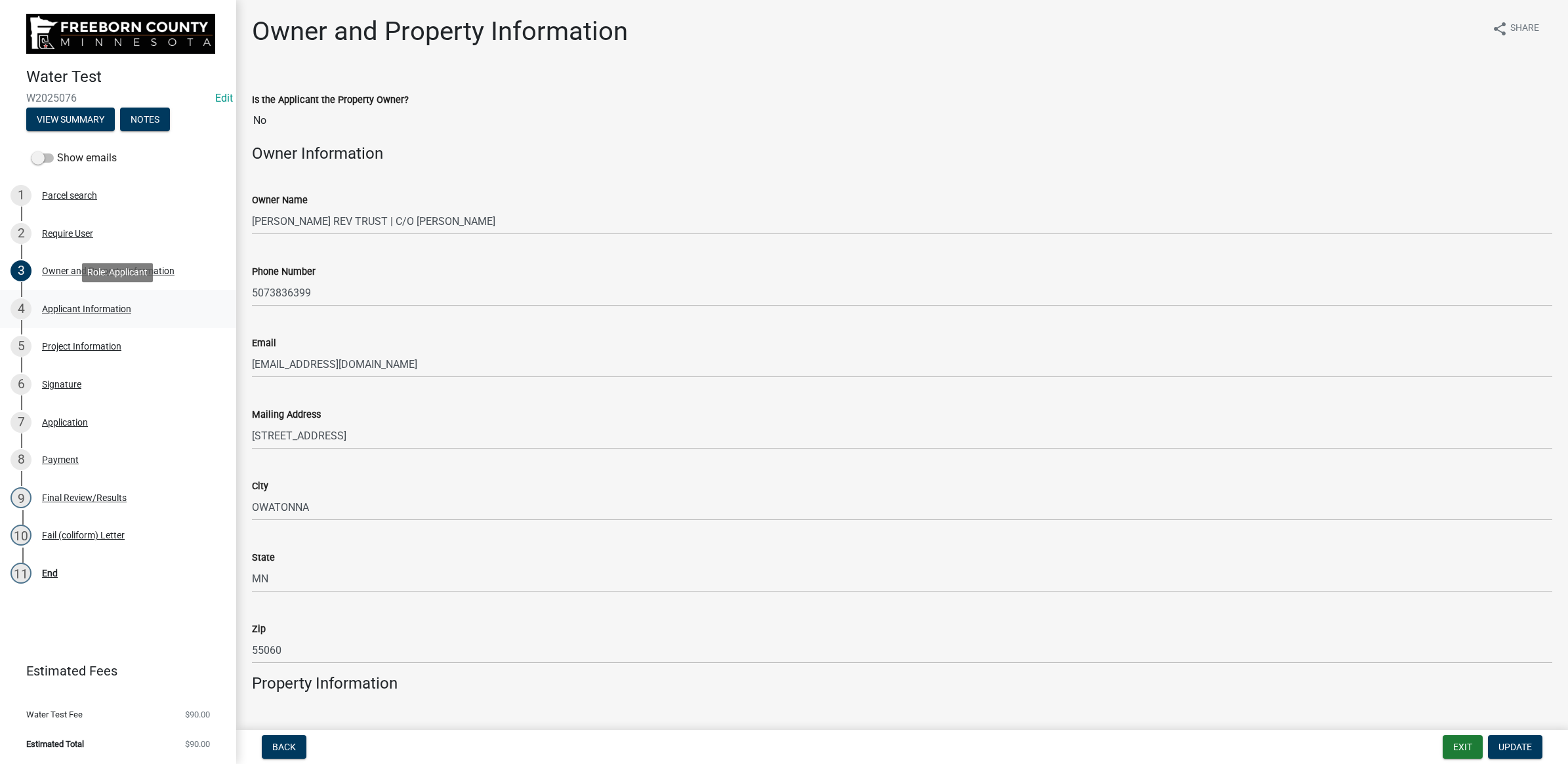
click at [77, 320] on link "4 Applicant Information" at bounding box center [118, 309] width 236 height 38
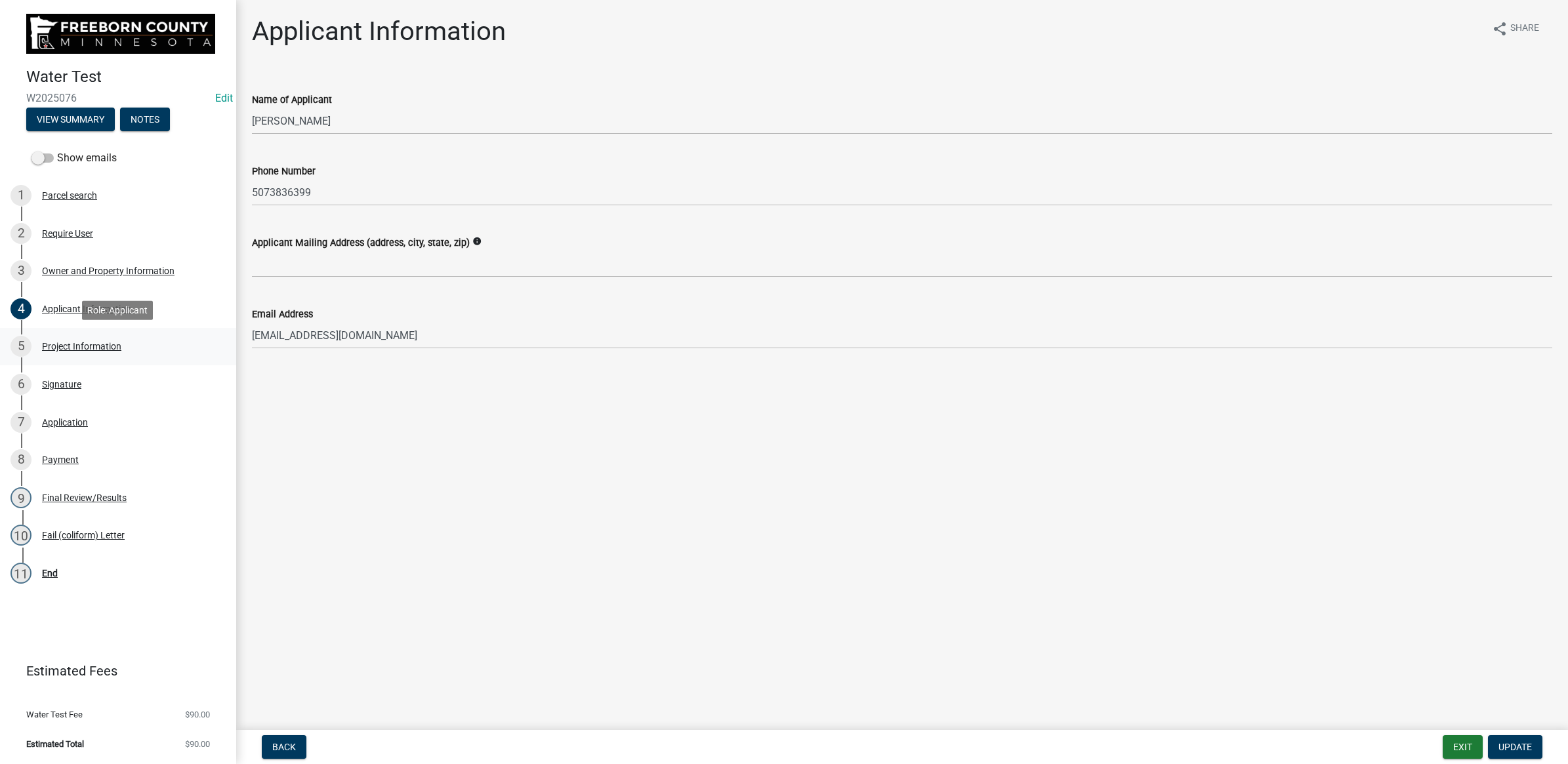
click at [64, 345] on div "Project Information" at bounding box center [82, 346] width 80 height 9
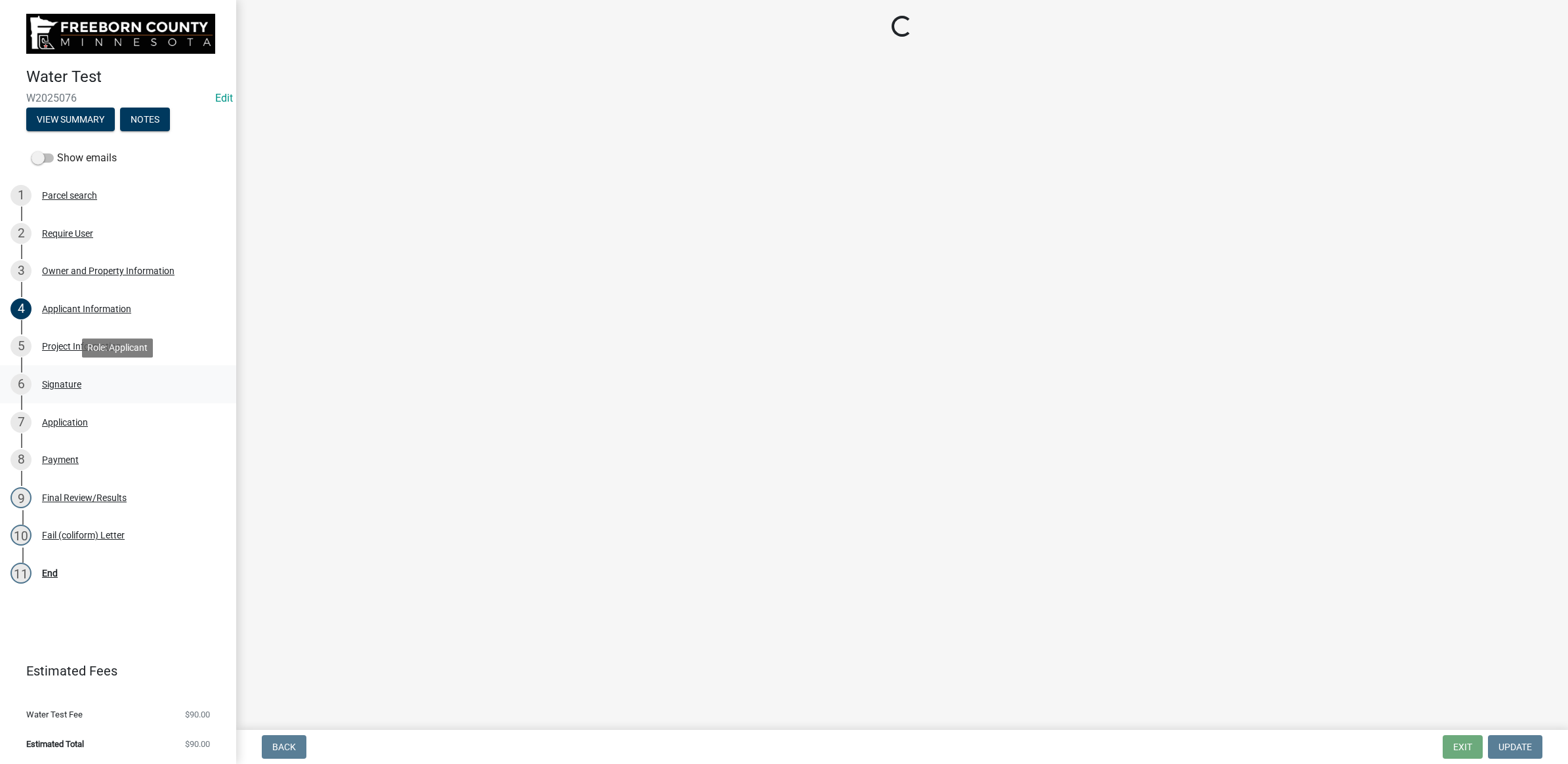
select select "4d7cd8c3-d58f-42af-93eb-f10333895f45"
select select "9db5755b-511d-4b48-a270-aea29f4132cf"
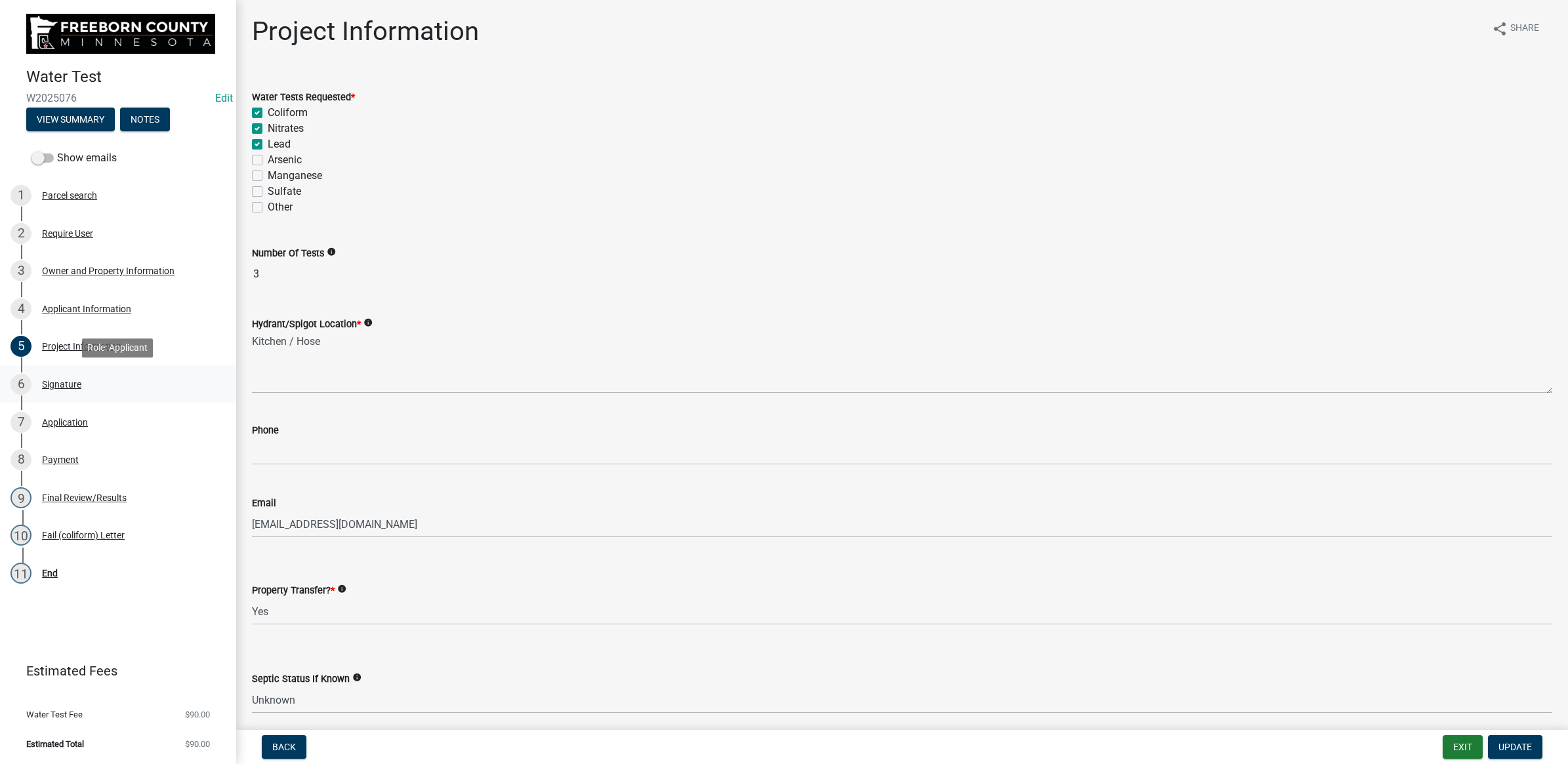
click at [64, 384] on div "Signature" at bounding box center [62, 384] width 39 height 9
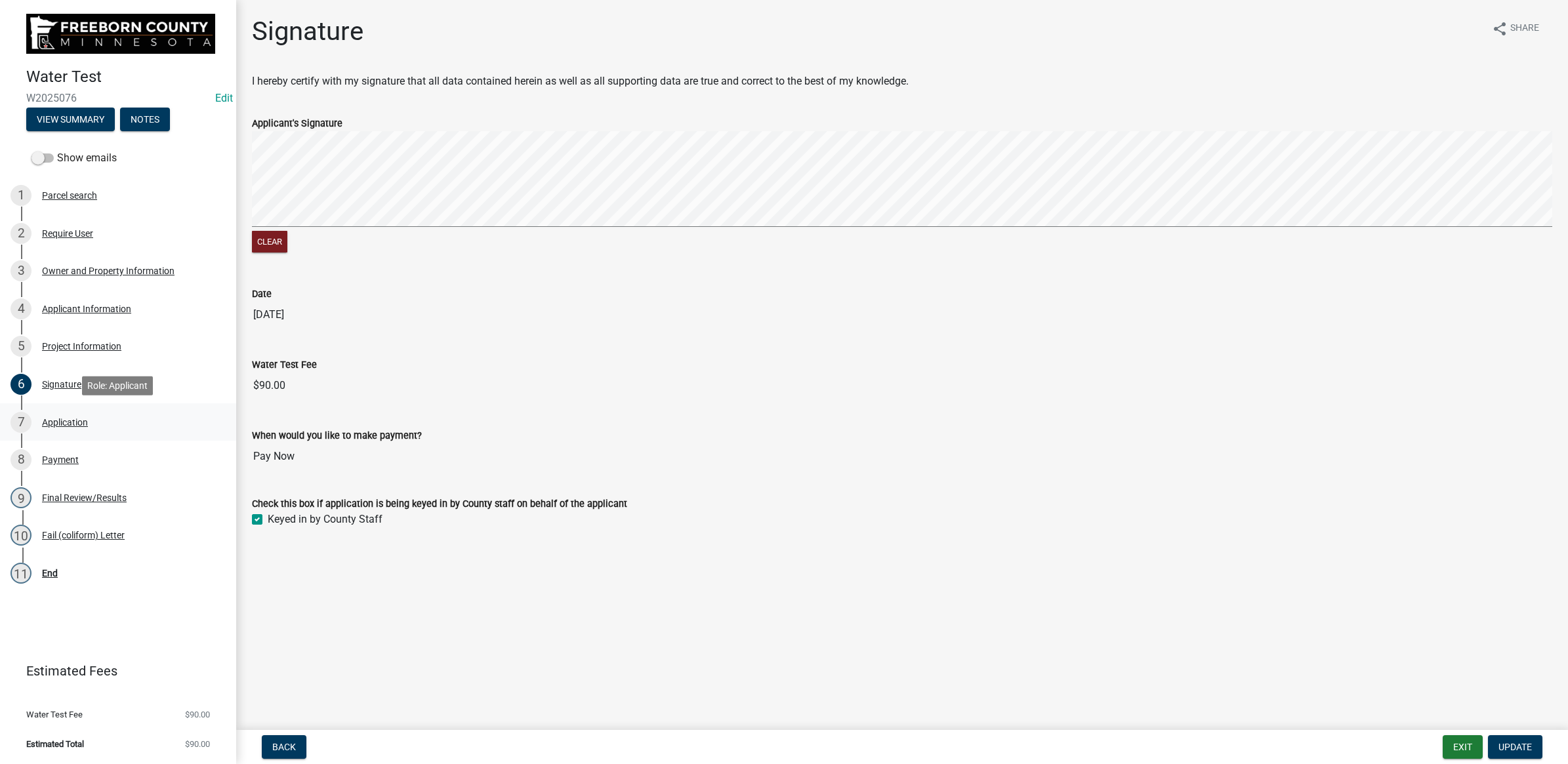
click at [60, 421] on div "Application" at bounding box center [65, 422] width 46 height 9
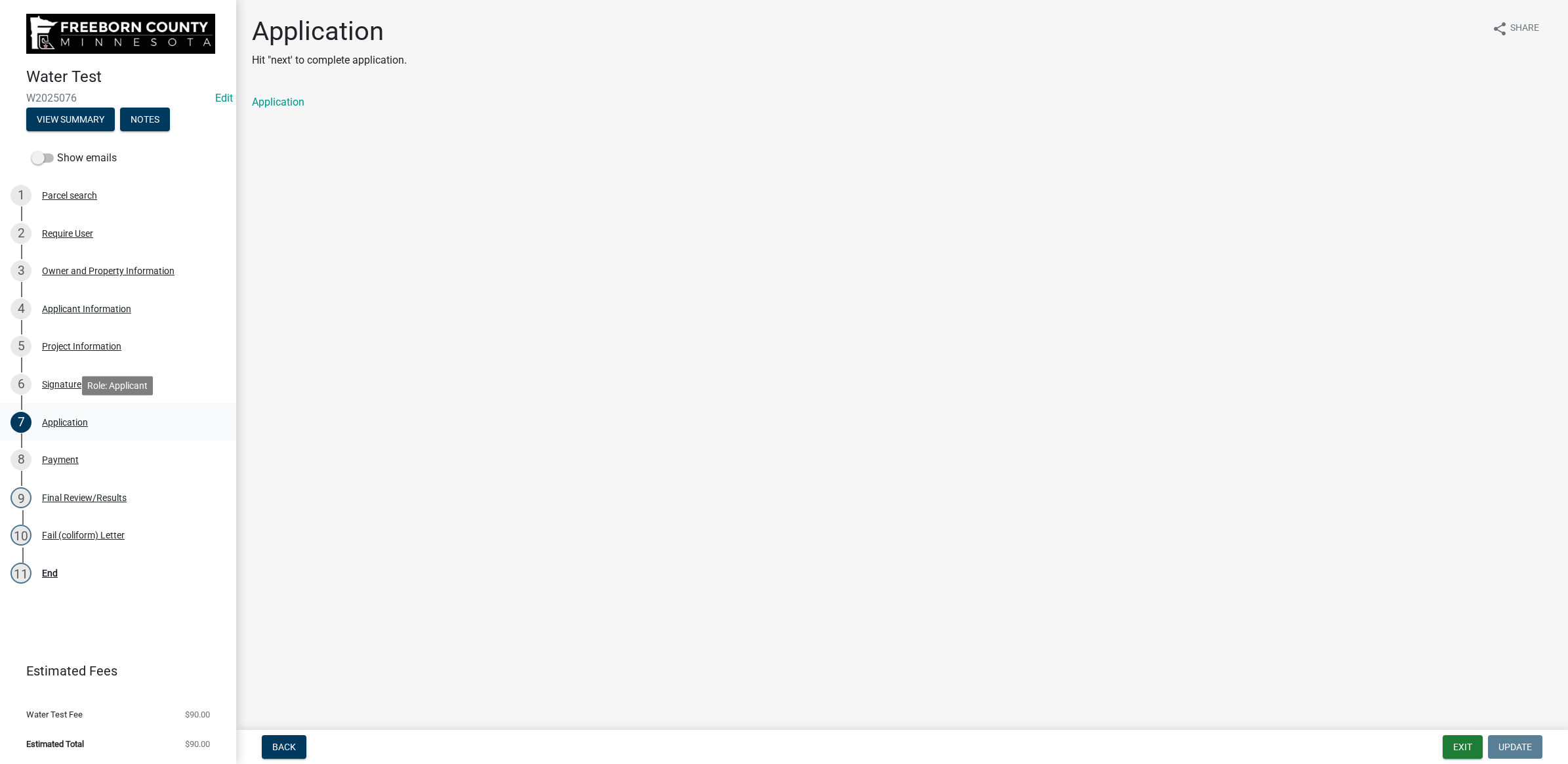
click at [59, 438] on link "7 Application" at bounding box center [118, 422] width 236 height 38
click at [60, 455] on div "Payment" at bounding box center [61, 459] width 37 height 9
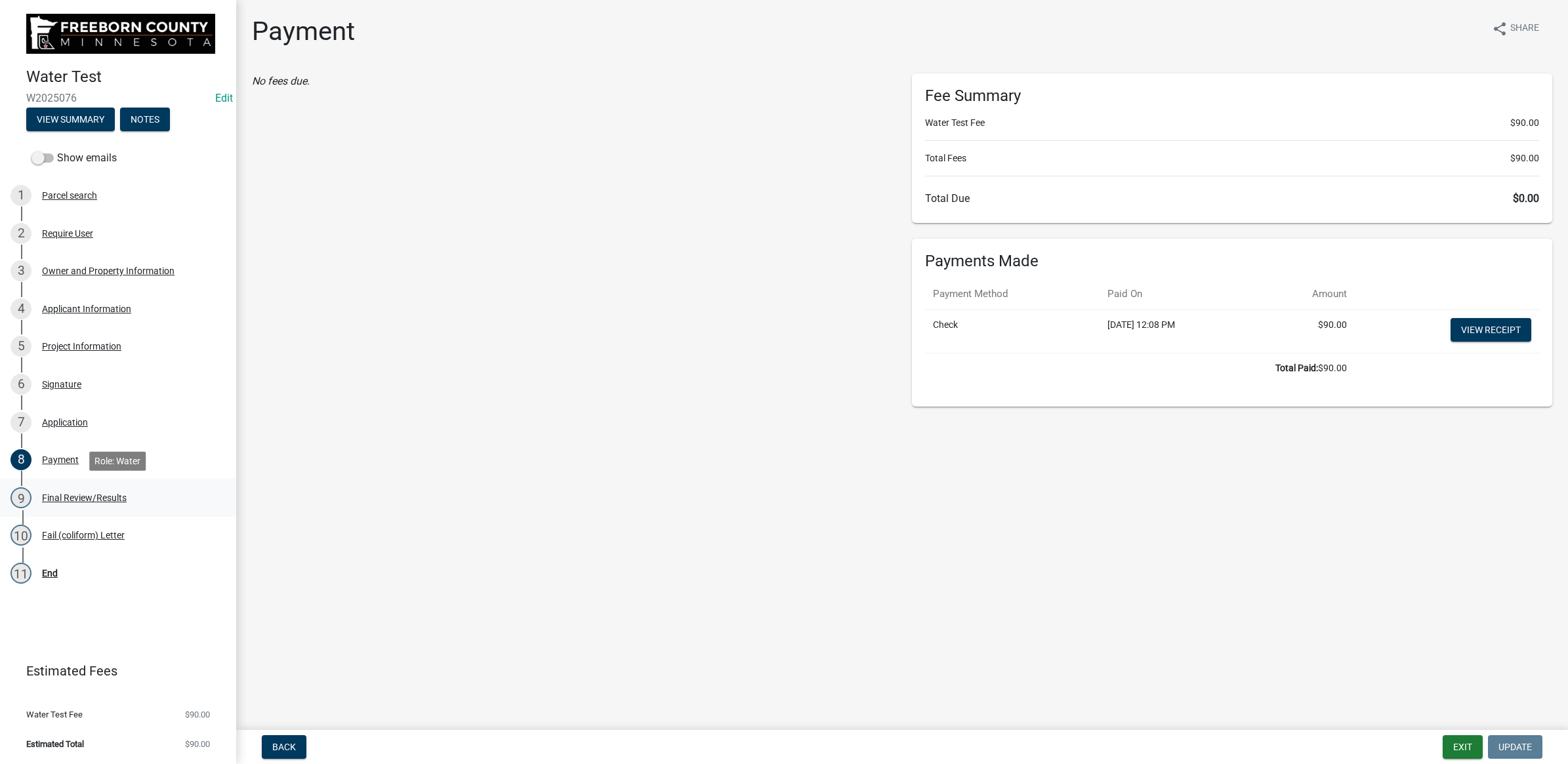
click at [73, 481] on link "9 Final Review/Results" at bounding box center [118, 498] width 236 height 38
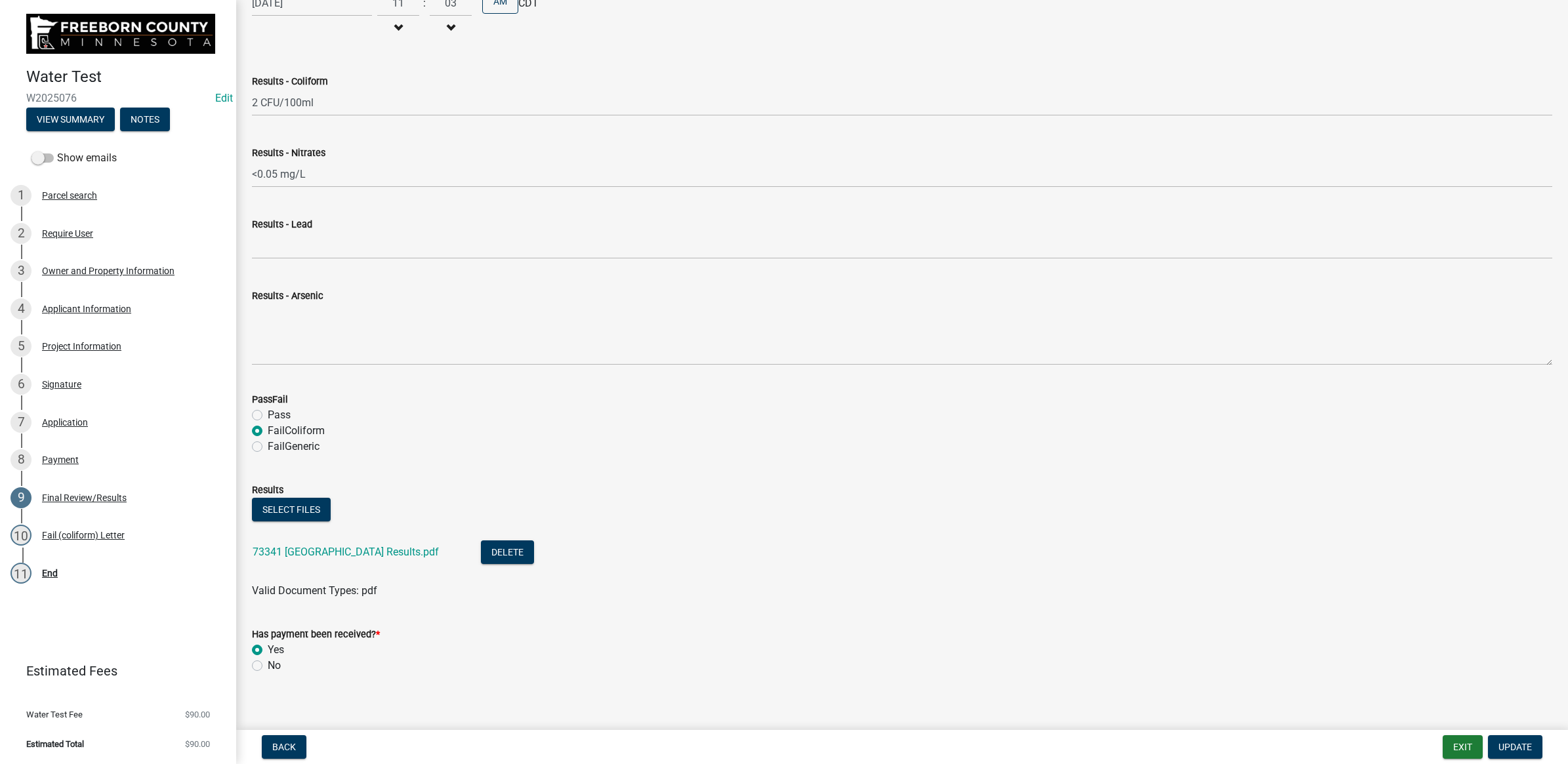
scroll to position [422, 0]
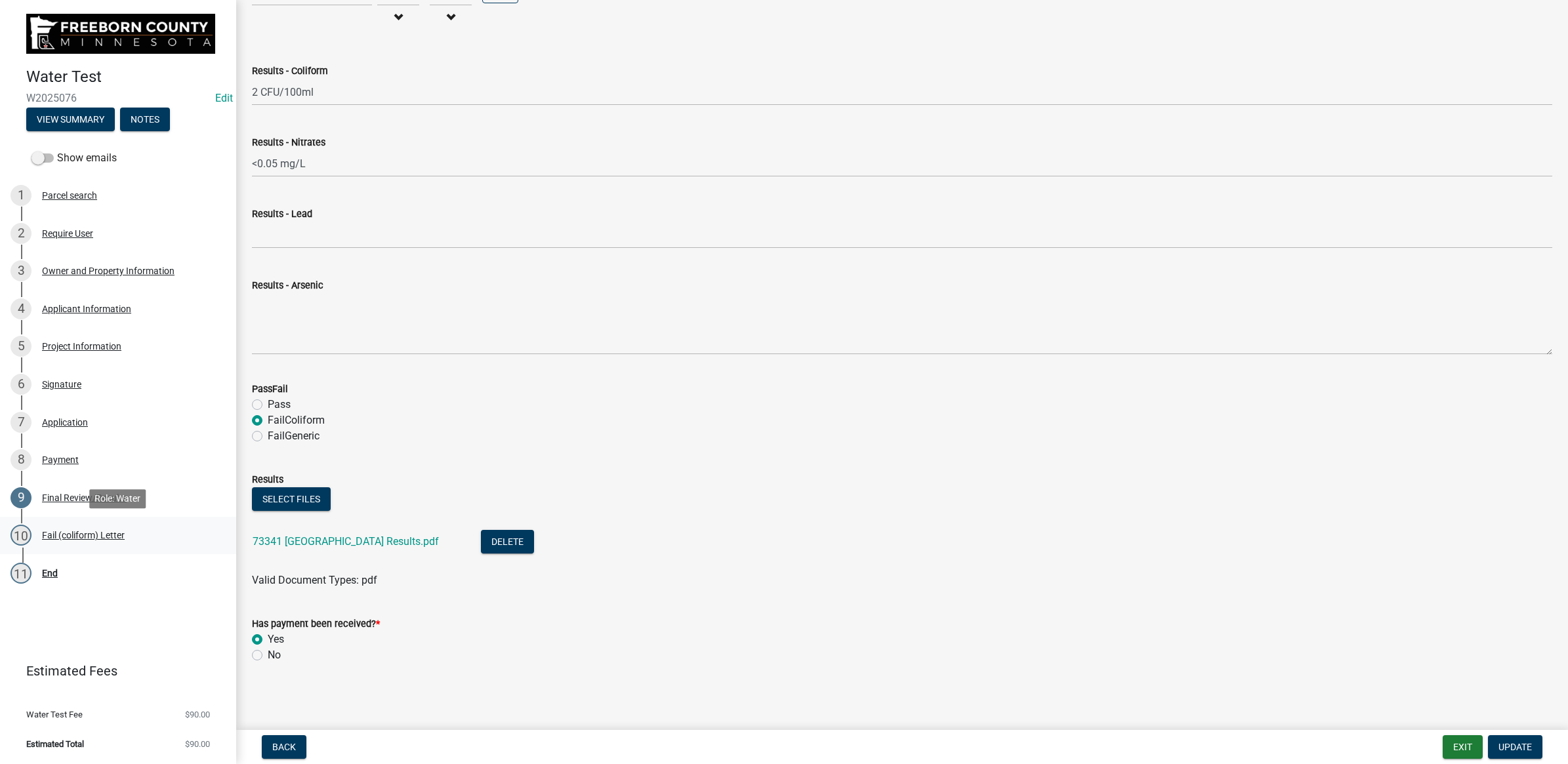
click at [58, 530] on div "Fail (coliform) Letter" at bounding box center [83, 534] width 82 height 9
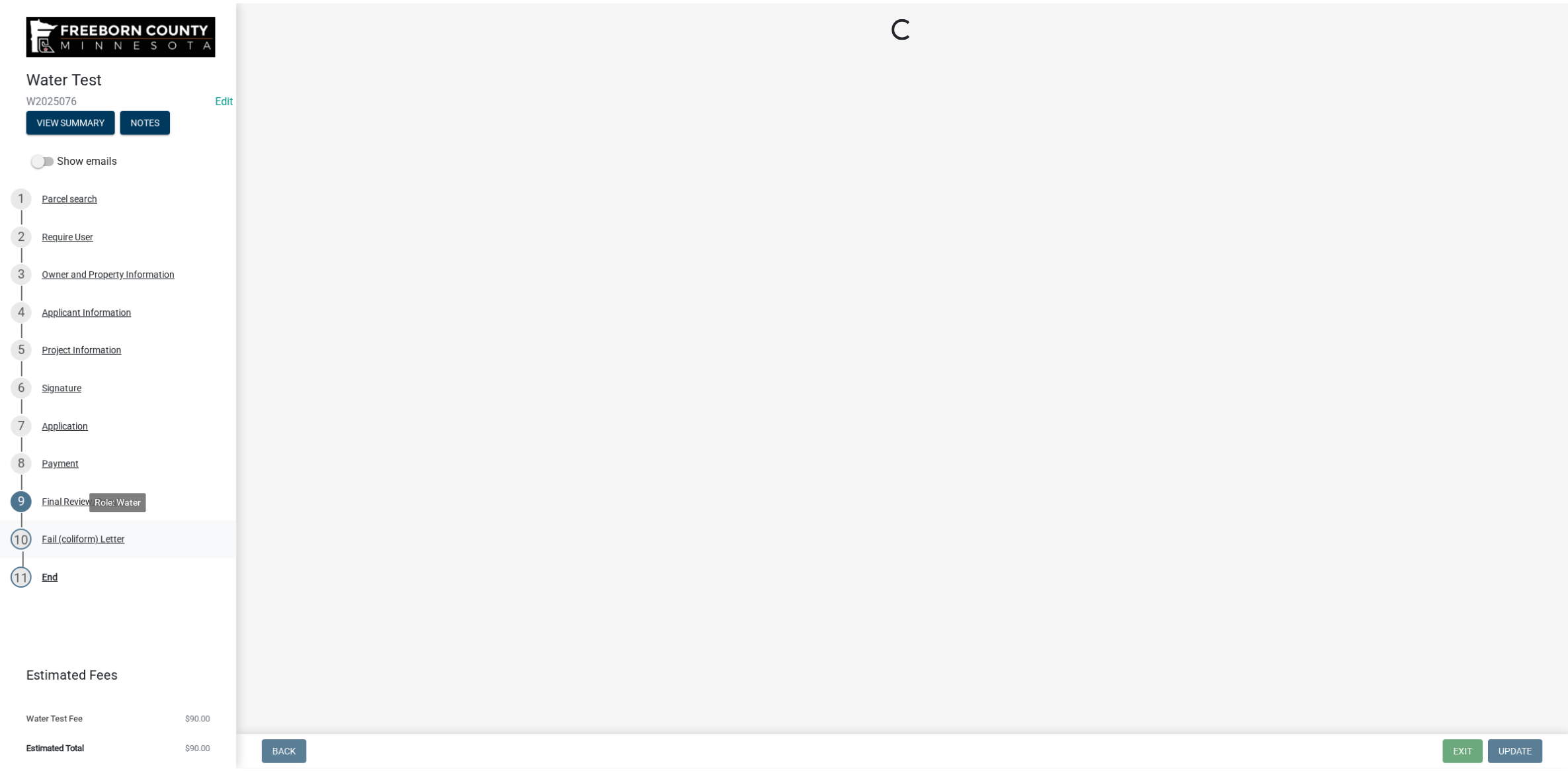
scroll to position [0, 0]
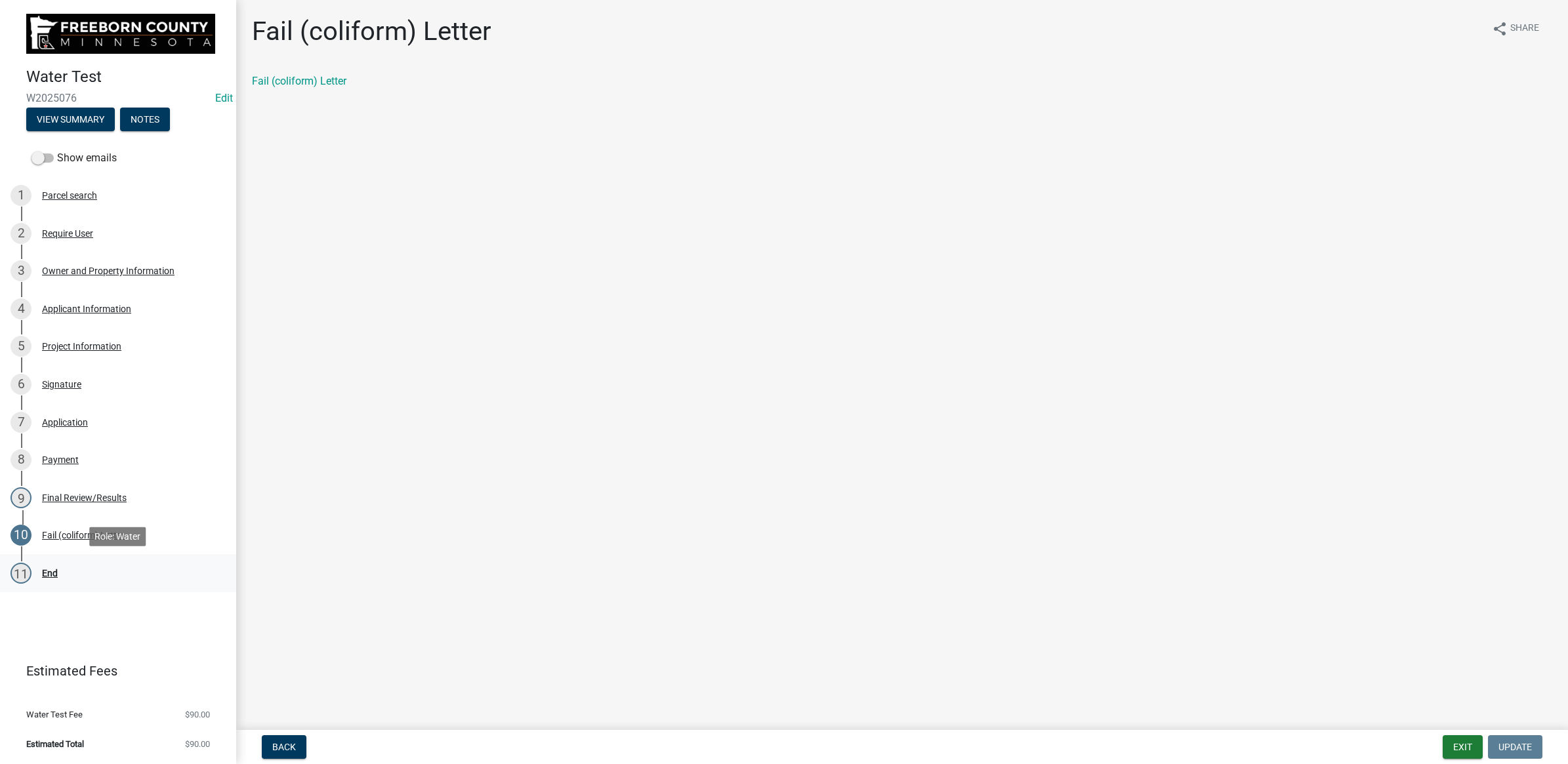
click at [39, 565] on div "11 End" at bounding box center [113, 573] width 205 height 21
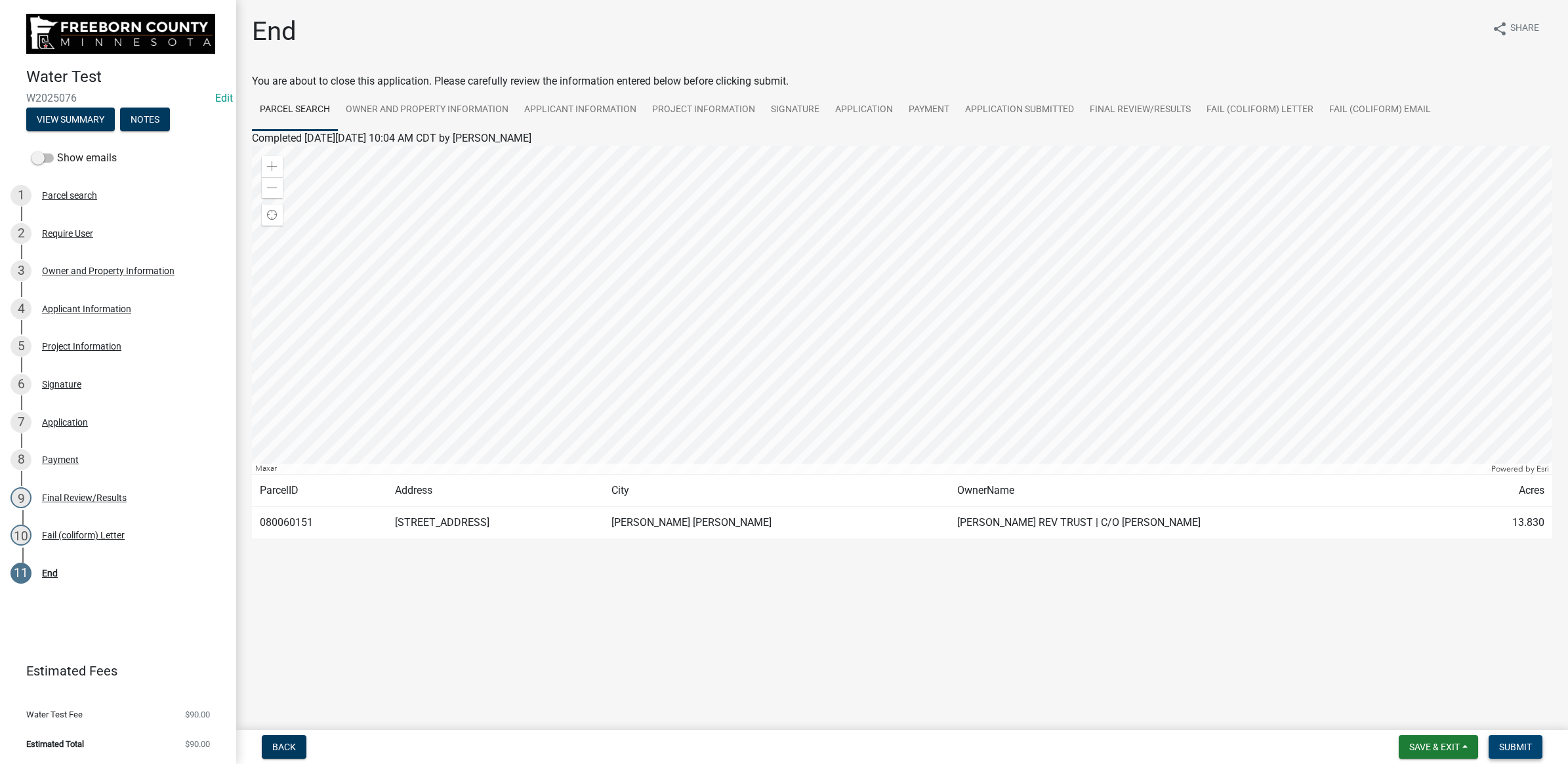
click at [1526, 752] on button "Submit" at bounding box center [1515, 747] width 54 height 24
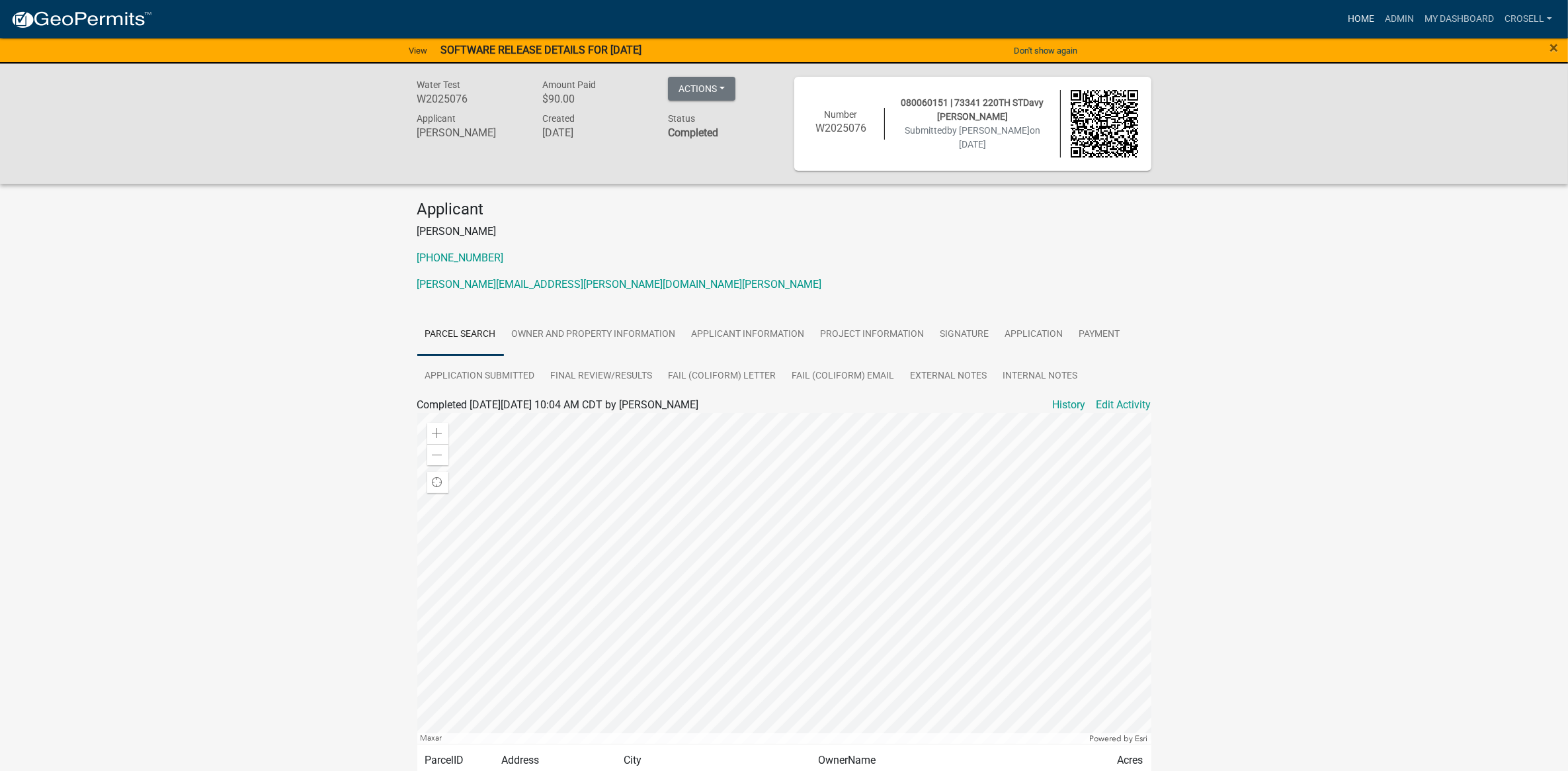
click at [1371, 18] on link "Home" at bounding box center [1361, 18] width 37 height 25
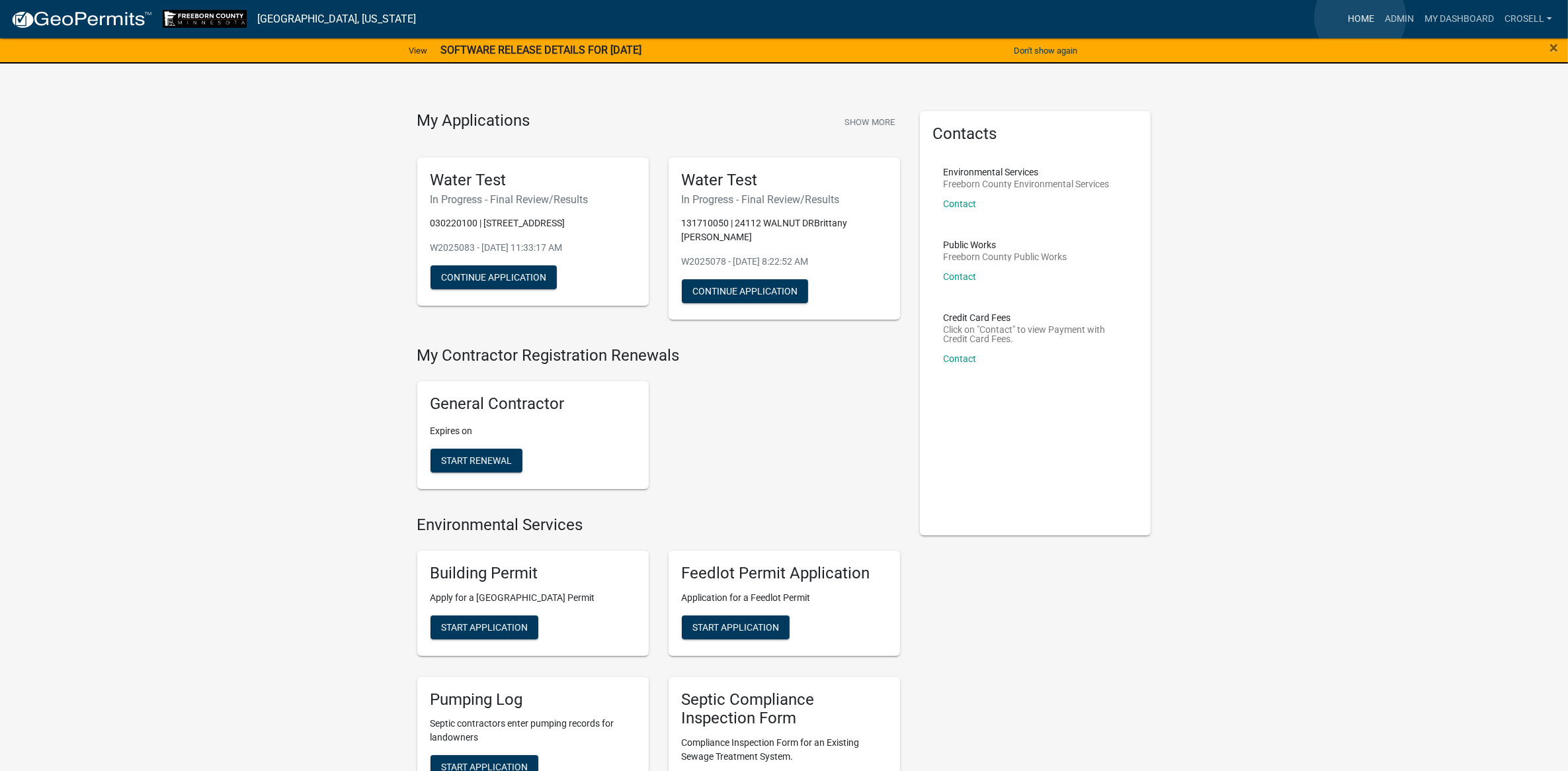
click at [1361, 17] on link "Home" at bounding box center [1361, 18] width 37 height 25
click at [1393, 18] on link "Admin" at bounding box center [1400, 18] width 40 height 25
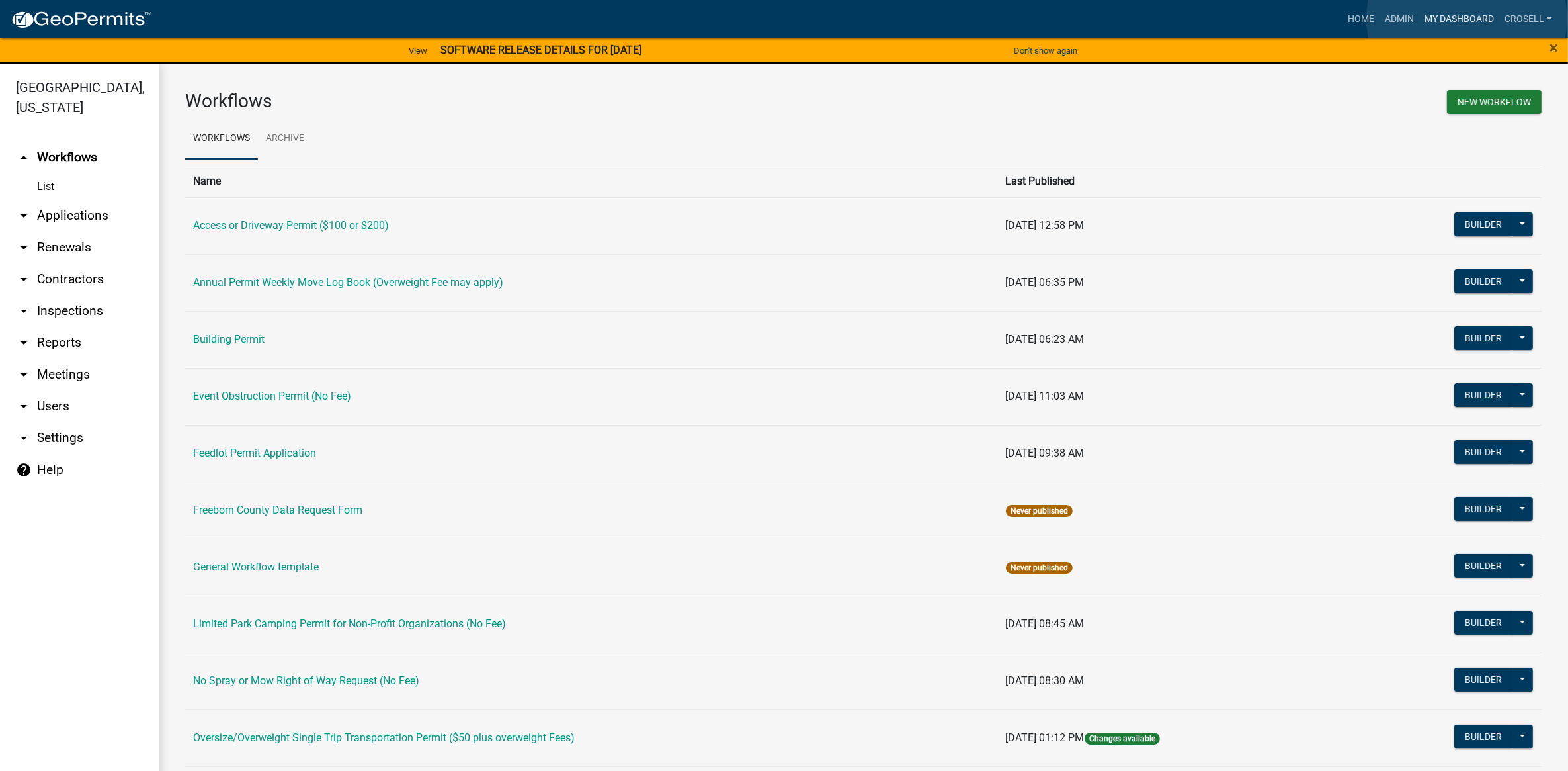
click at [1467, 18] on link "My Dashboard" at bounding box center [1459, 18] width 80 height 25
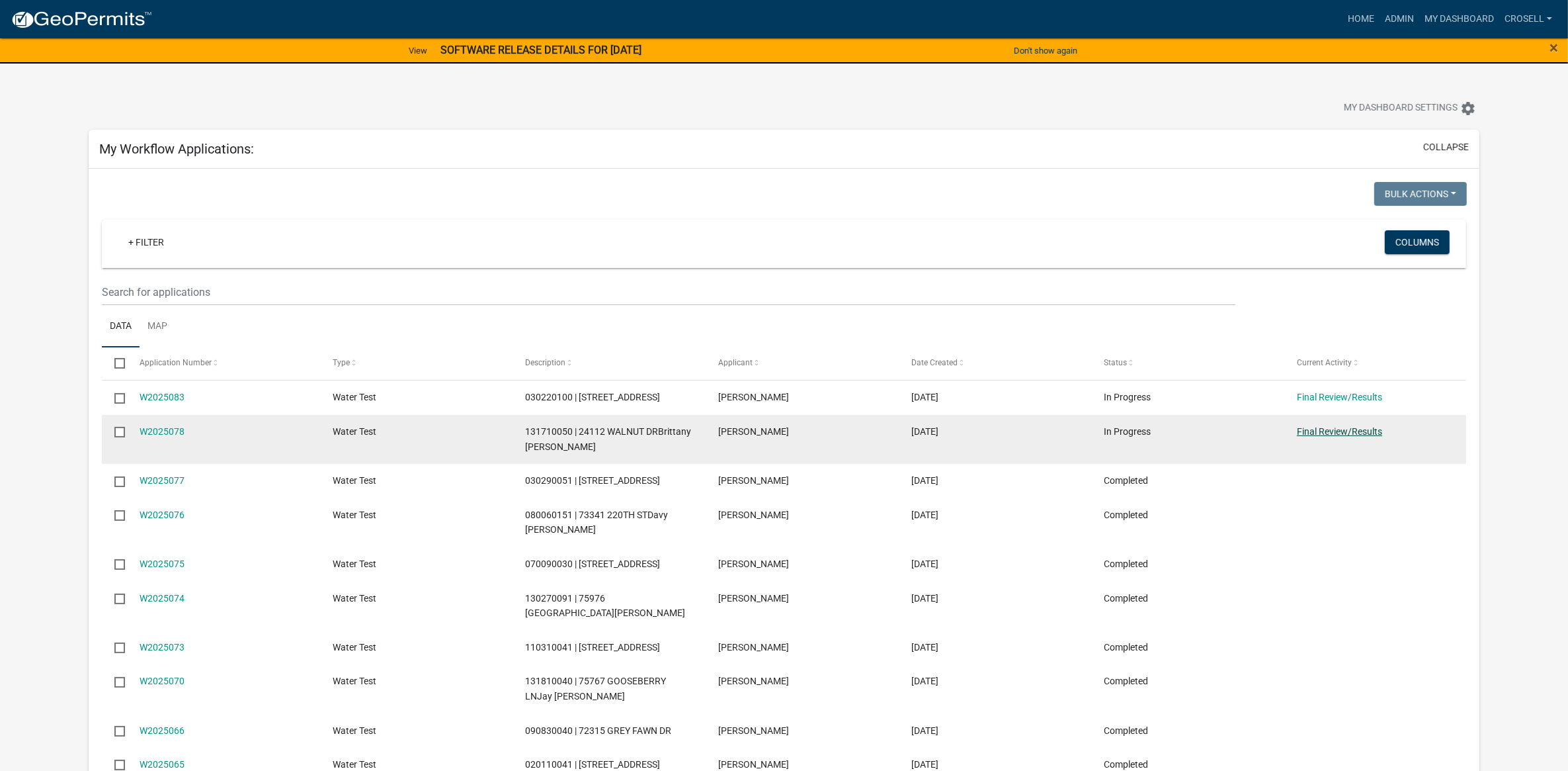
click at [1323, 429] on link "Final Review/Results" at bounding box center [1339, 431] width 85 height 11
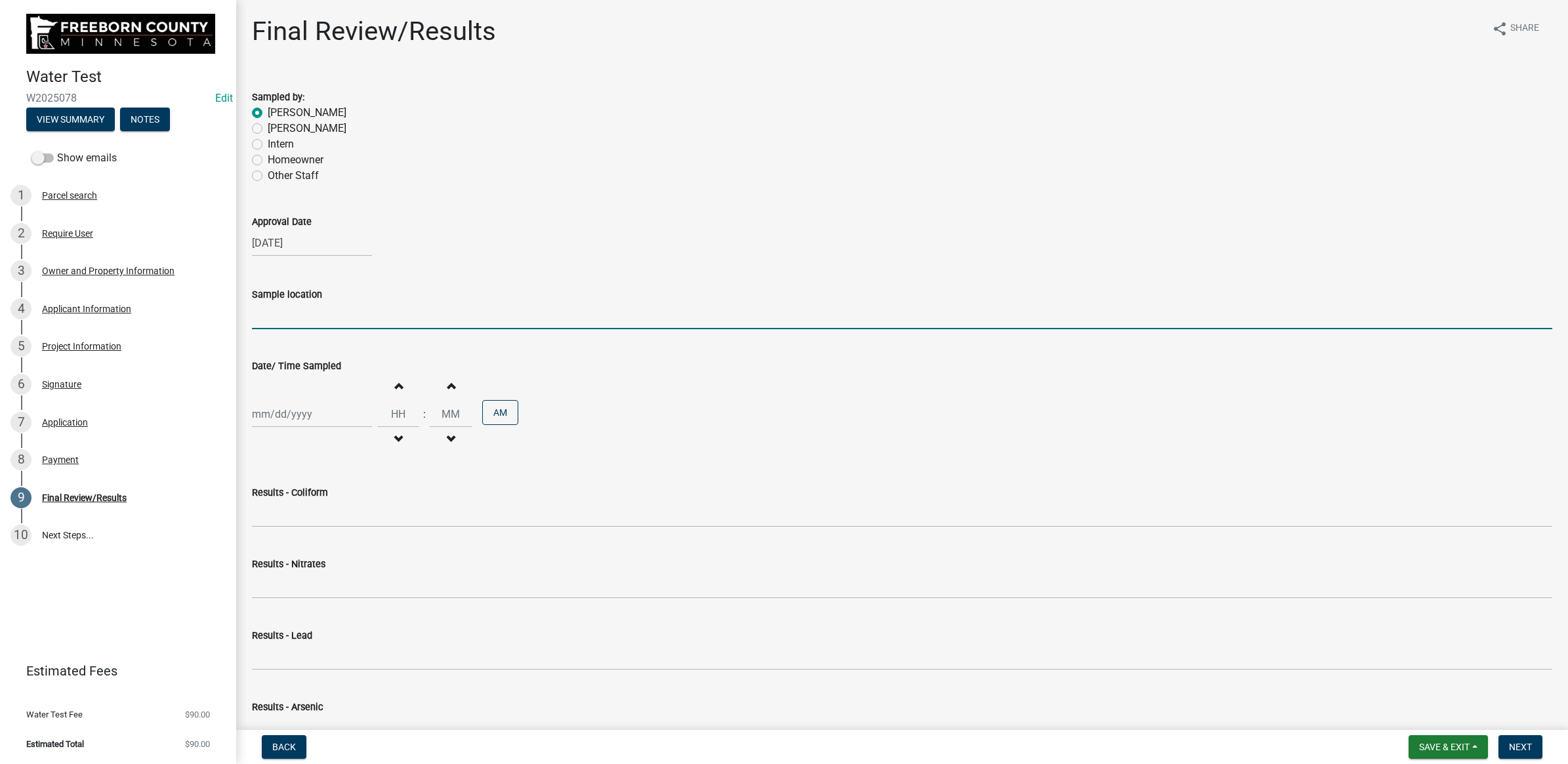
click at [297, 318] on input "Sample location" at bounding box center [902, 315] width 1300 height 27
type input "Spigot"
select select "9"
select select "2025"
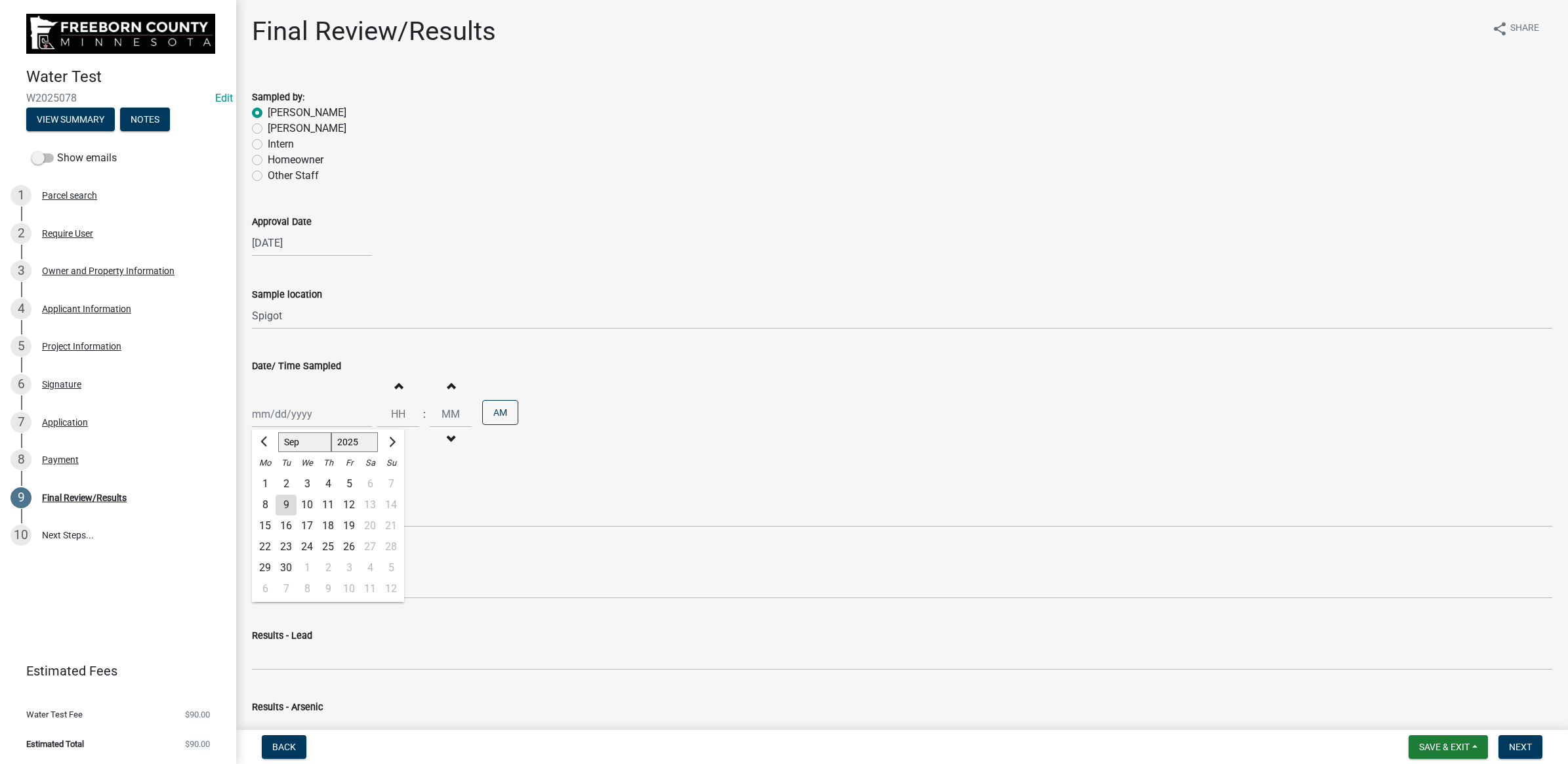
click at [290, 487] on div "2" at bounding box center [286, 484] width 21 height 21
type input "[DATE]"
click at [387, 411] on input "Hours" at bounding box center [399, 414] width 42 height 27
type input "12"
type input "13"
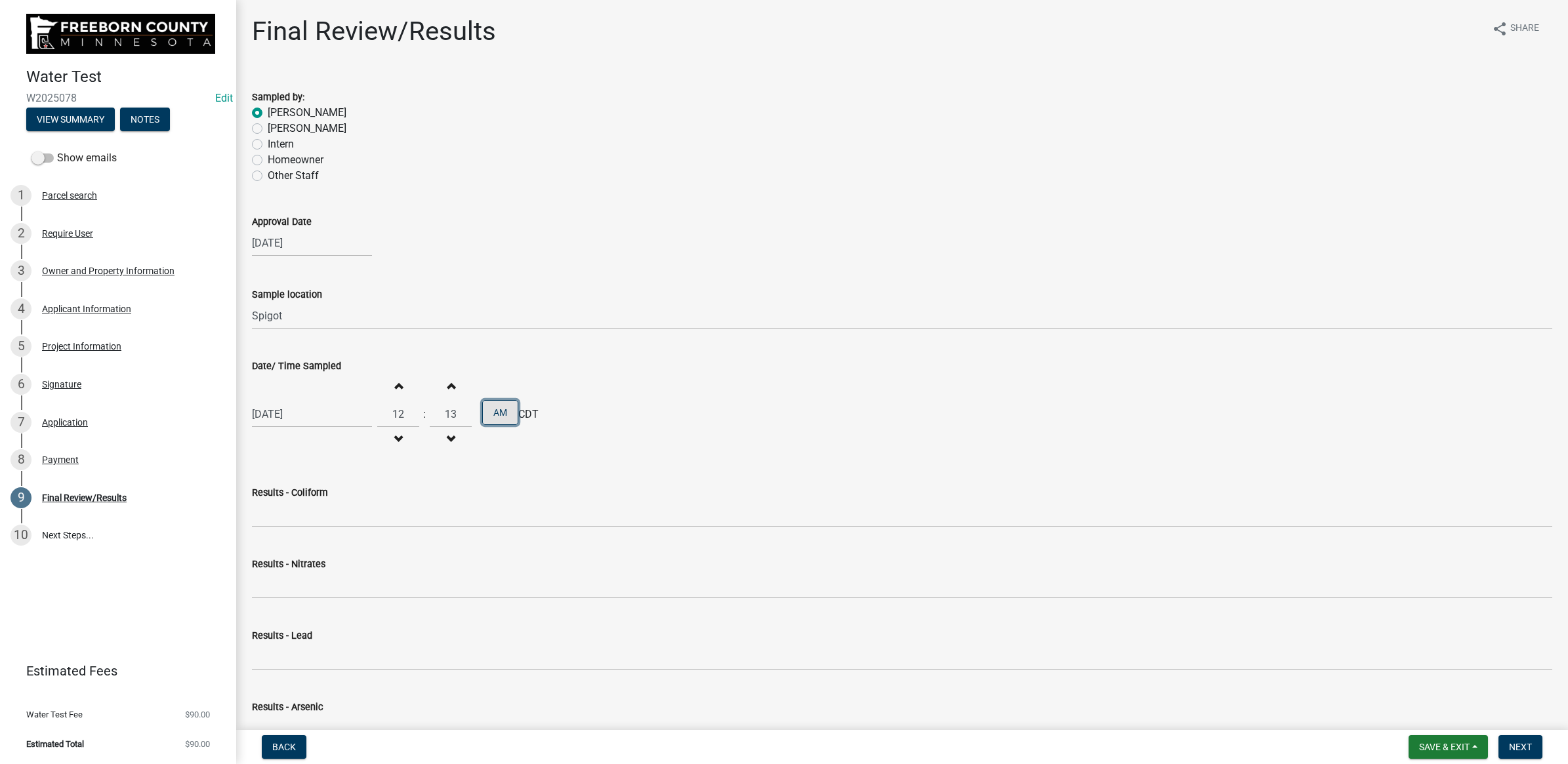
click at [502, 407] on button "AM" at bounding box center [500, 412] width 36 height 25
click at [500, 410] on button "PM" at bounding box center [500, 412] width 36 height 25
click at [500, 410] on button "AM" at bounding box center [500, 412] width 36 height 25
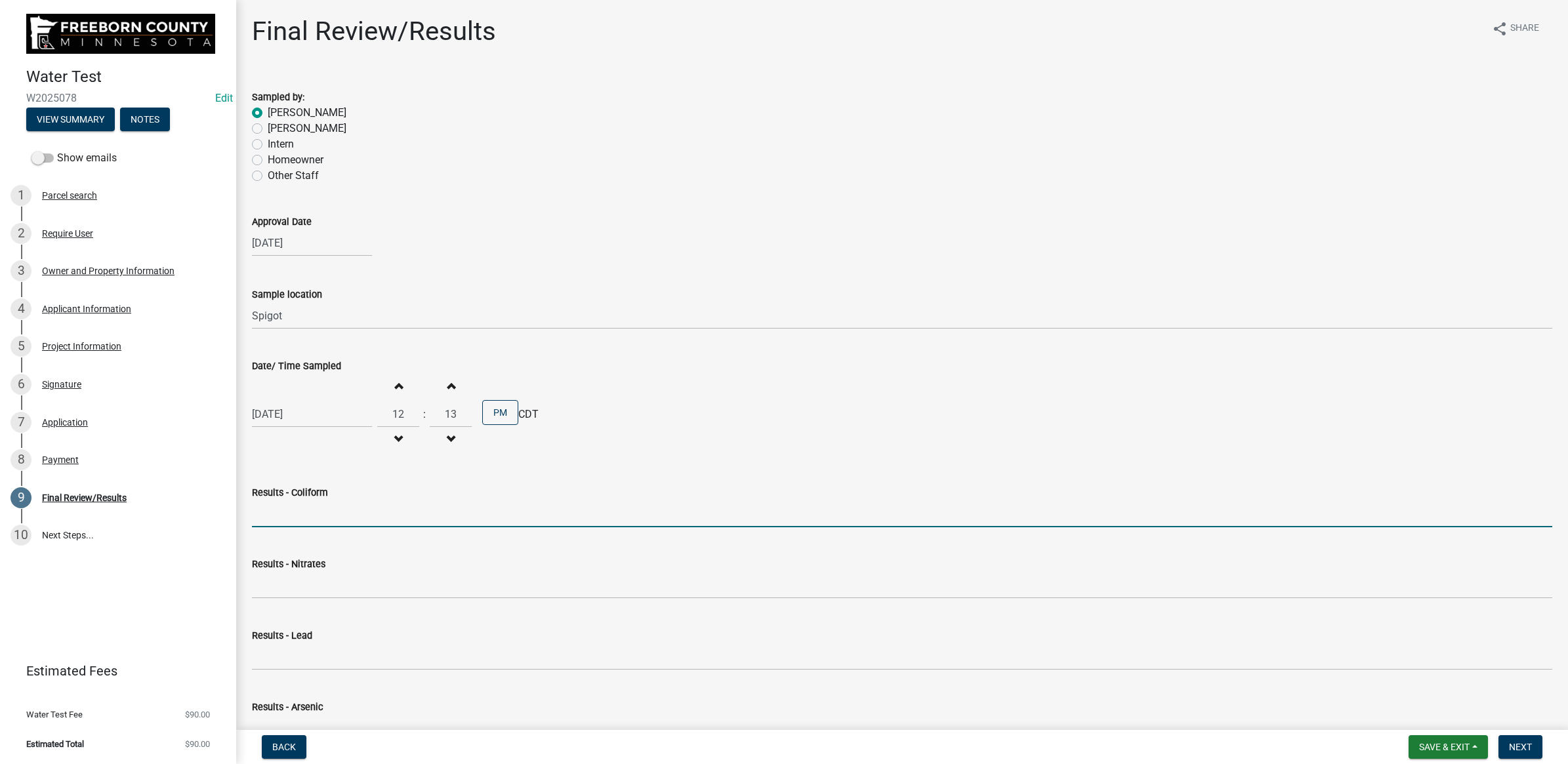
click at [346, 511] on input "Results - Coliform" at bounding box center [902, 514] width 1300 height 27
type input "<1 CFU/100ml"
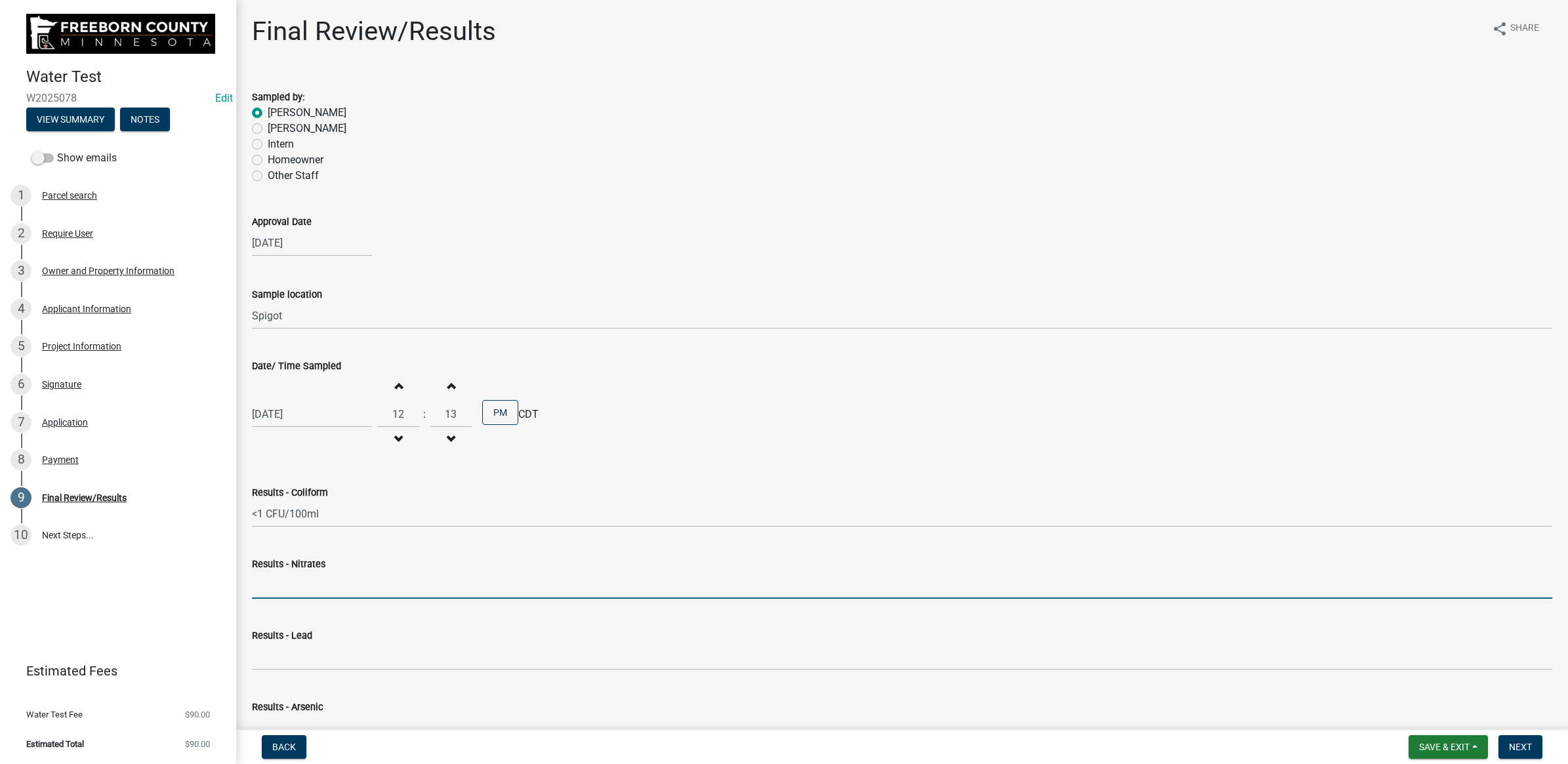
click at [325, 594] on input "Results - Nitrates" at bounding box center [902, 585] width 1300 height 27
type input "<0.05 mg/L"
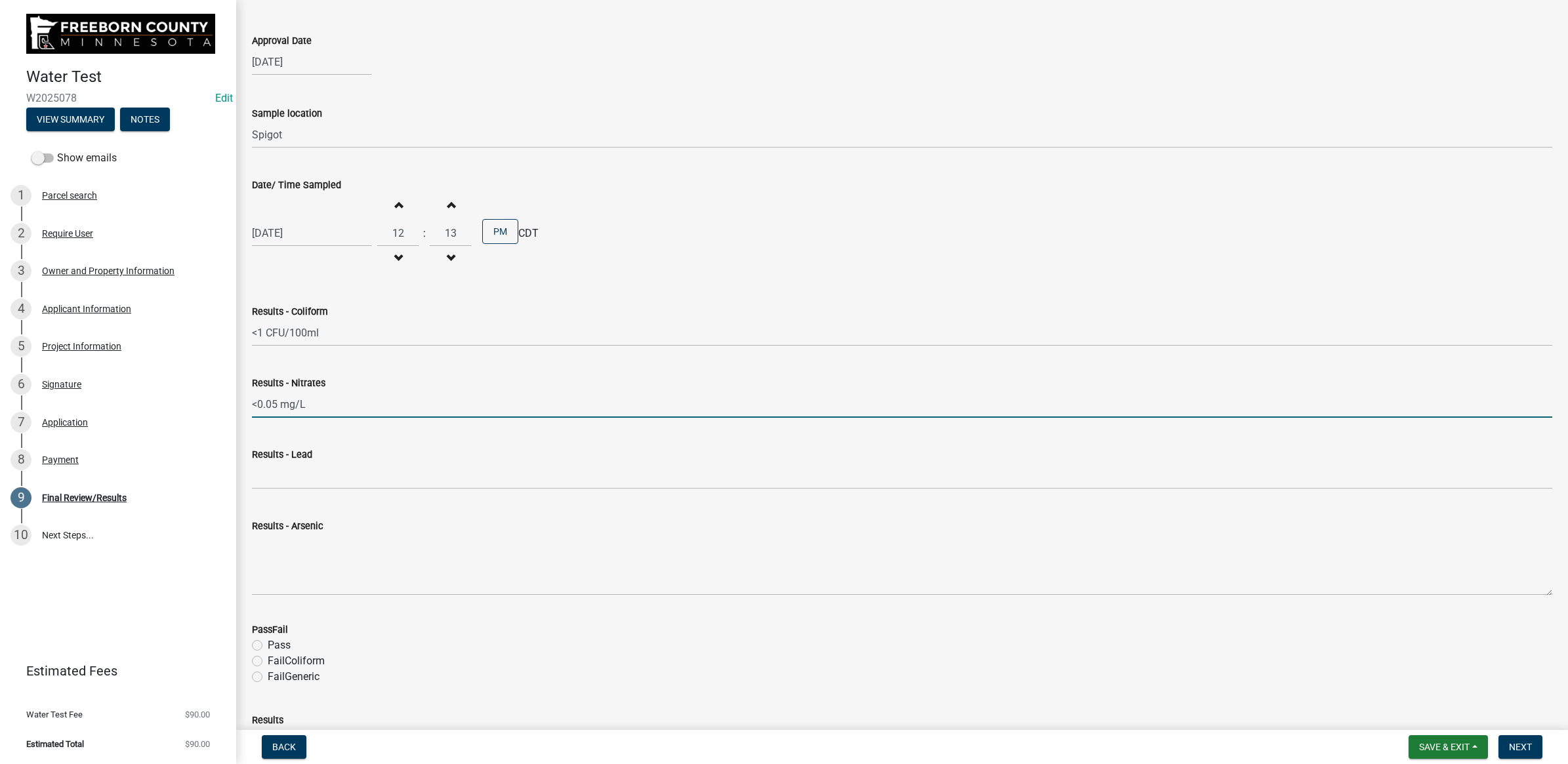
scroll to position [246, 0]
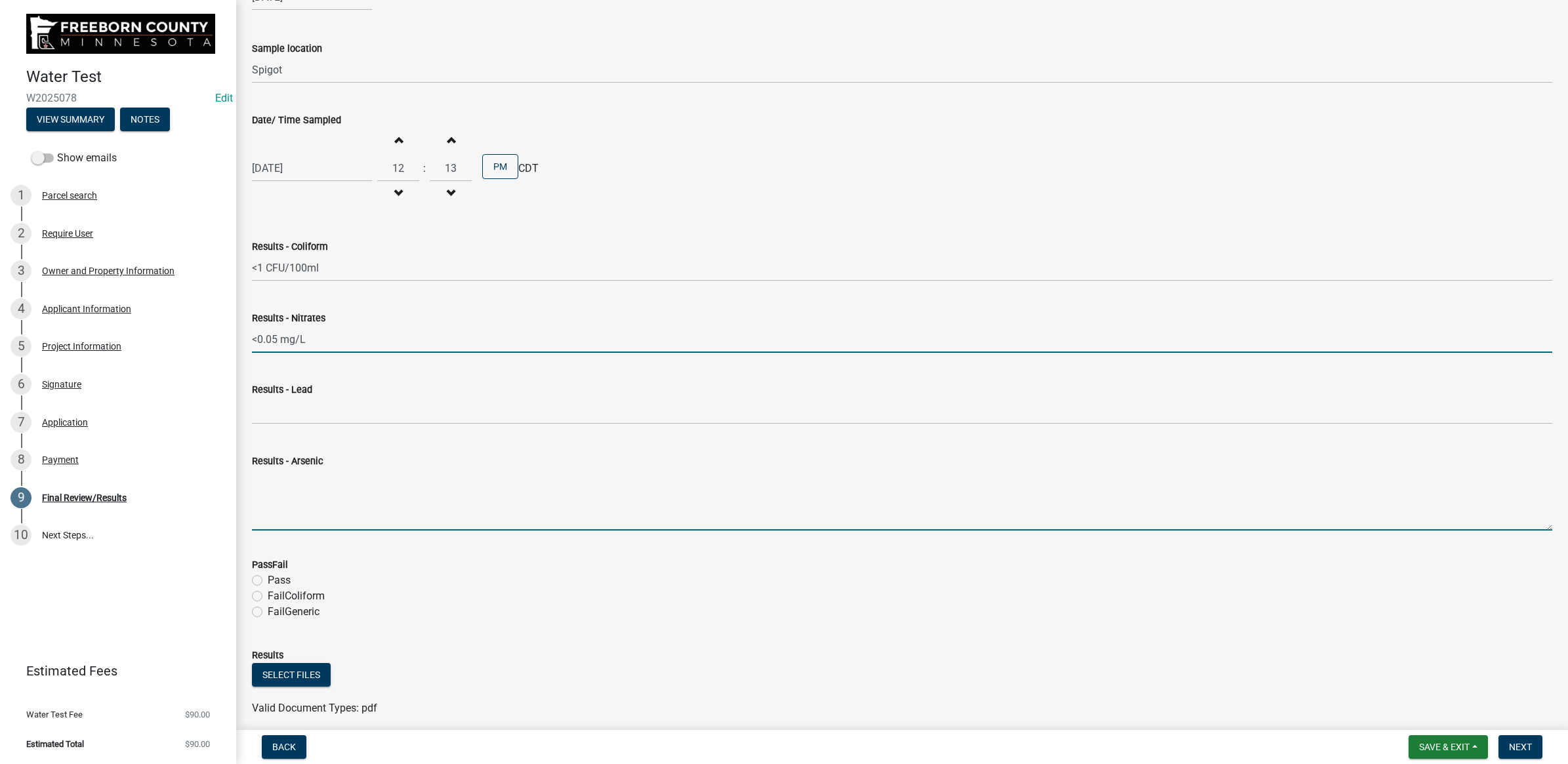
click at [316, 525] on textarea "Results - Arsenic" at bounding box center [902, 500] width 1300 height 62
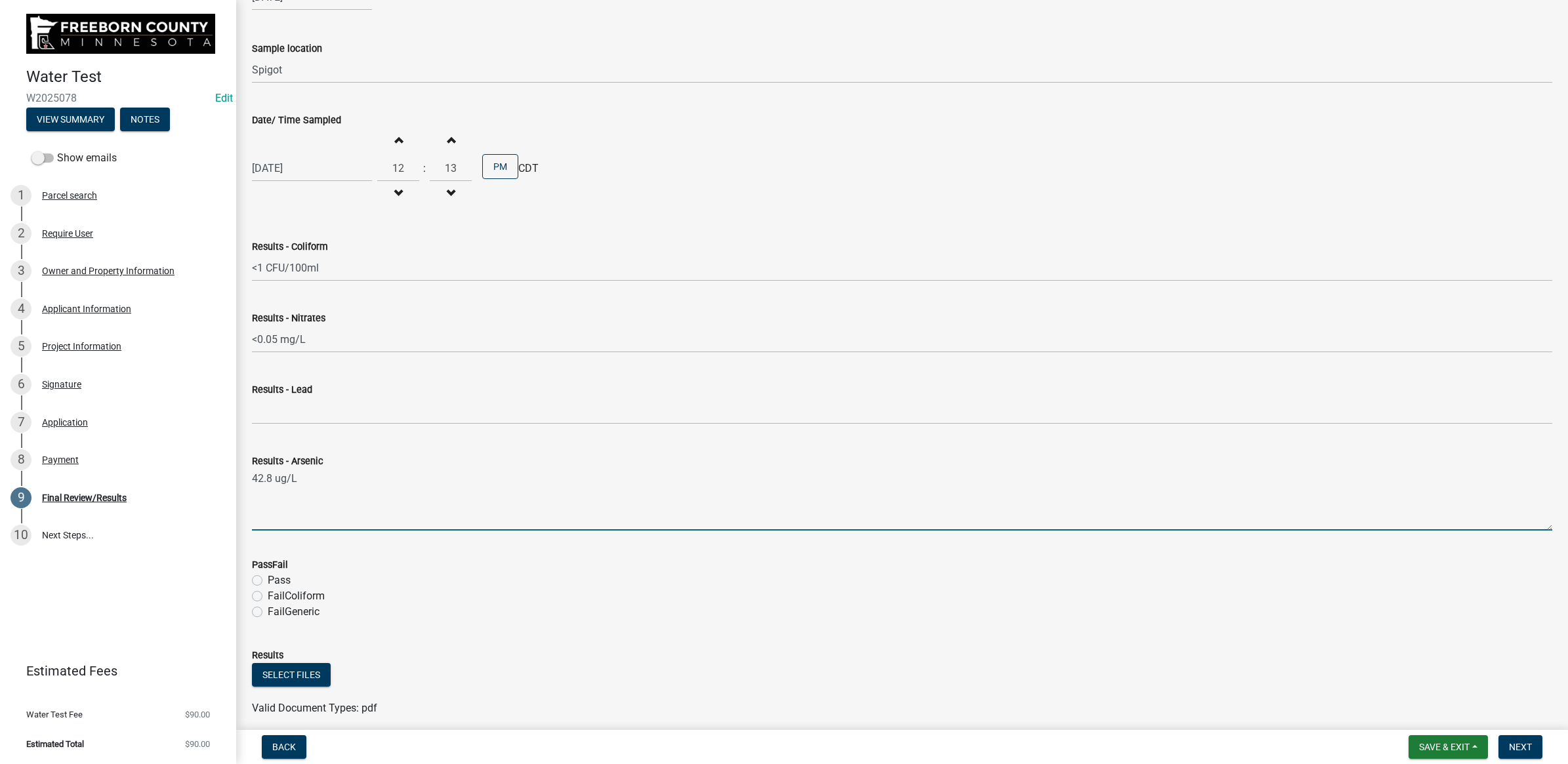
type textarea "42.8 ug/L"
click at [268, 608] on label "FailGeneric" at bounding box center [294, 612] width 52 height 15
click at [268, 608] on input "FailGeneric" at bounding box center [272, 608] width 8 height 8
radio input "true"
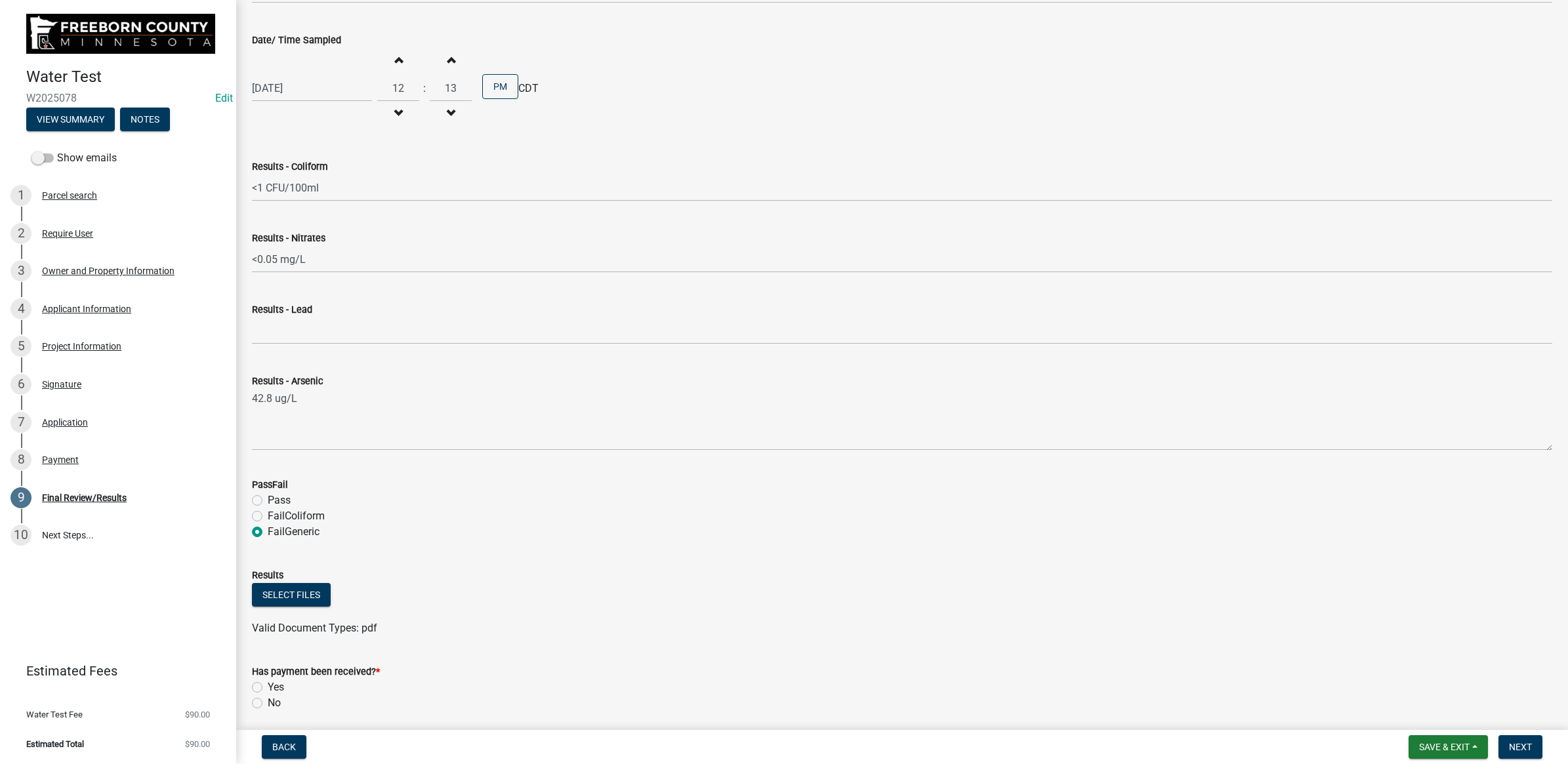
scroll to position [375, 0]
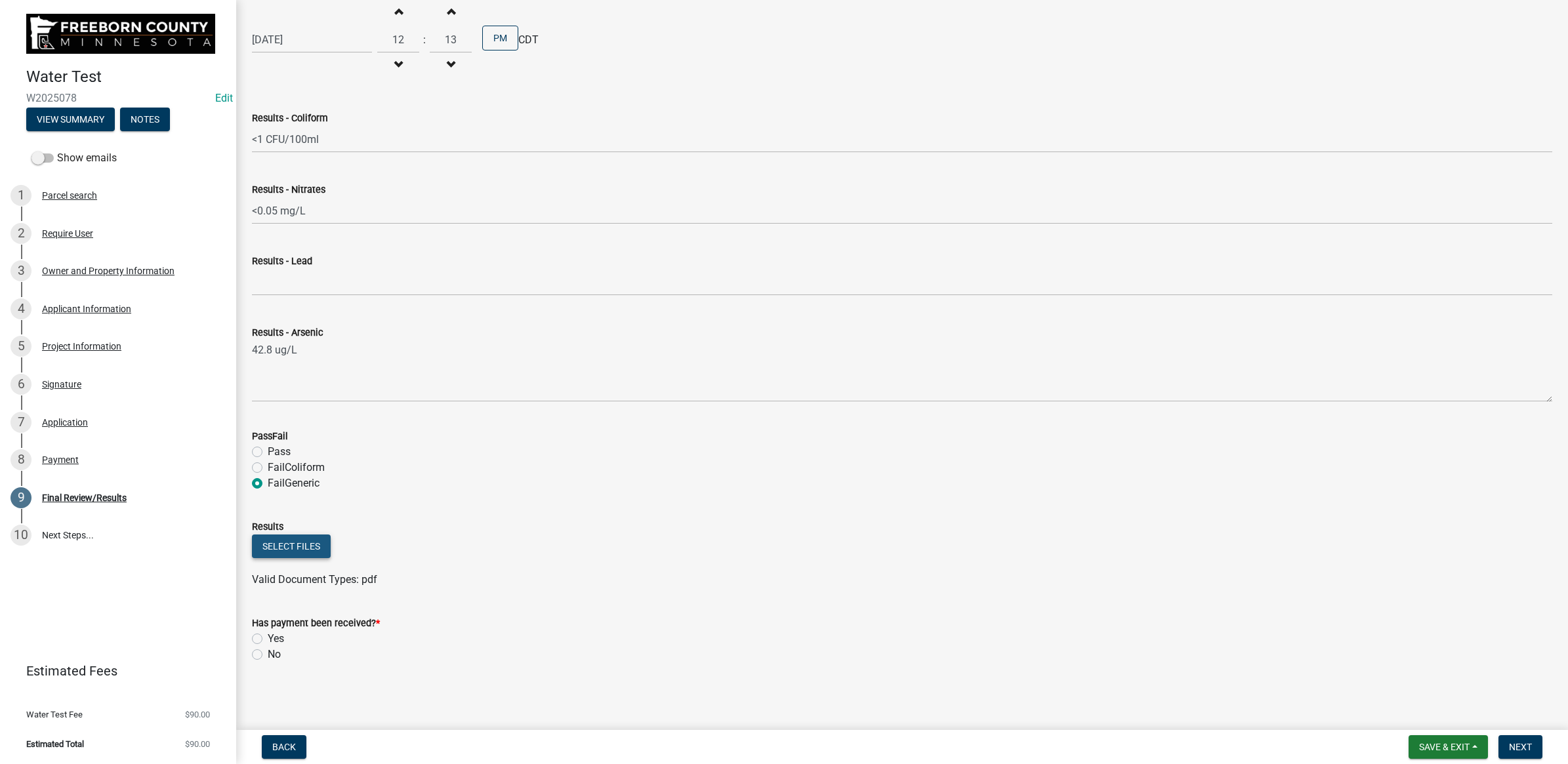
click at [273, 552] on button "Select files" at bounding box center [292, 546] width 79 height 24
click at [268, 684] on label "Yes" at bounding box center [275, 687] width 16 height 15
click at [268, 684] on input "Yes" at bounding box center [272, 683] width 8 height 8
radio input "true"
click at [1517, 744] on span "Next" at bounding box center [1520, 746] width 23 height 11
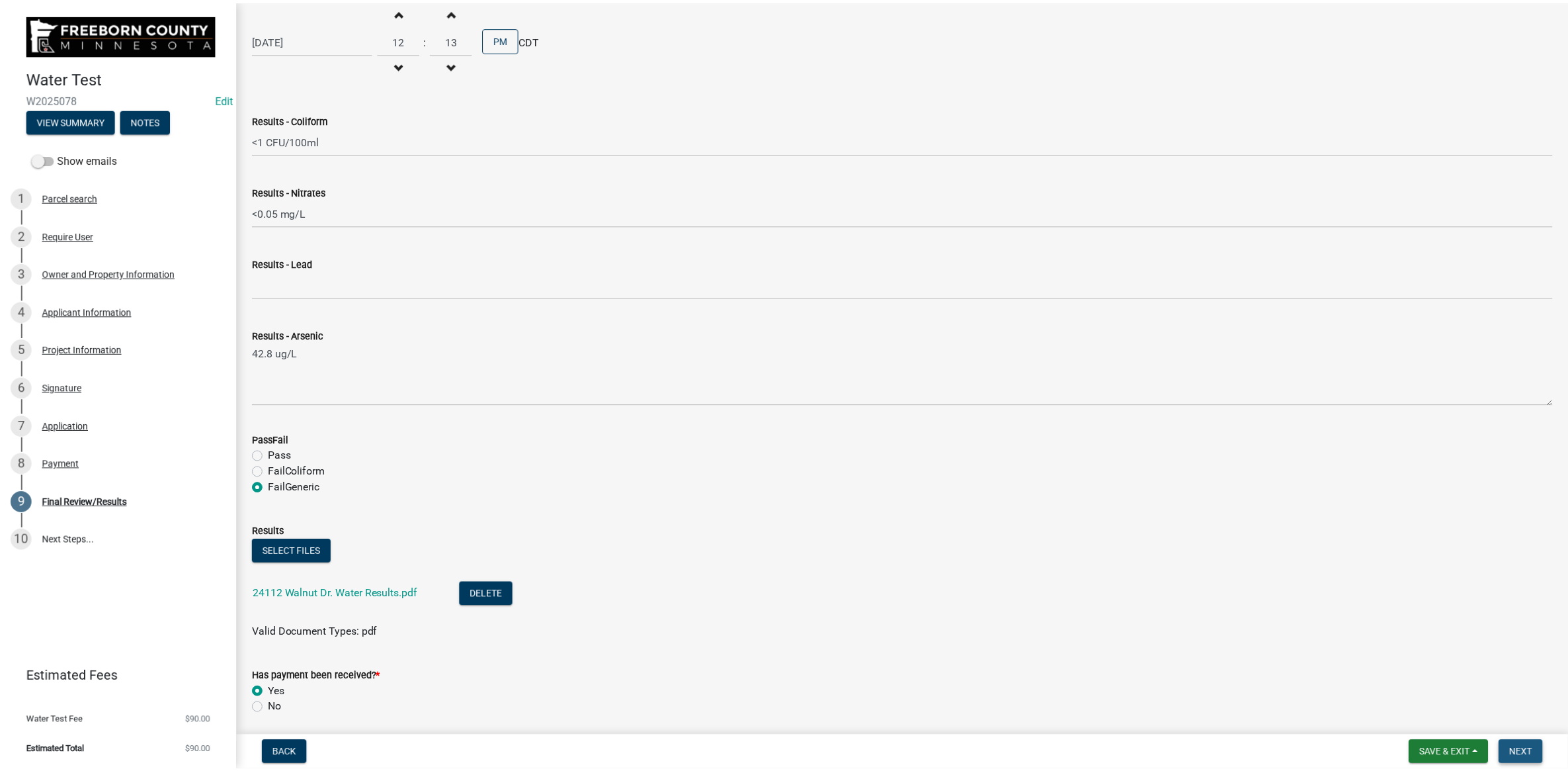
scroll to position [0, 0]
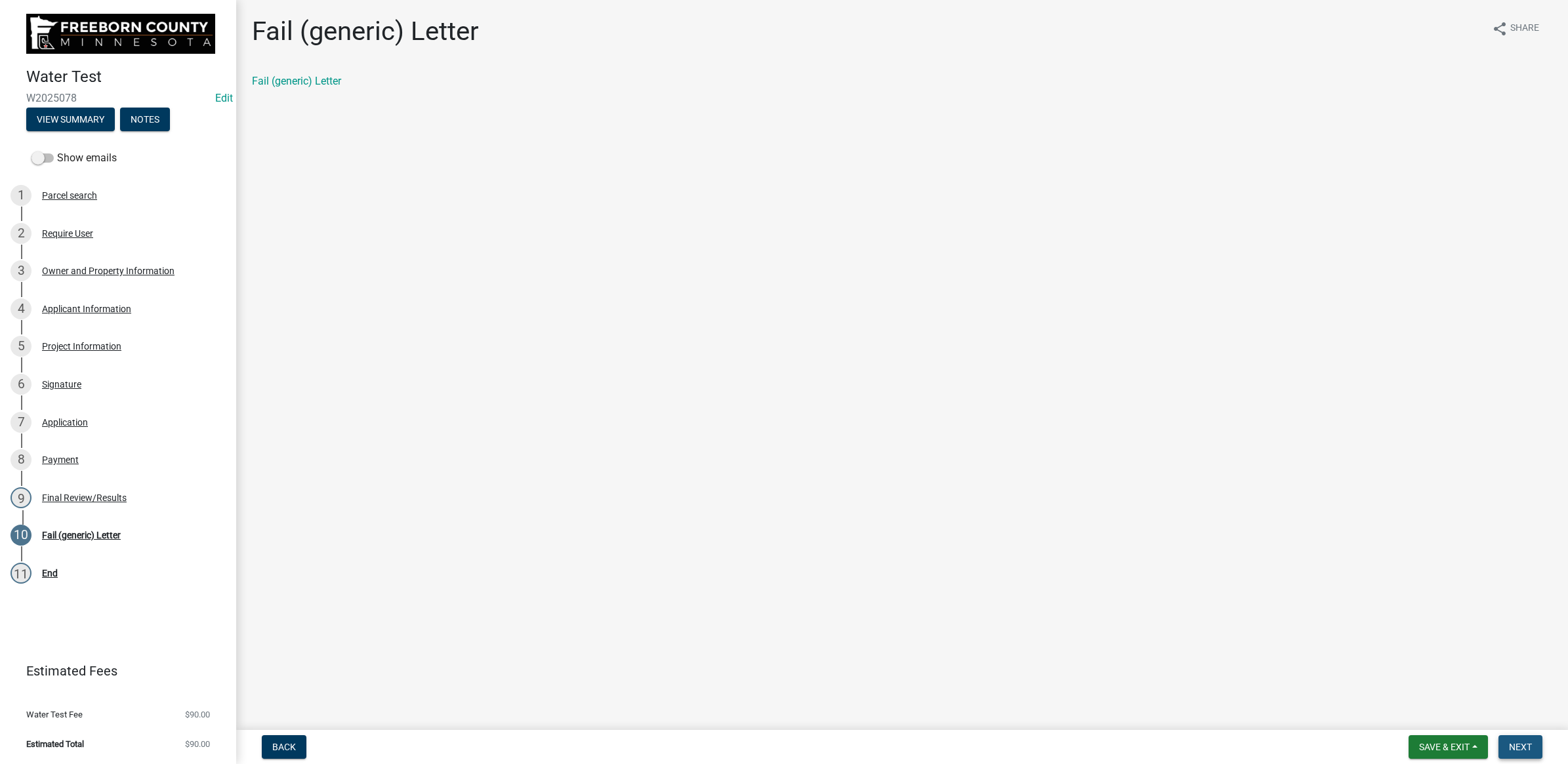
click at [1522, 749] on span "Next" at bounding box center [1520, 746] width 23 height 11
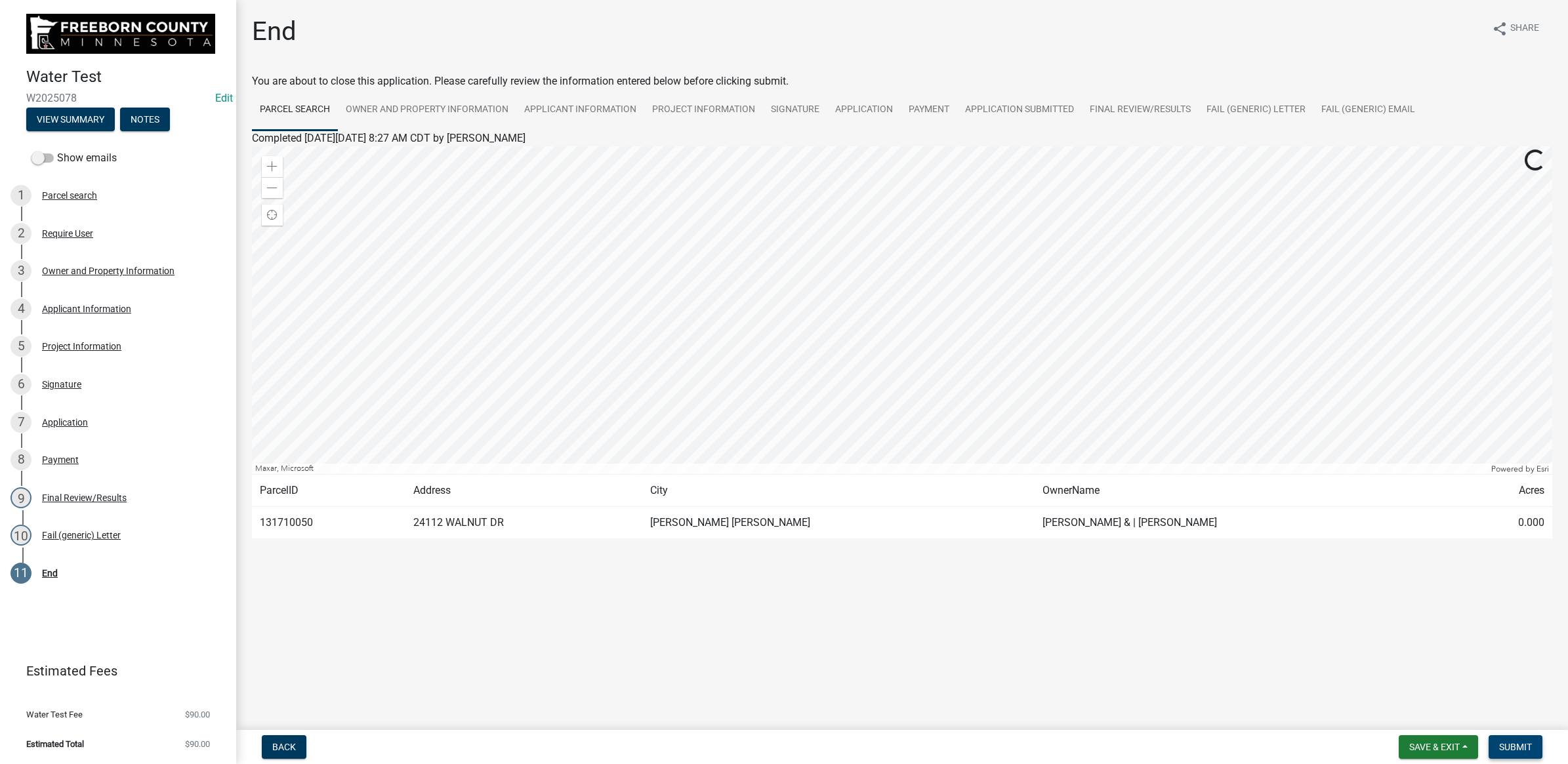
click at [1516, 749] on span "Submit" at bounding box center [1515, 746] width 33 height 11
